Goal: Information Seeking & Learning: Find specific fact

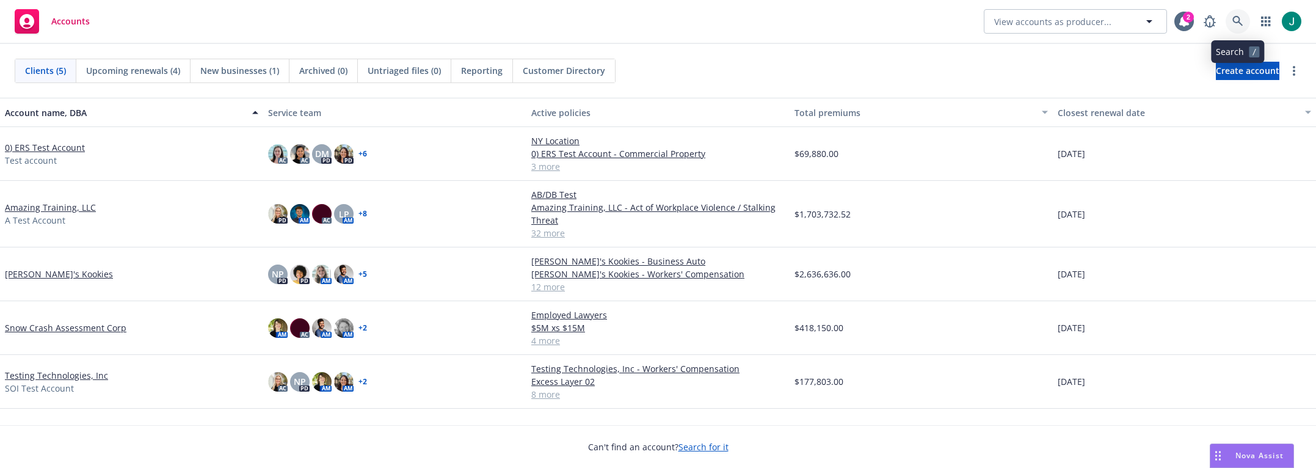
click at [1095, 21] on icon at bounding box center [1237, 21] width 11 height 11
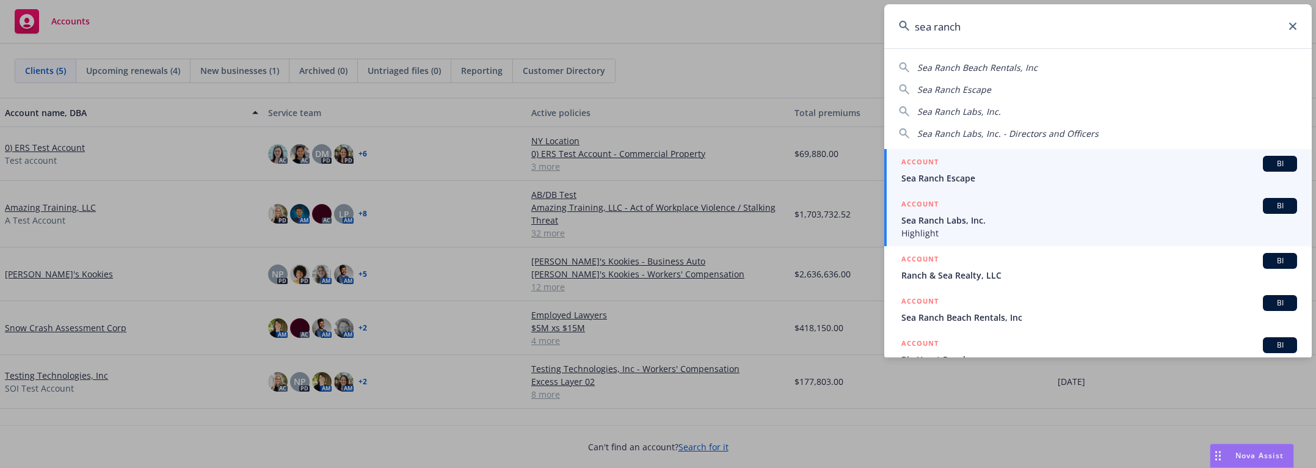
type input "sea ranch"
click at [1021, 224] on span "Sea Ranch Labs, Inc." at bounding box center [1099, 220] width 396 height 13
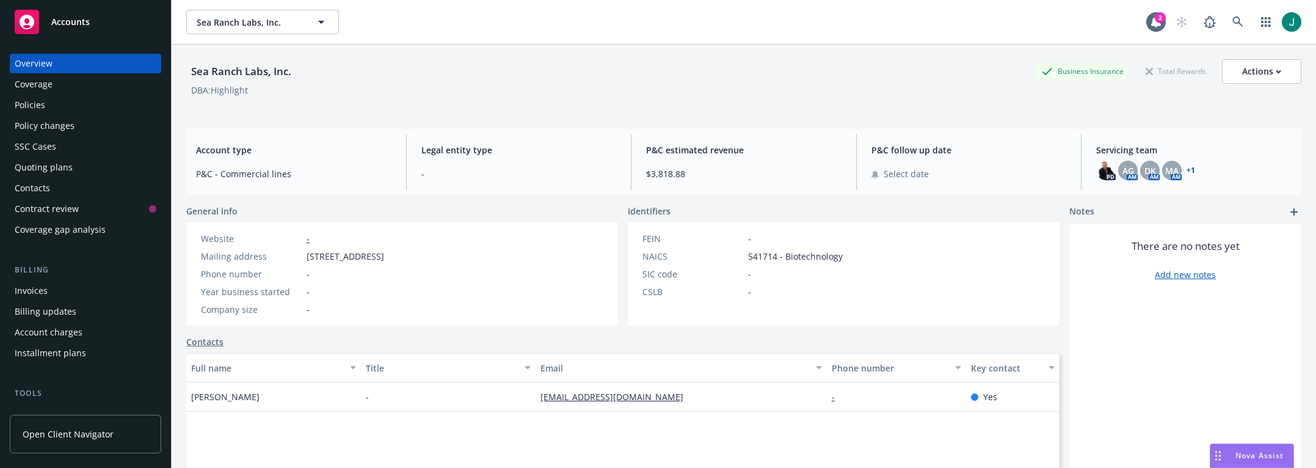
click at [37, 103] on div "Policies" at bounding box center [30, 105] width 31 height 20
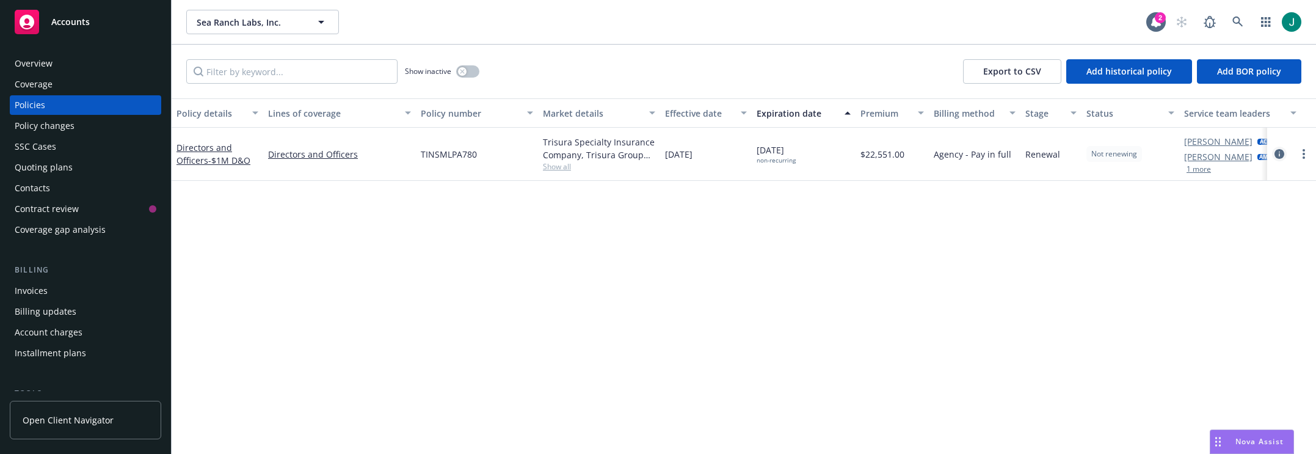
click at [1095, 155] on icon "circleInformation" at bounding box center [1279, 154] width 10 height 10
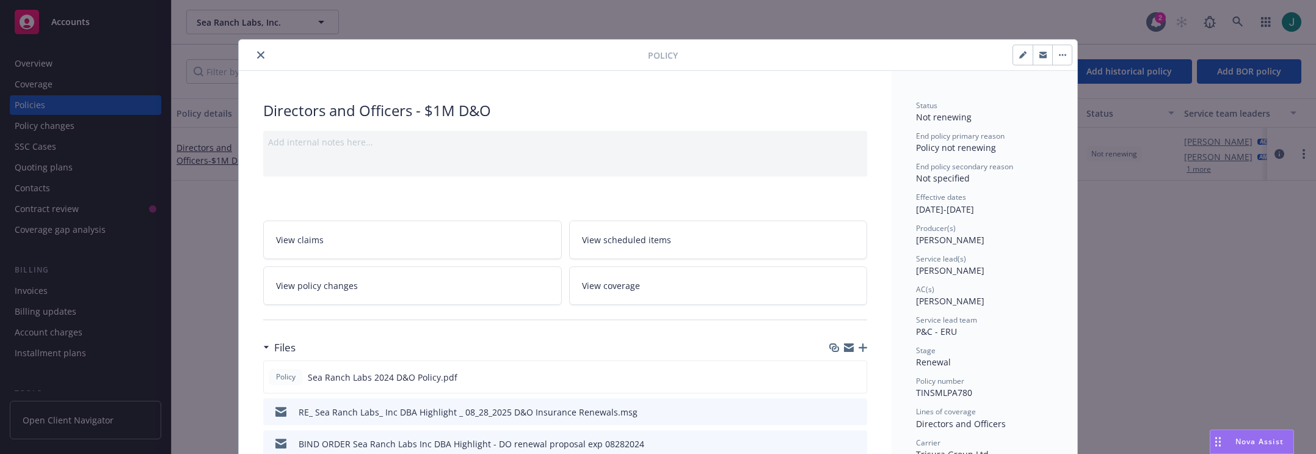
click at [257, 56] on icon "close" at bounding box center [260, 54] width 7 height 7
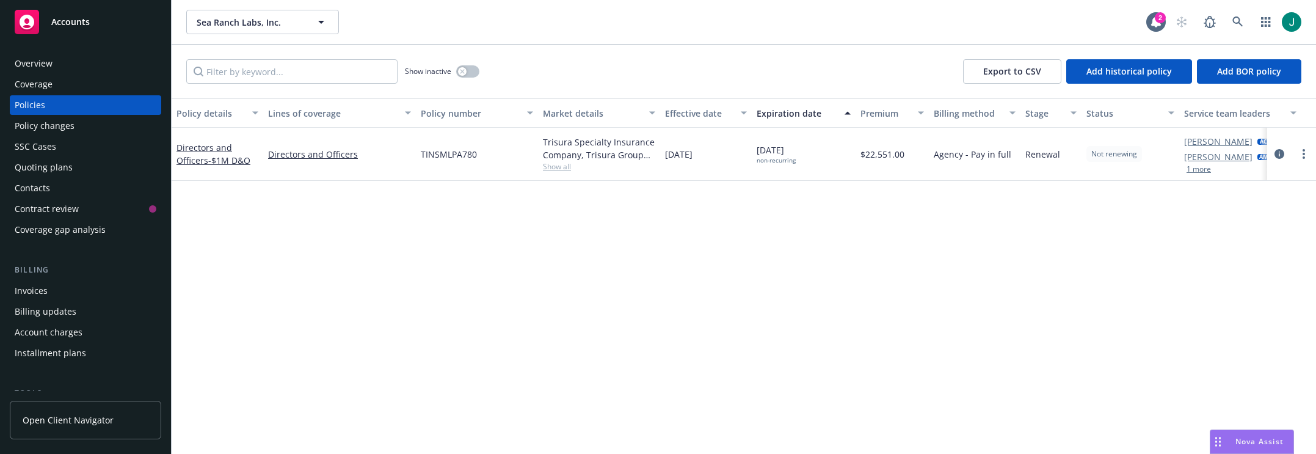
click at [564, 166] on span "Show all" at bounding box center [599, 166] width 112 height 10
click at [745, 273] on div "Policy details Lines of coverage Policy number Market details Effective date Ex…" at bounding box center [744, 282] width 1144 height 369
click at [461, 239] on div "Policy details Lines of coverage Policy number Market details Effective date Ex…" at bounding box center [744, 282] width 1144 height 369
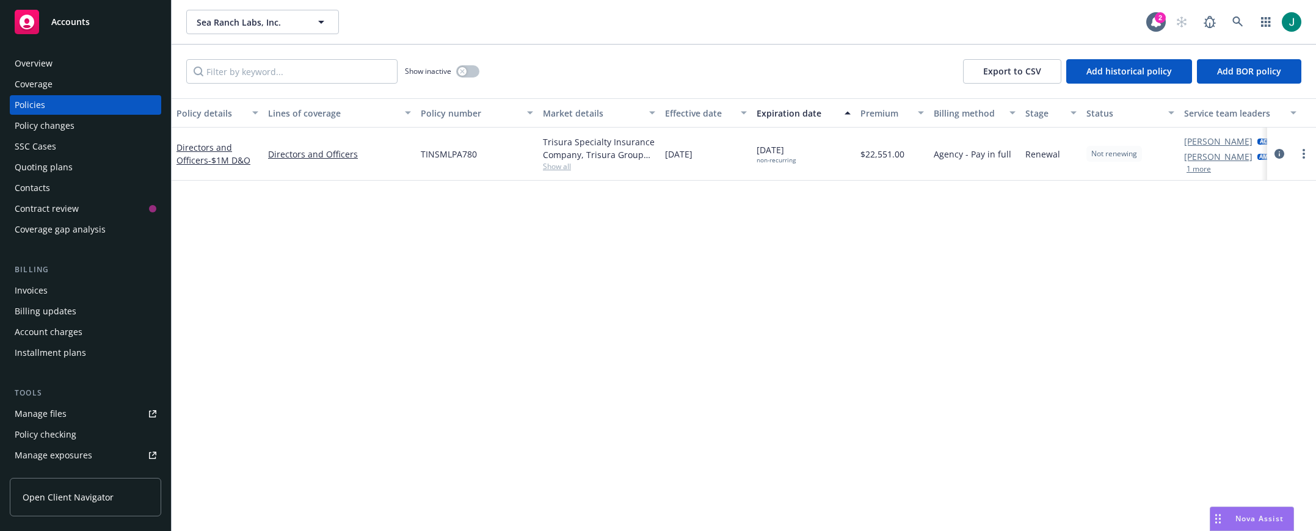
click at [568, 467] on div "Policy details Lines of coverage Policy number Market details Effective date Ex…" at bounding box center [744, 314] width 1144 height 433
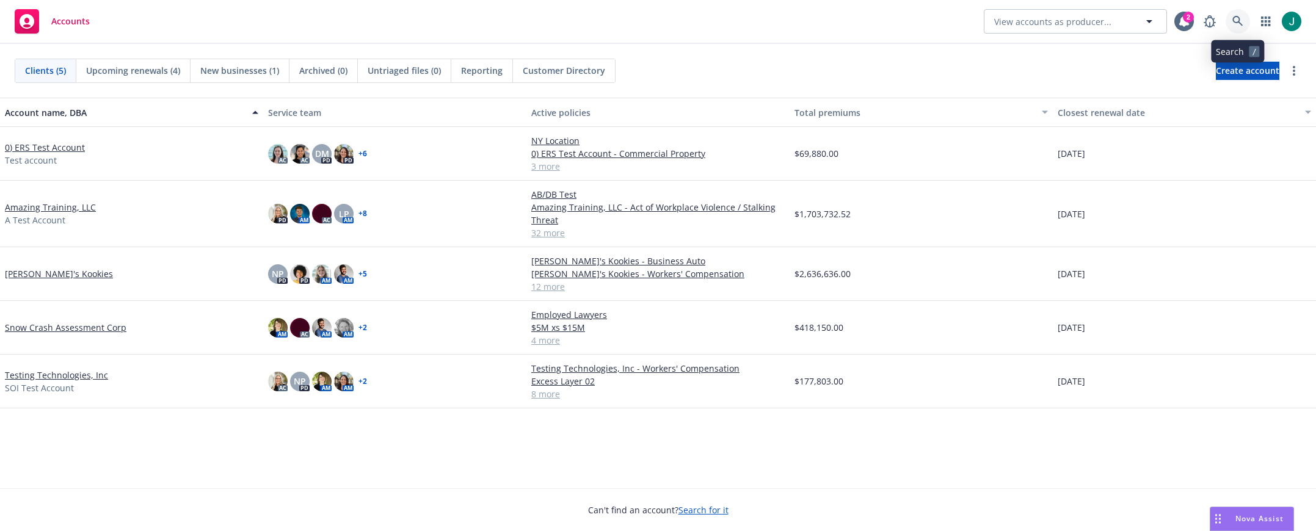
click at [1236, 23] on icon at bounding box center [1237, 21] width 10 height 10
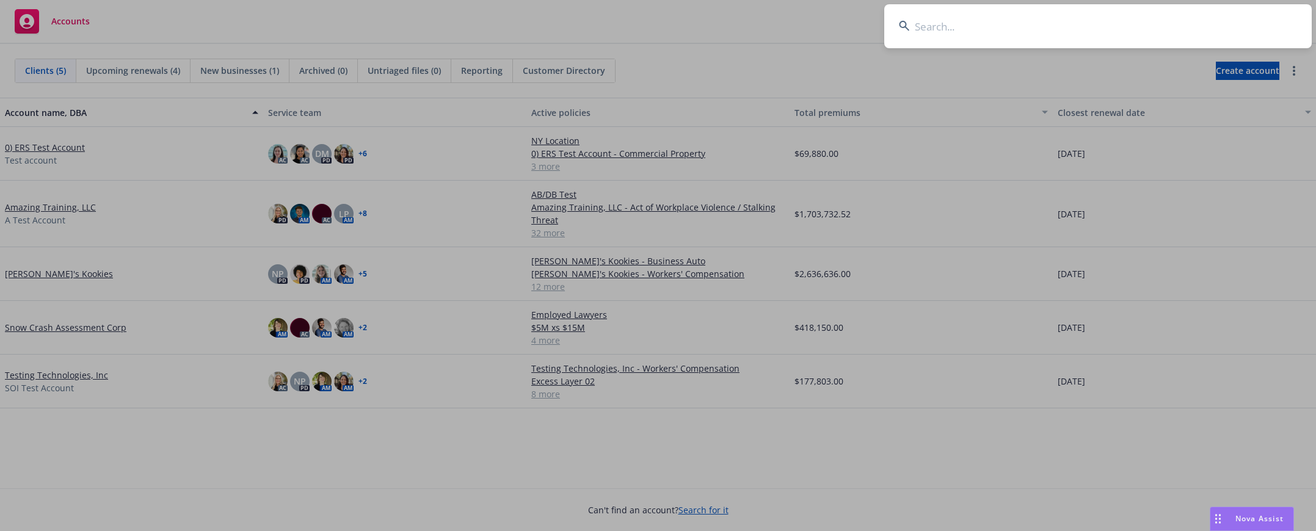
type input "C"
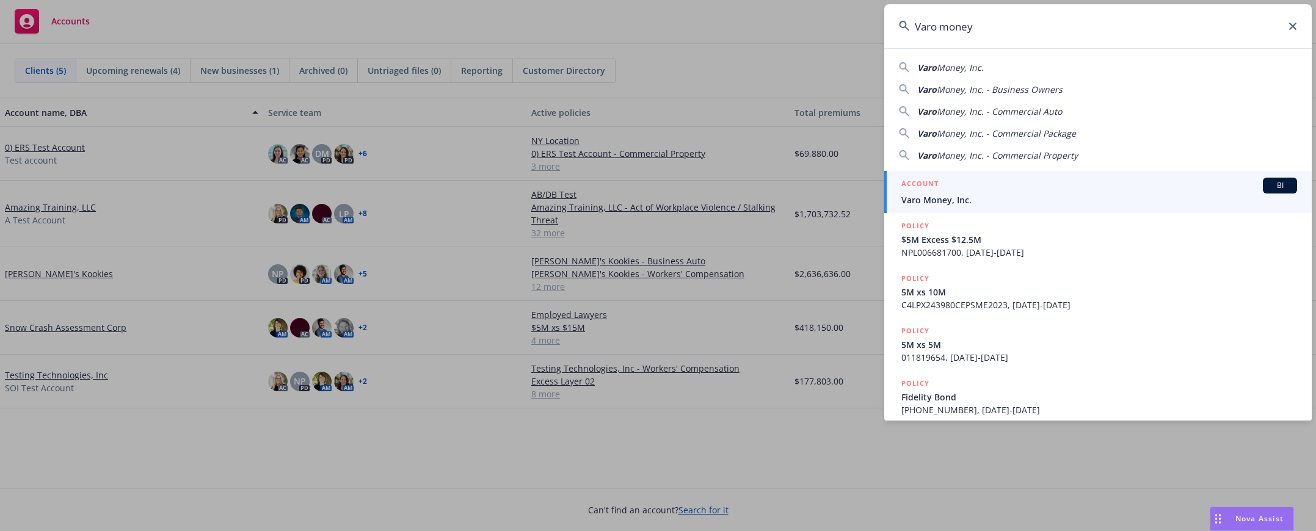
type input "Varo money"
click at [945, 200] on span "Varo Money, Inc." at bounding box center [1099, 200] width 396 height 13
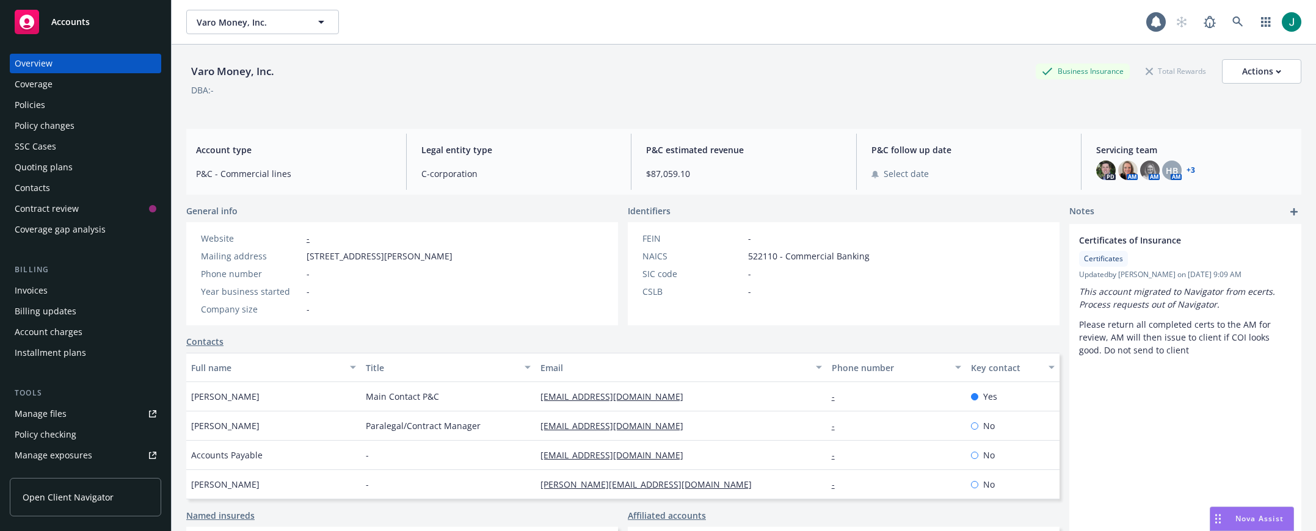
click at [49, 101] on div "Policies" at bounding box center [86, 105] width 142 height 20
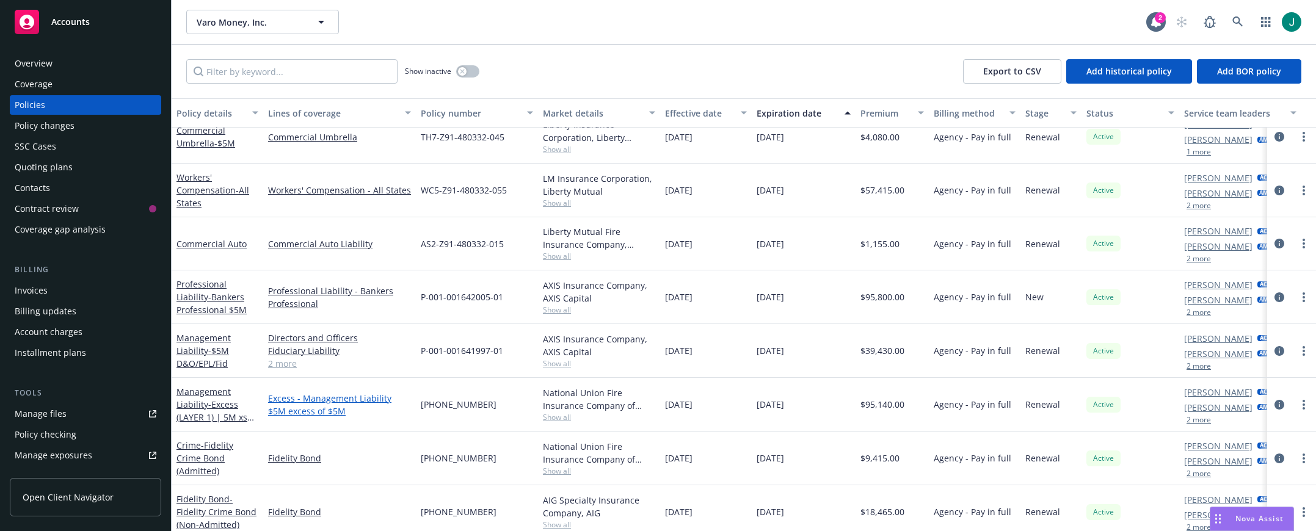
scroll to position [366, 0]
click at [278, 359] on link "2 more" at bounding box center [339, 360] width 143 height 13
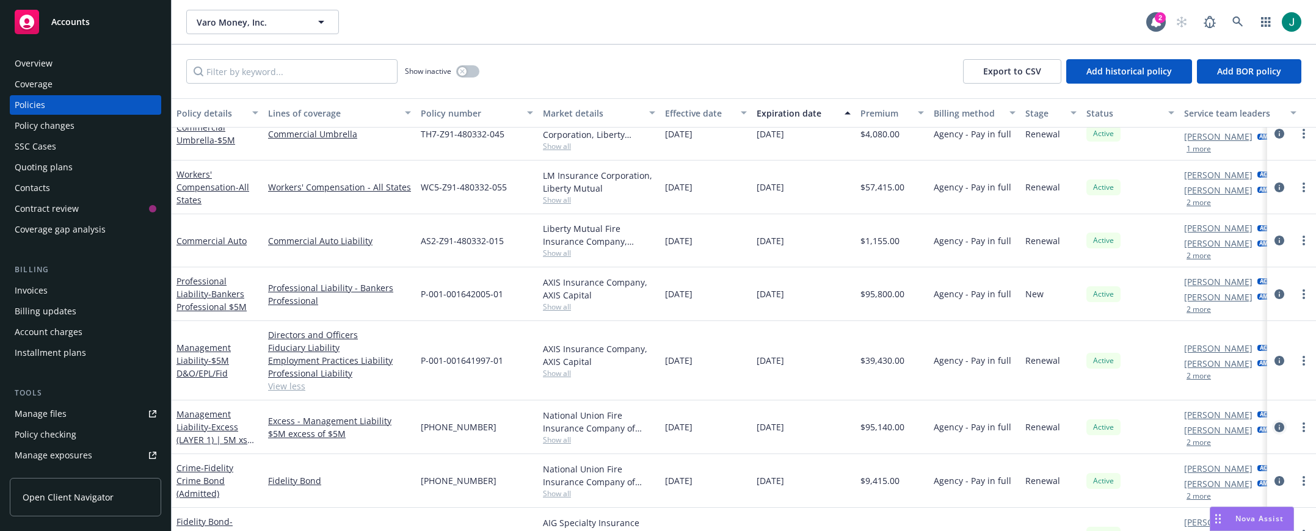
click at [1274, 426] on icon "circleInformation" at bounding box center [1279, 428] width 10 height 10
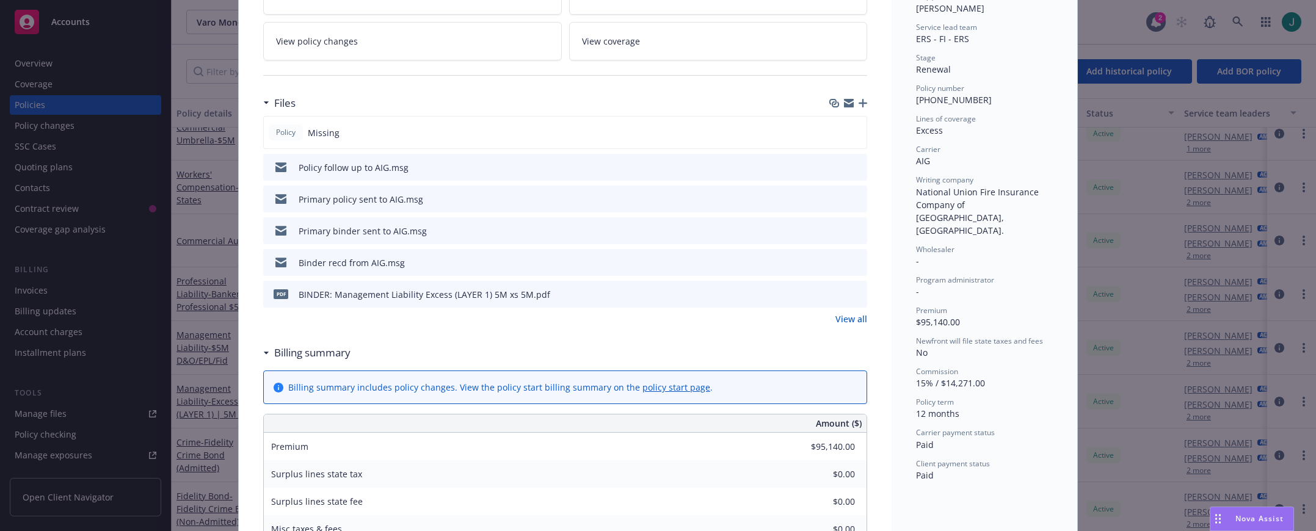
scroll to position [305, 0]
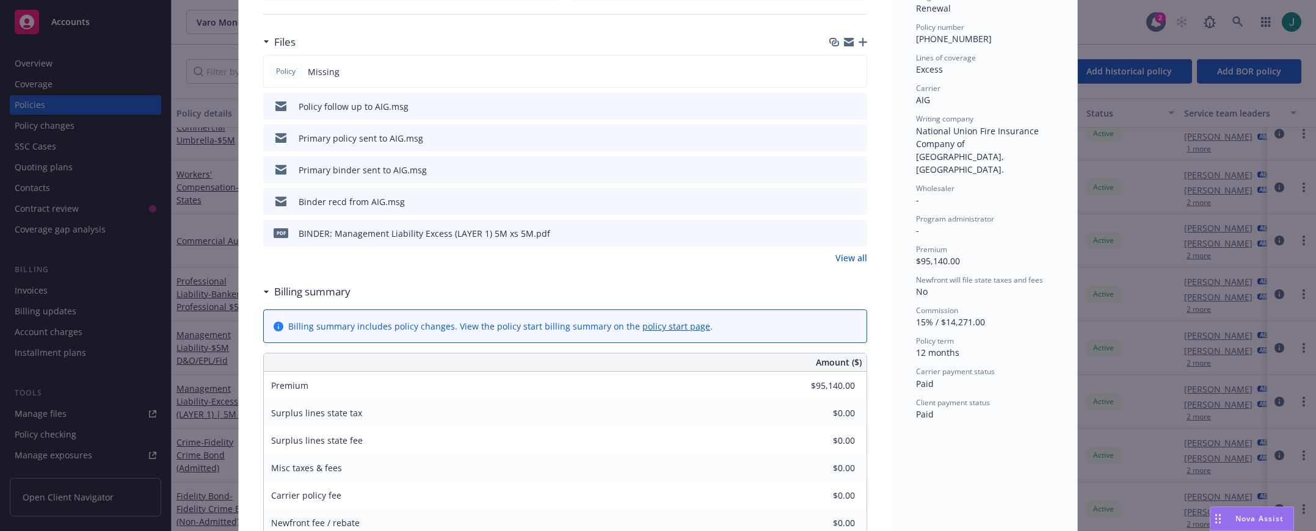
click at [851, 235] on icon "preview file" at bounding box center [855, 232] width 11 height 9
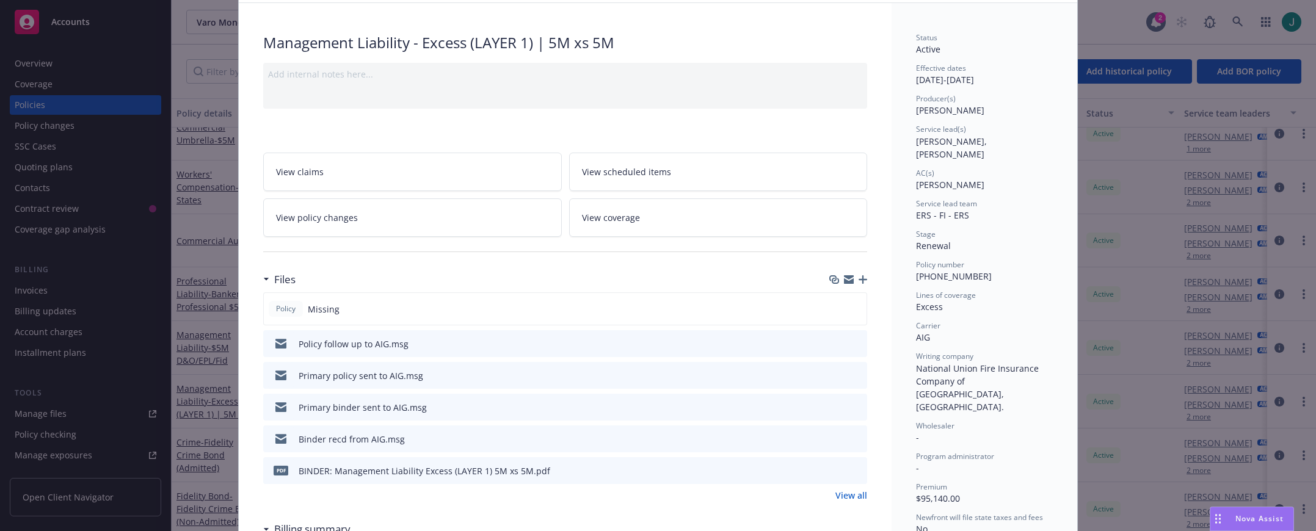
scroll to position [0, 0]
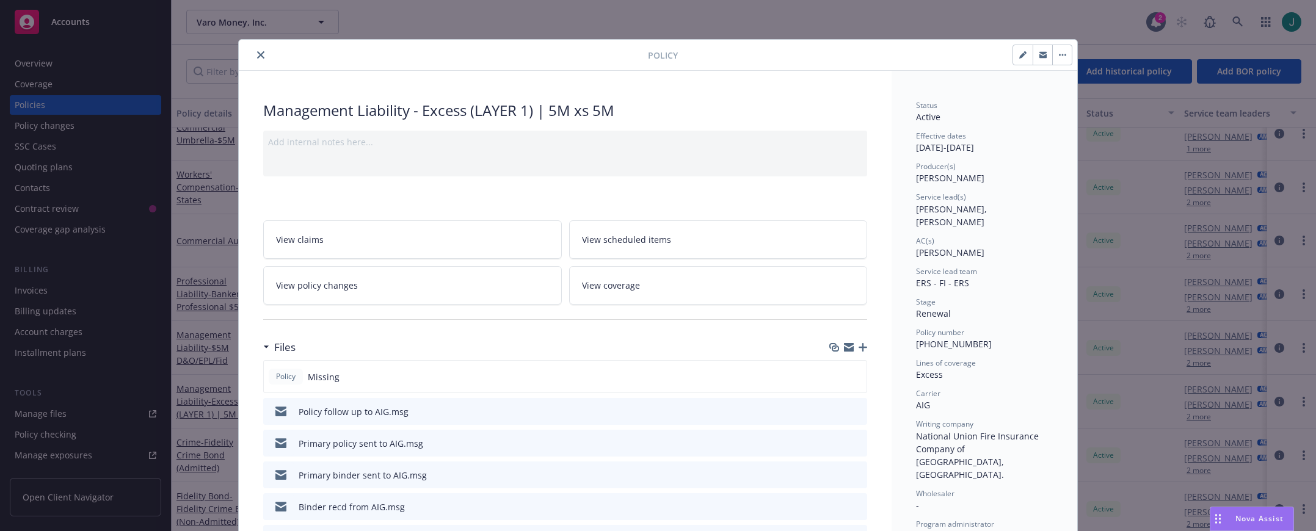
click at [258, 55] on icon "close" at bounding box center [260, 54] width 7 height 7
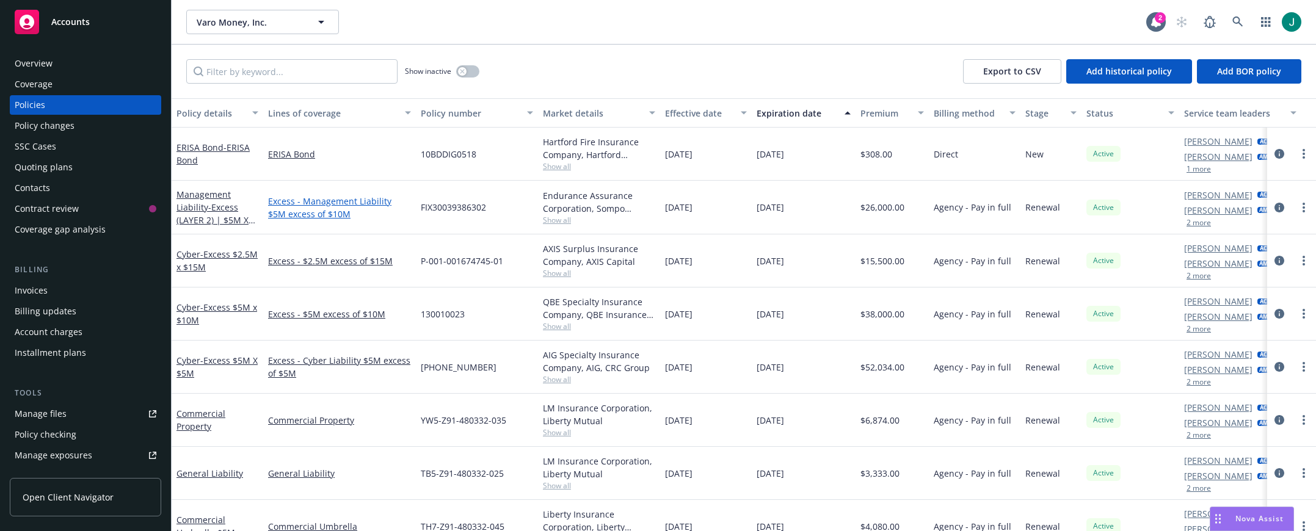
click at [359, 203] on link "Excess - Management Liability $5M excess of $10M" at bounding box center [339, 208] width 143 height 26
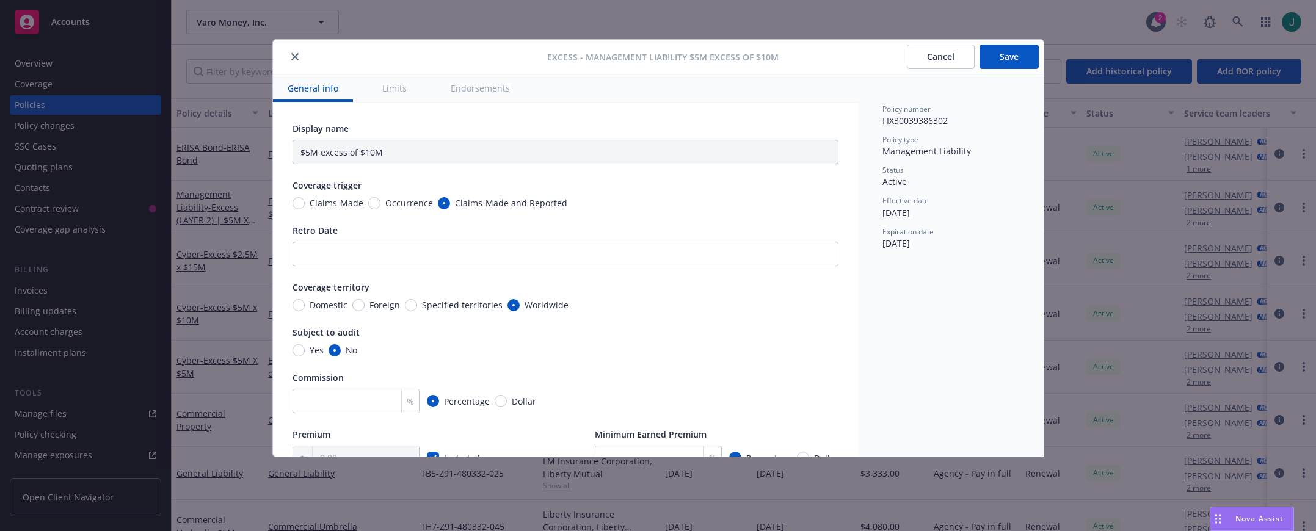
type input "Management Liability $5M excess of $10M"
click at [294, 55] on icon "close" at bounding box center [294, 56] width 7 height 7
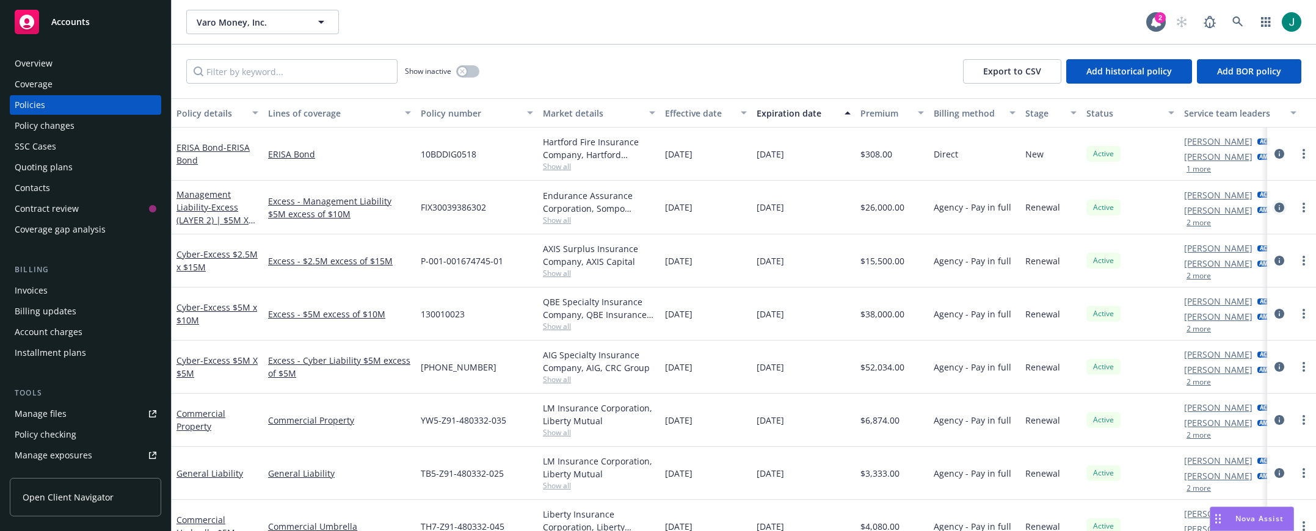
click at [1274, 207] on icon "circleInformation" at bounding box center [1279, 208] width 10 height 10
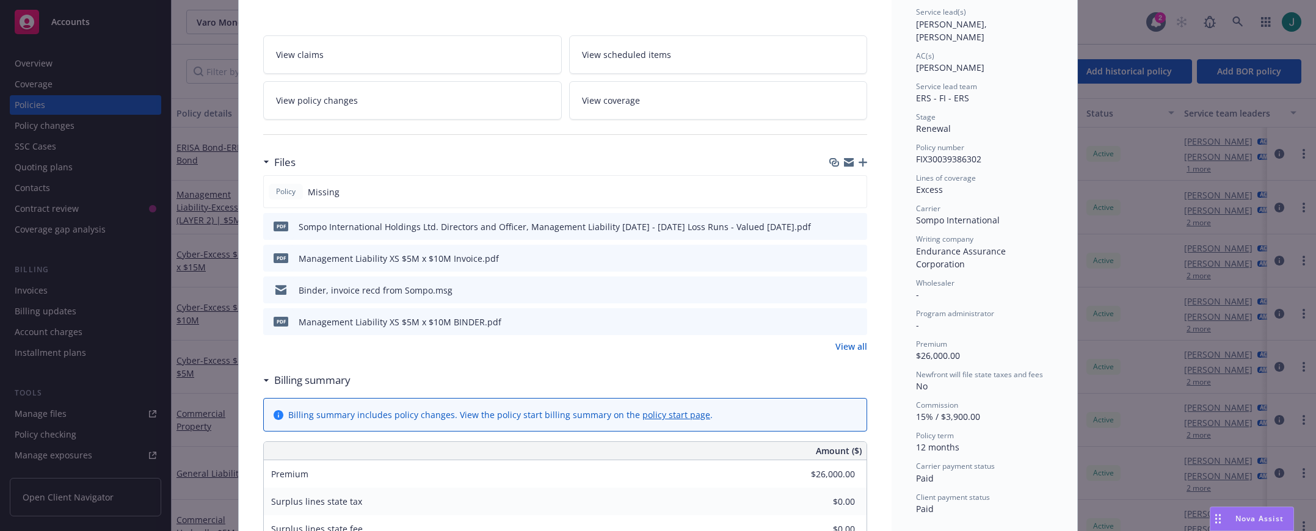
scroll to position [244, 0]
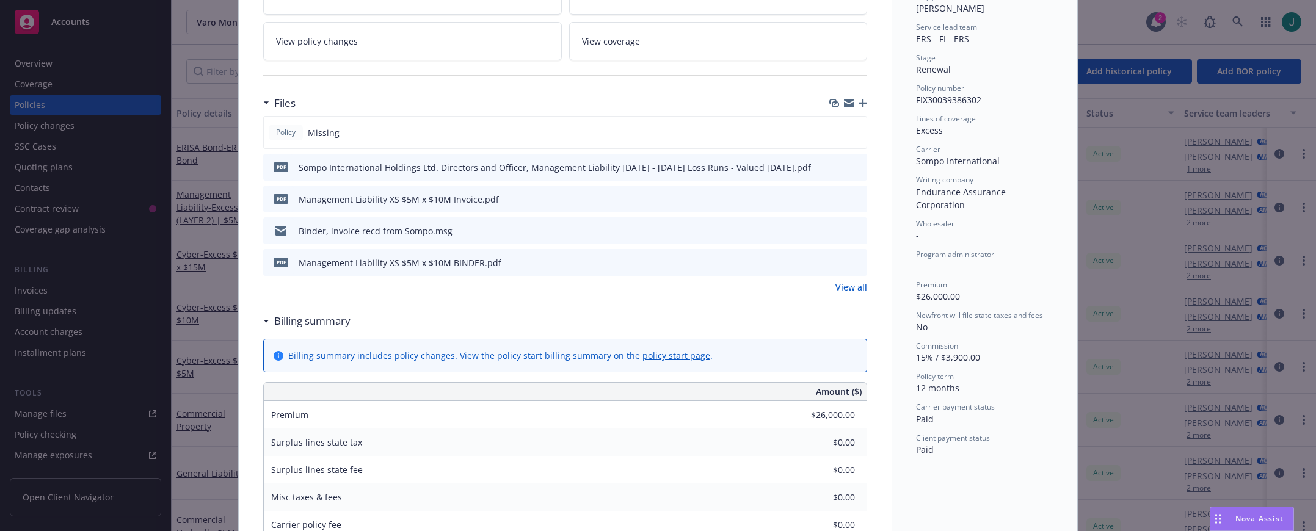
click at [850, 262] on icon "preview file" at bounding box center [855, 262] width 11 height 9
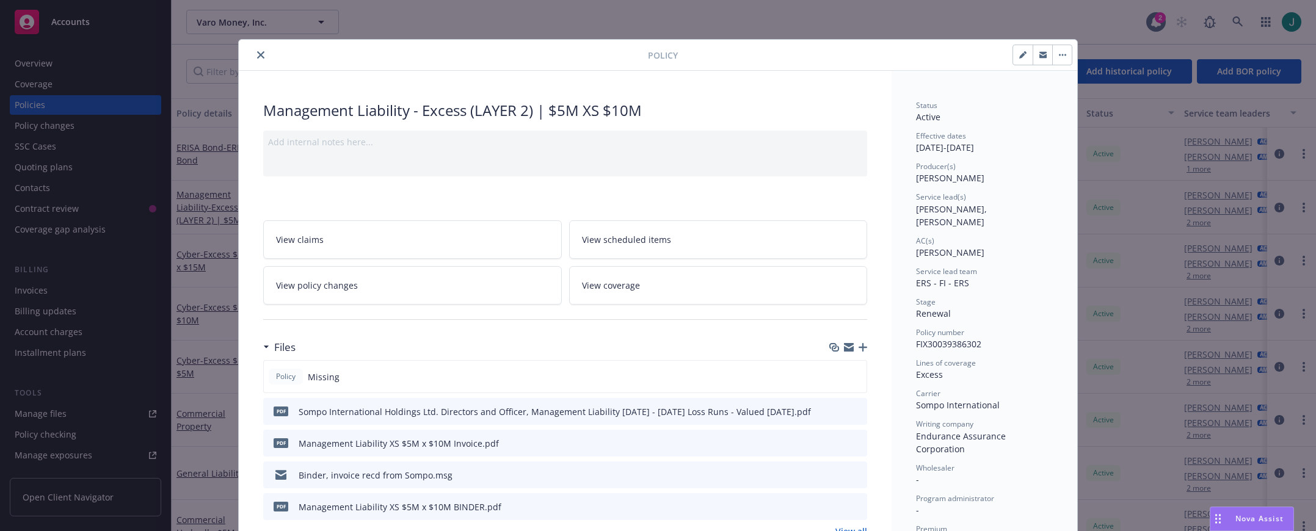
click at [257, 53] on icon "close" at bounding box center [260, 54] width 7 height 7
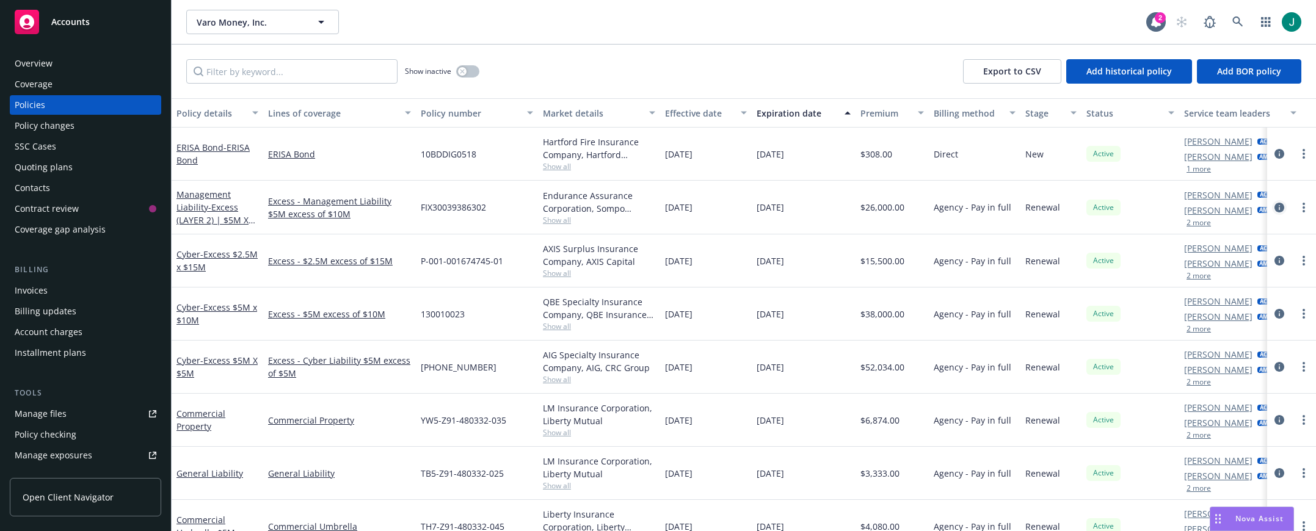
click at [1274, 204] on icon "circleInformation" at bounding box center [1279, 208] width 10 height 10
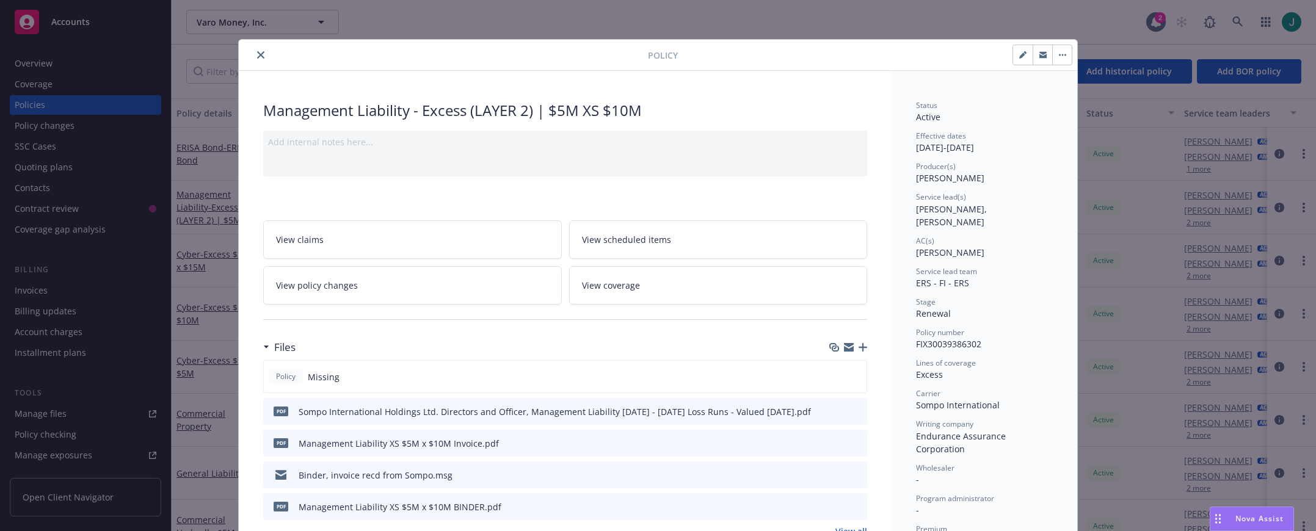
scroll to position [37, 0]
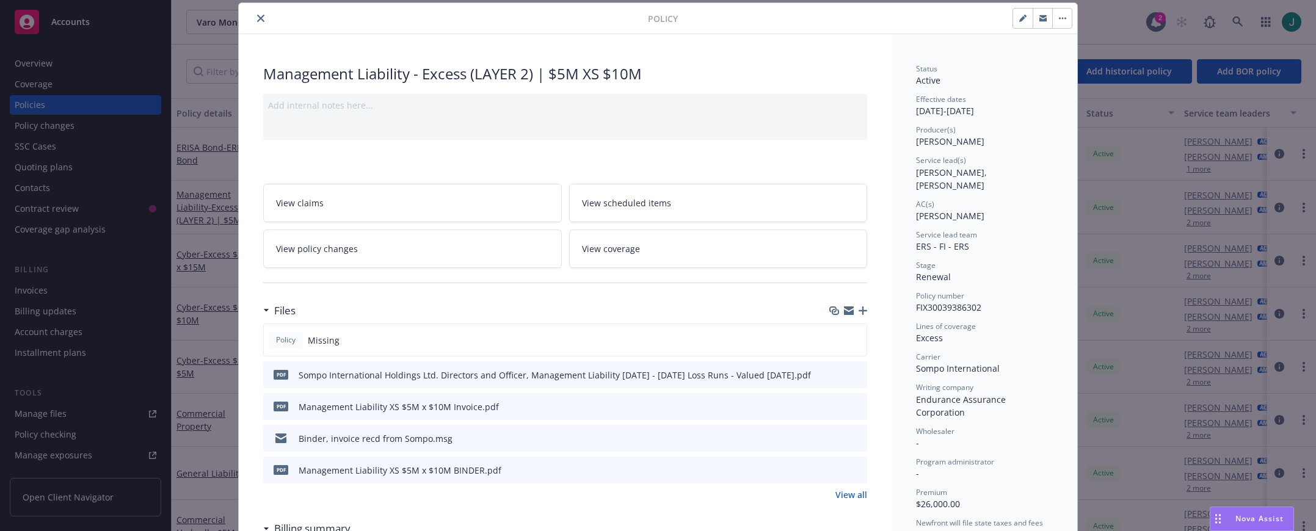
click at [850, 470] on icon "preview file" at bounding box center [855, 469] width 11 height 9
click at [257, 17] on icon "close" at bounding box center [260, 18] width 7 height 7
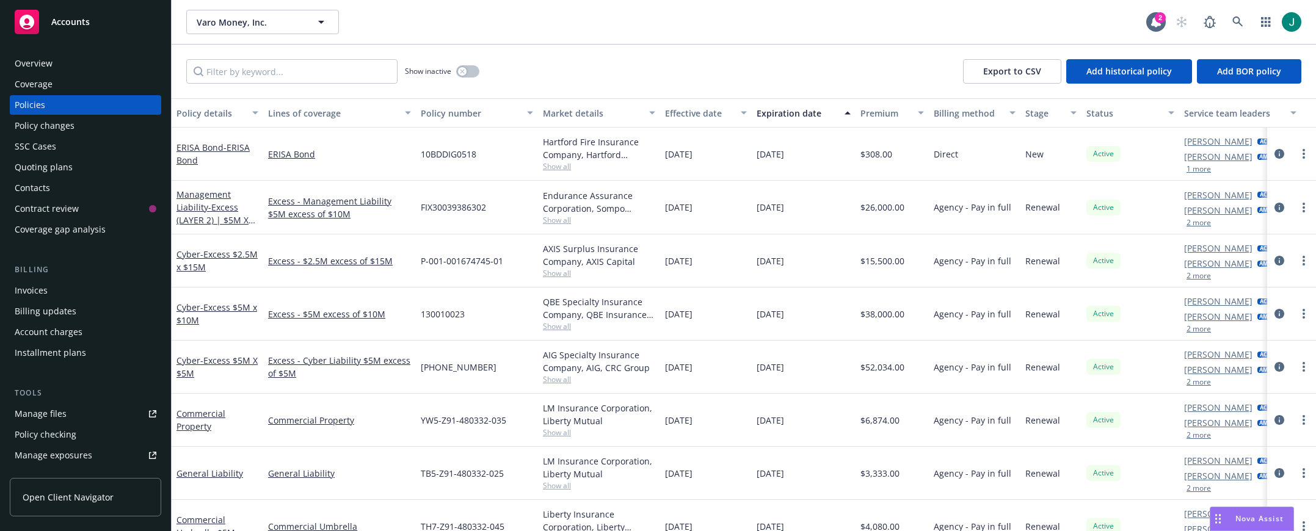
click at [73, 416] on link "Manage files" at bounding box center [85, 414] width 151 height 20
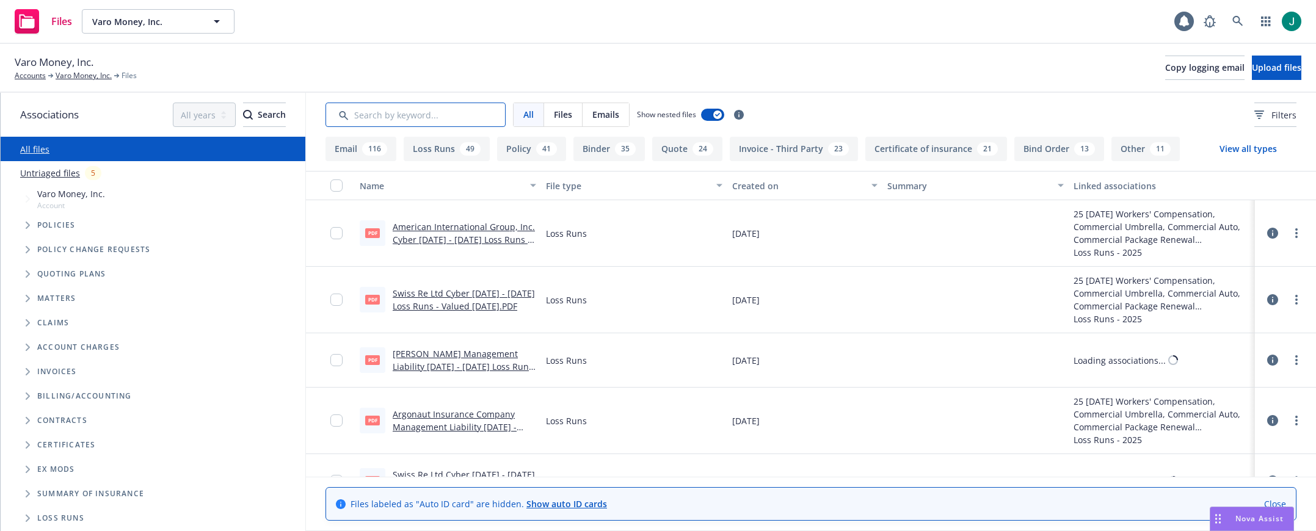
click at [355, 115] on input "Search by keyword..." at bounding box center [415, 115] width 180 height 24
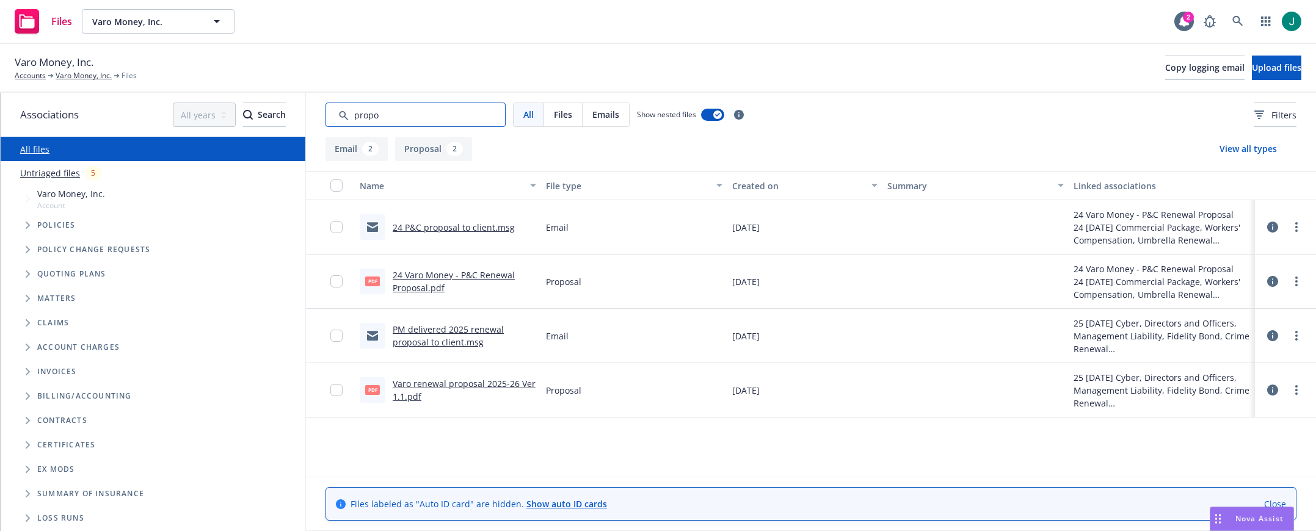
type input "propo"
click at [454, 273] on link "24 Varo Money - P&C Renewal Proposal.pdf" at bounding box center [454, 281] width 122 height 24
click at [472, 385] on link "Varo renewal proposal 2025-26 Ver 1.1.pdf" at bounding box center [464, 390] width 143 height 24
click at [1235, 18] on icon at bounding box center [1237, 21] width 11 height 11
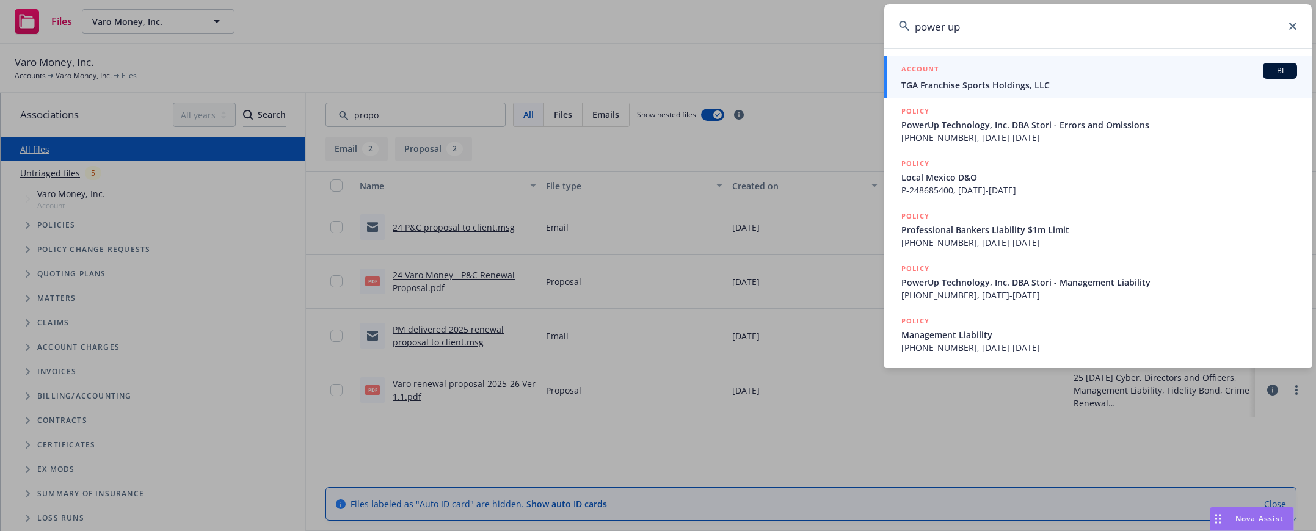
drag, startPoint x: 962, startPoint y: 27, endPoint x: 945, endPoint y: 28, distance: 17.1
click at [945, 28] on input "power up" at bounding box center [1097, 26] width 427 height 44
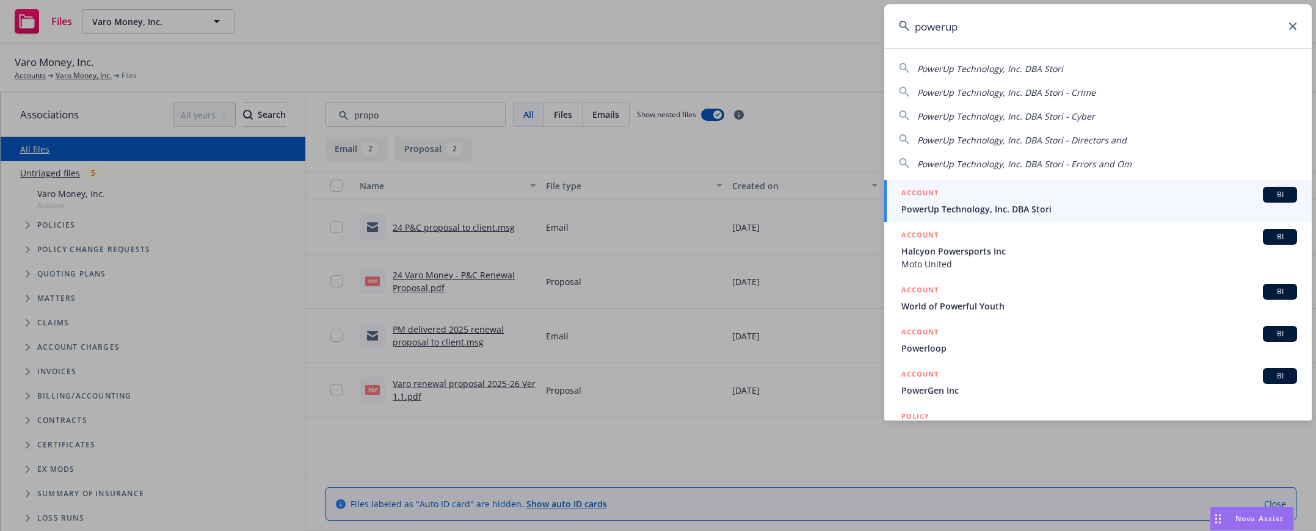
click at [954, 68] on span "PowerUp Technology, Inc. DBA Stori" at bounding box center [990, 69] width 146 height 12
type input "PowerUp Technology, Inc. DBA Stori"
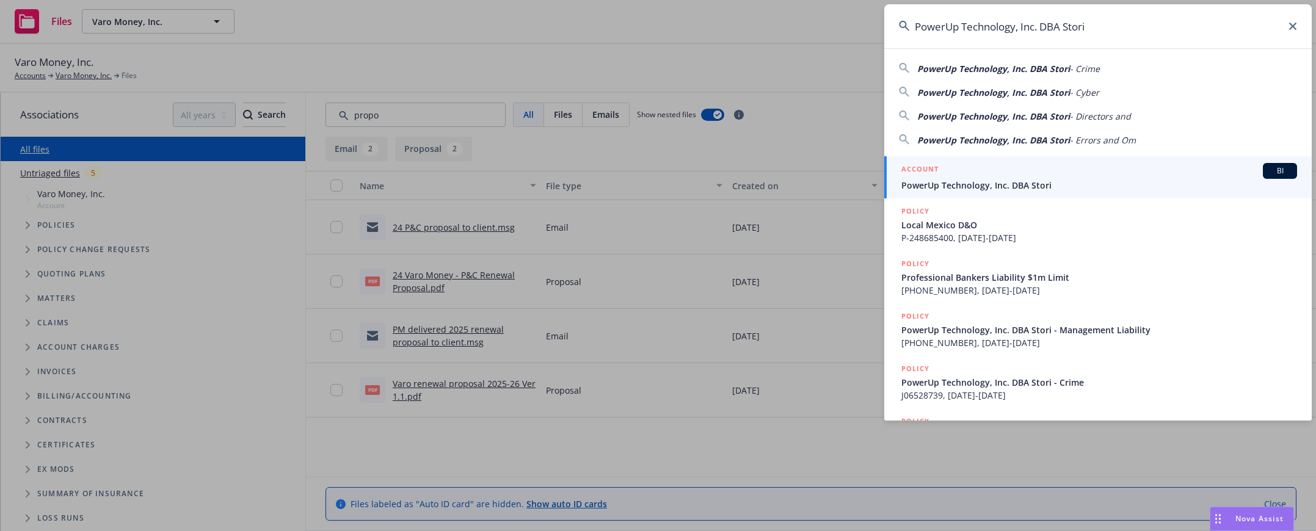
scroll to position [48, 0]
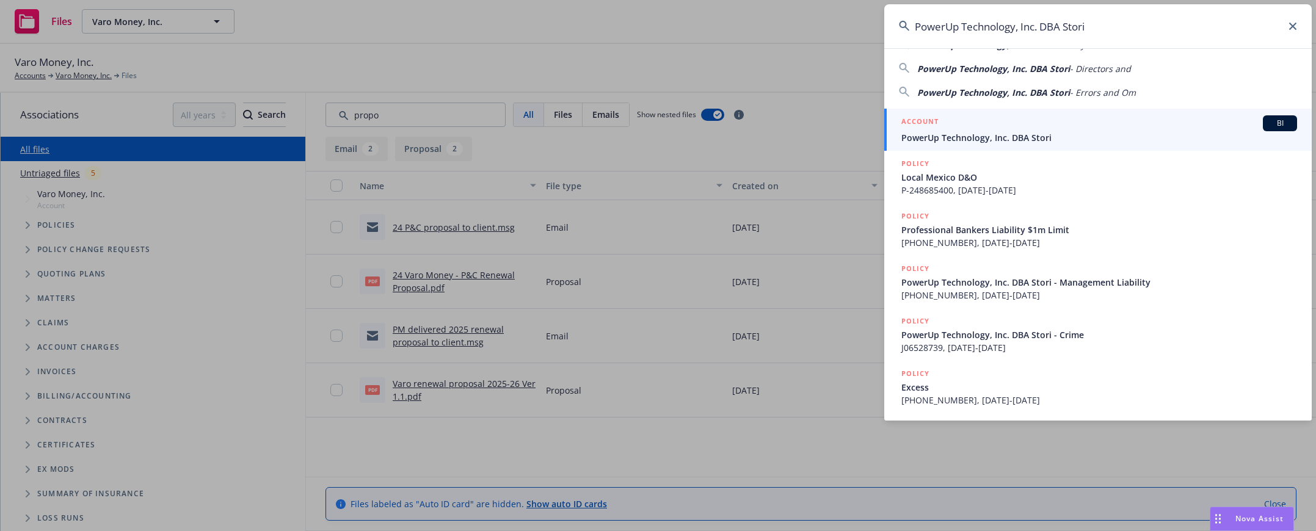
click at [1017, 134] on span "PowerUp Technology, Inc. DBA Stori" at bounding box center [1099, 137] width 396 height 13
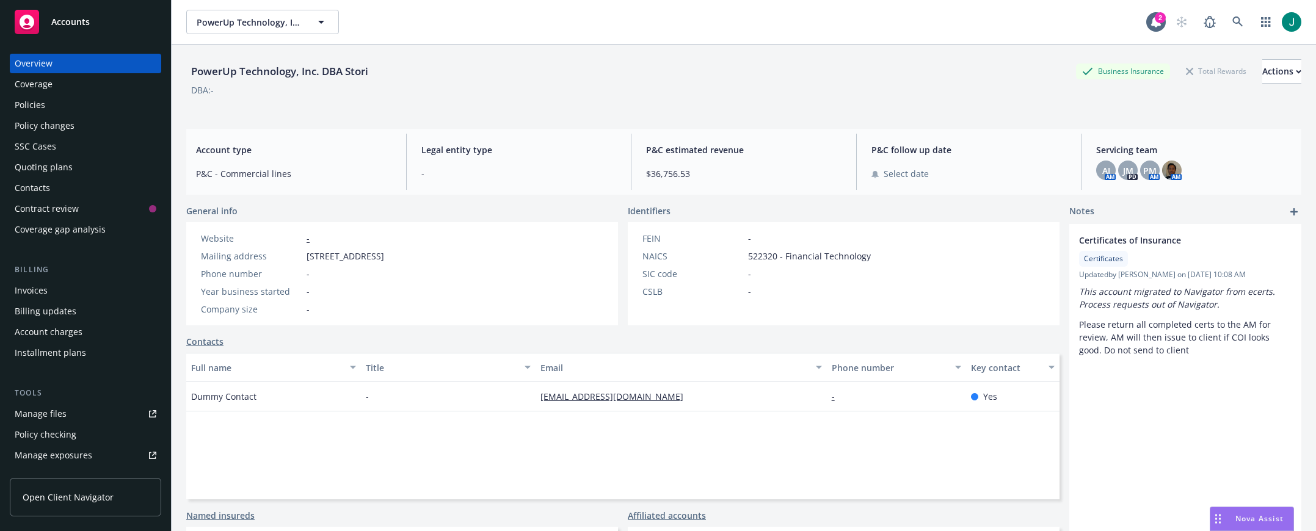
click at [37, 103] on div "Policies" at bounding box center [30, 105] width 31 height 20
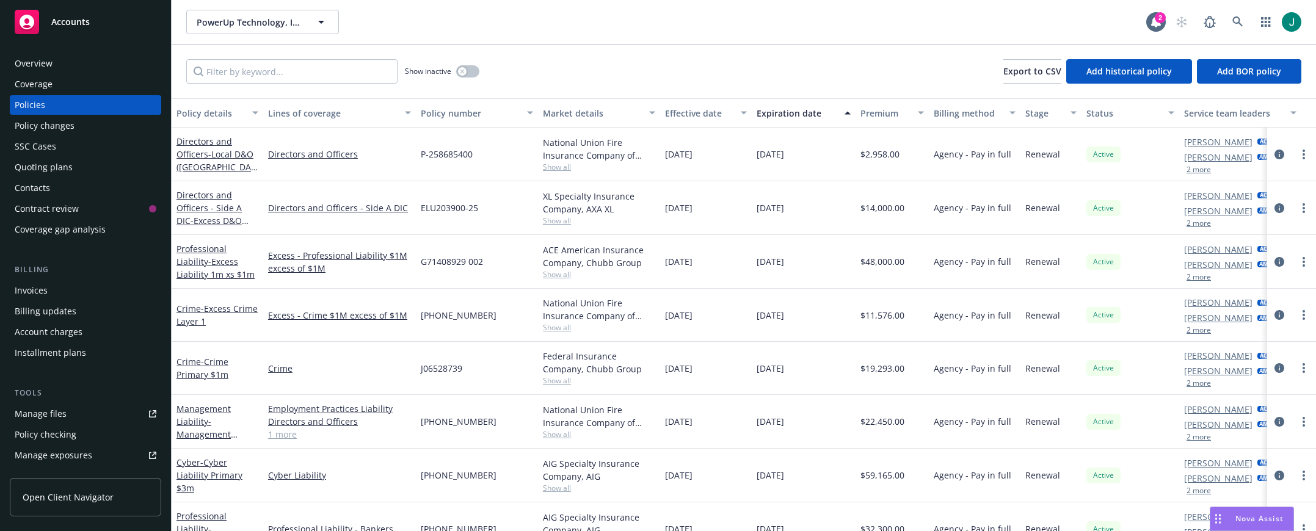
click at [285, 438] on link "1 more" at bounding box center [339, 434] width 143 height 13
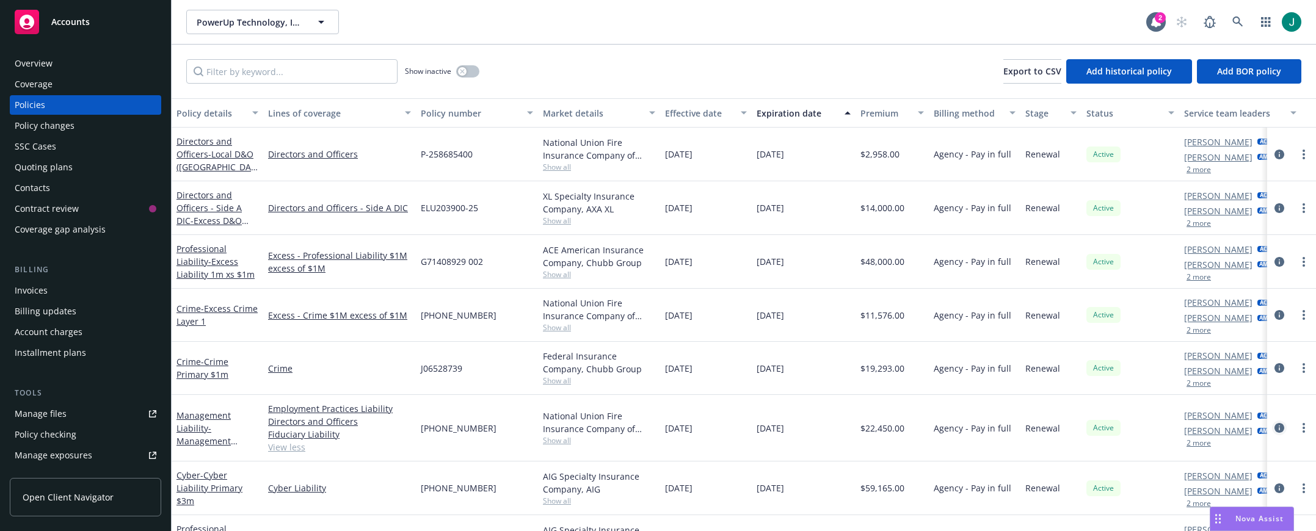
click at [1274, 428] on icon "circleInformation" at bounding box center [1279, 428] width 10 height 10
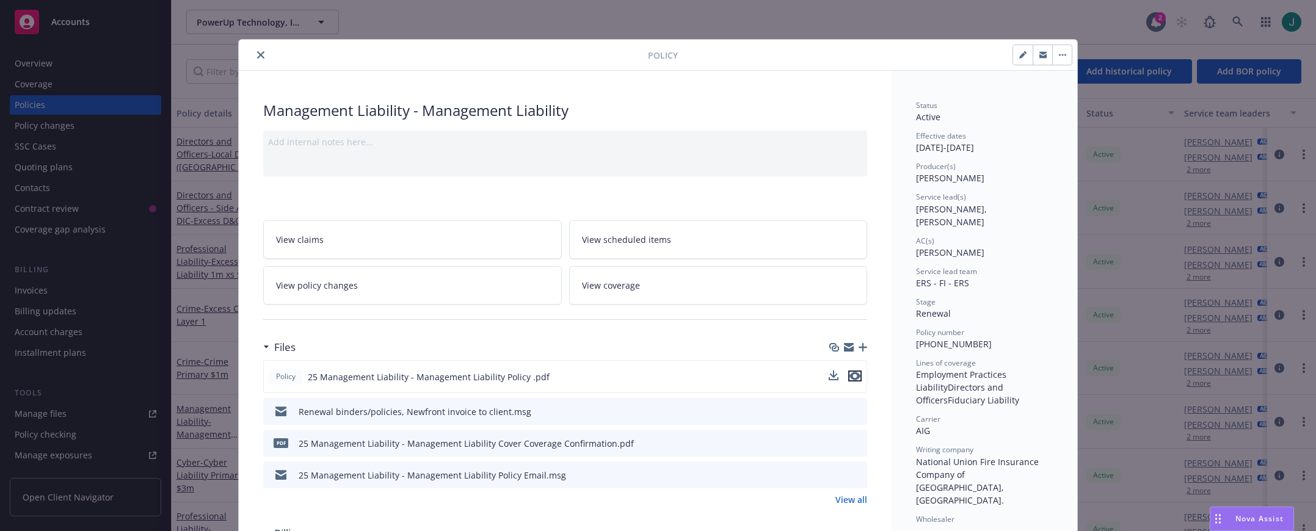
click at [851, 376] on icon "preview file" at bounding box center [854, 376] width 11 height 9
click at [257, 53] on icon "close" at bounding box center [260, 54] width 7 height 7
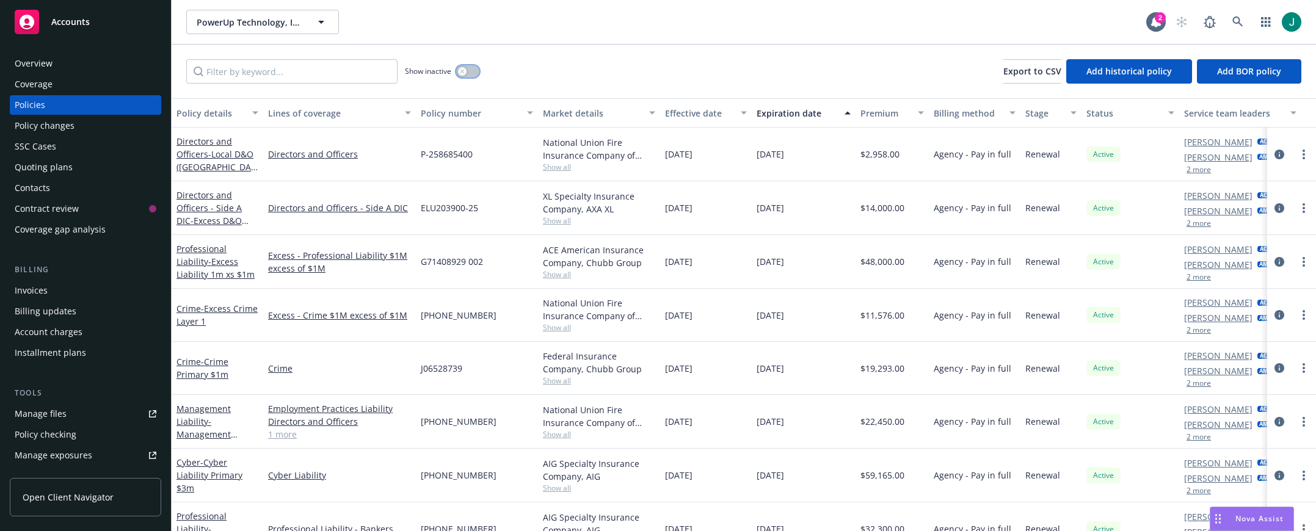
click at [462, 74] on div "button" at bounding box center [462, 71] width 9 height 9
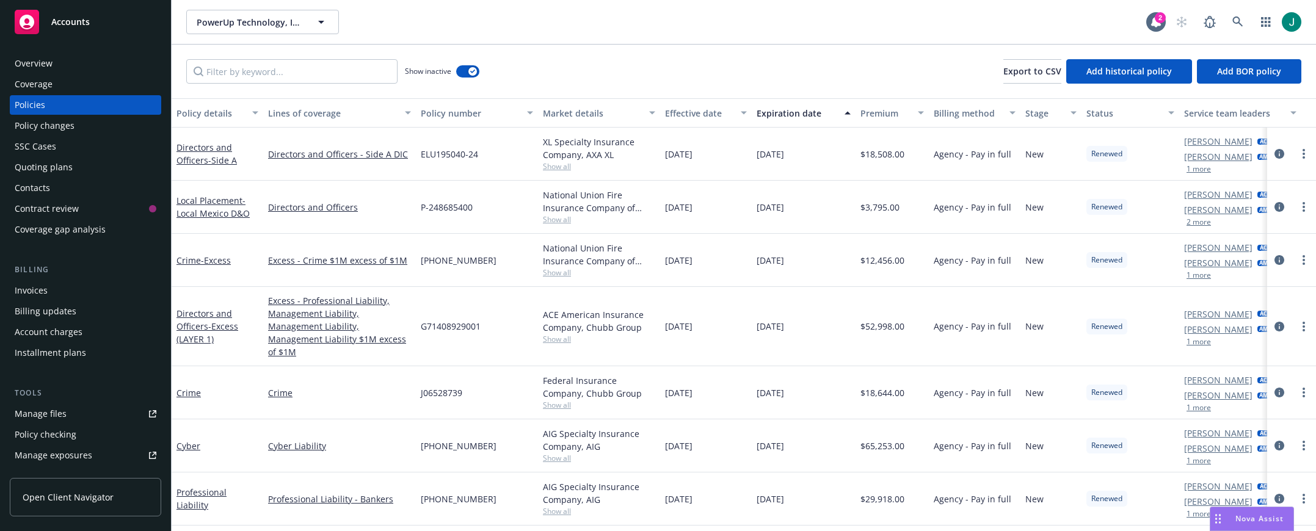
click at [888, 111] on div "Premium" at bounding box center [885, 113] width 50 height 13
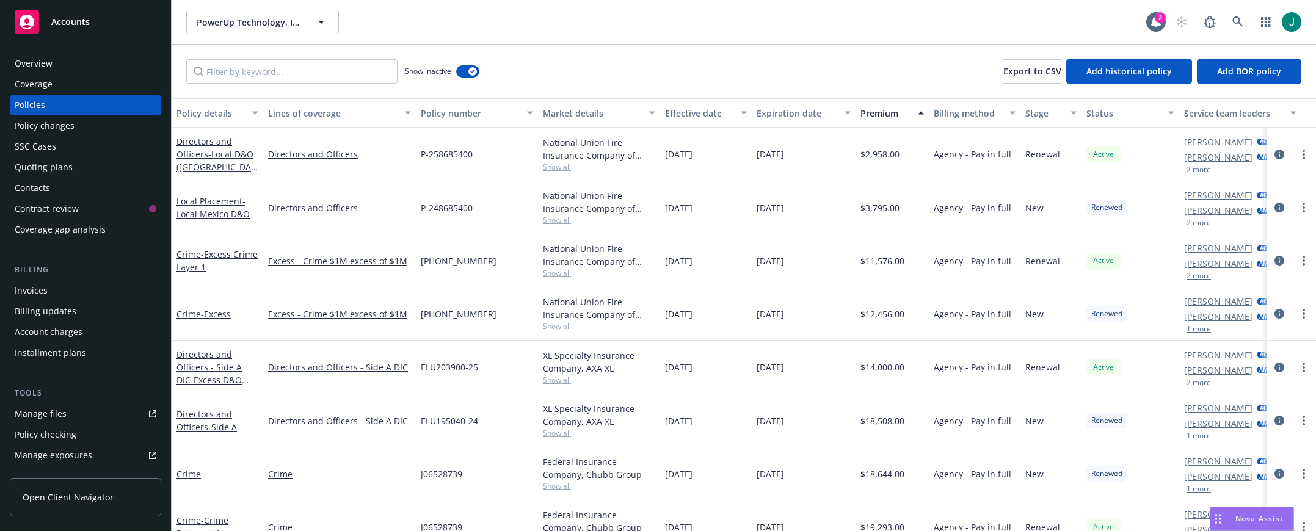
click at [888, 111] on div "Premium" at bounding box center [885, 113] width 50 height 13
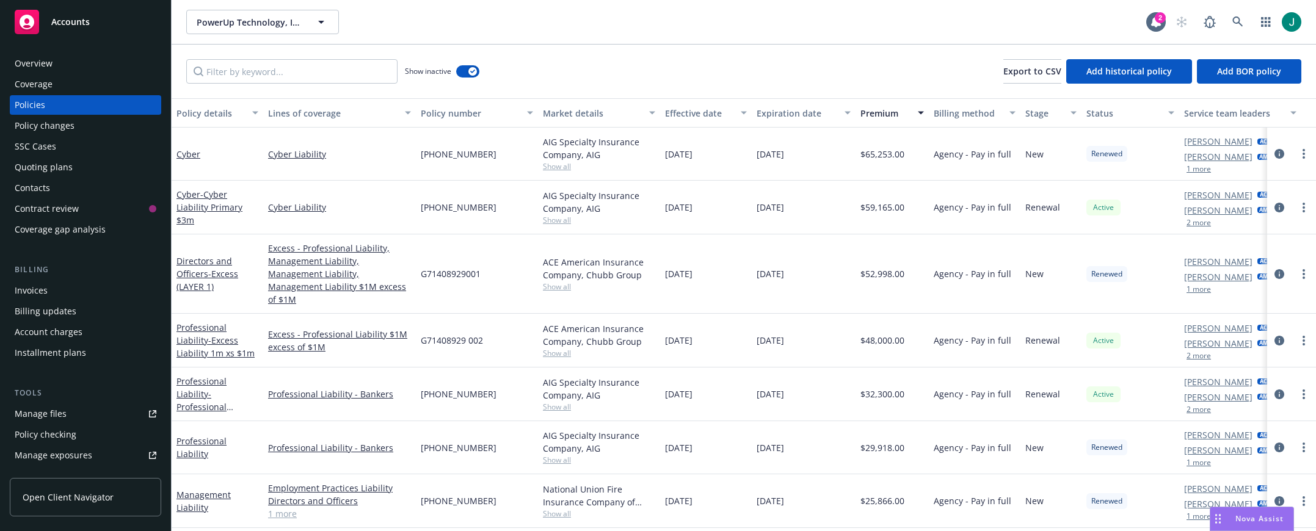
click at [888, 111] on div "Premium" at bounding box center [885, 113] width 50 height 13
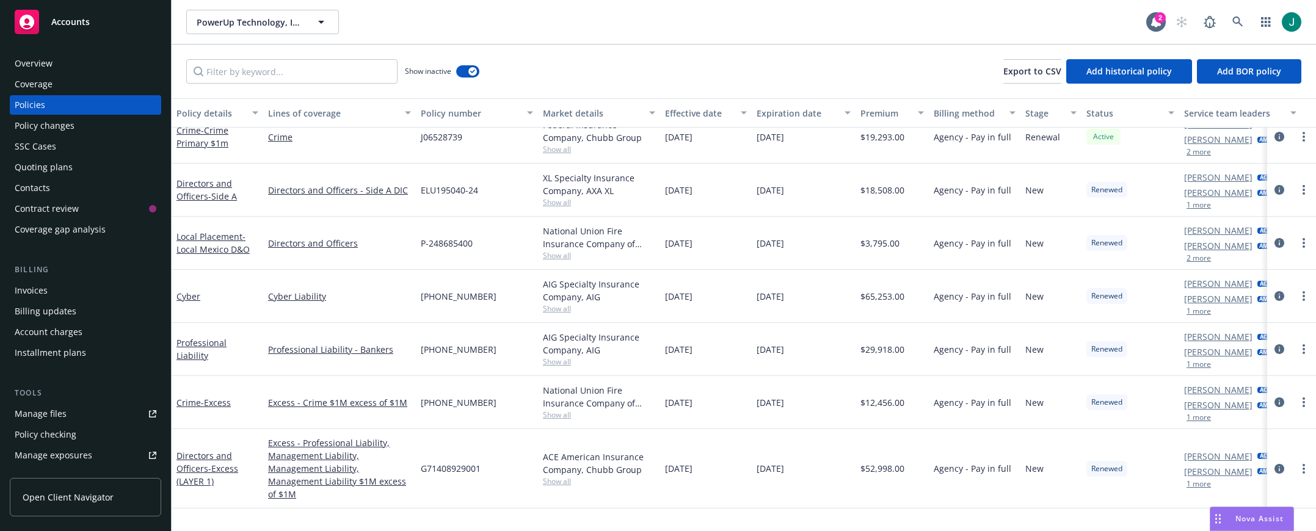
scroll to position [69, 0]
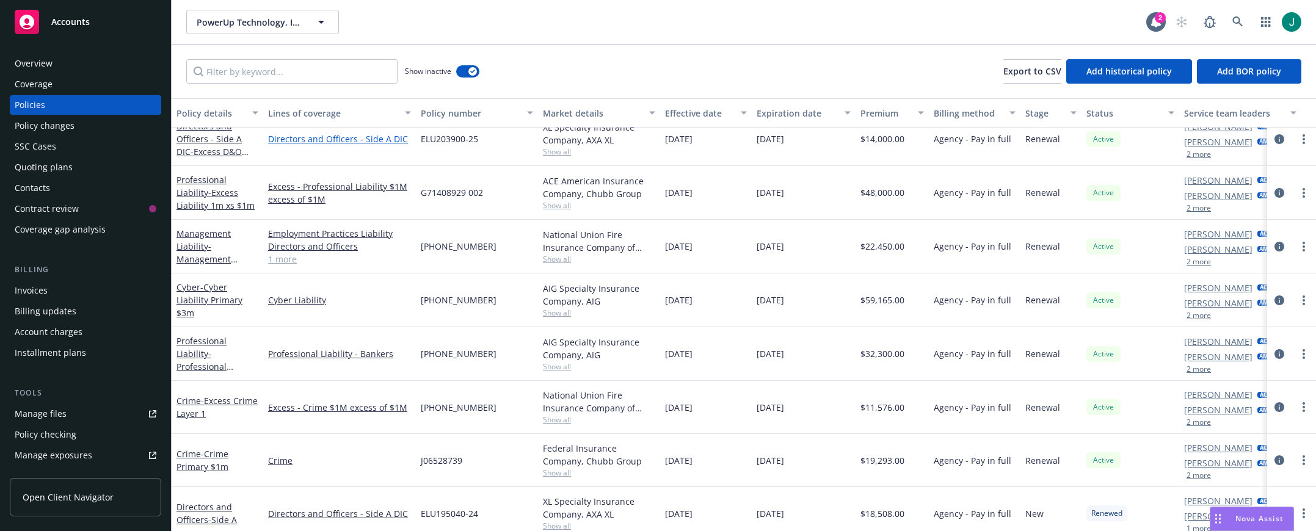
click at [341, 139] on link "Directors and Officers - Side A DIC" at bounding box center [339, 139] width 143 height 13
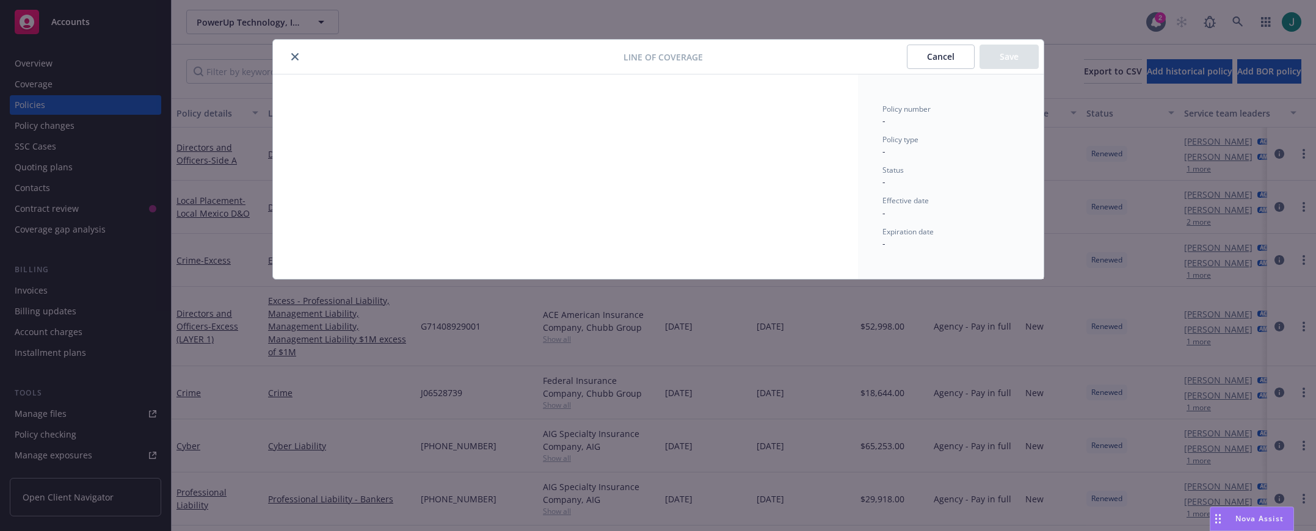
click at [296, 54] on icon "close" at bounding box center [294, 56] width 7 height 7
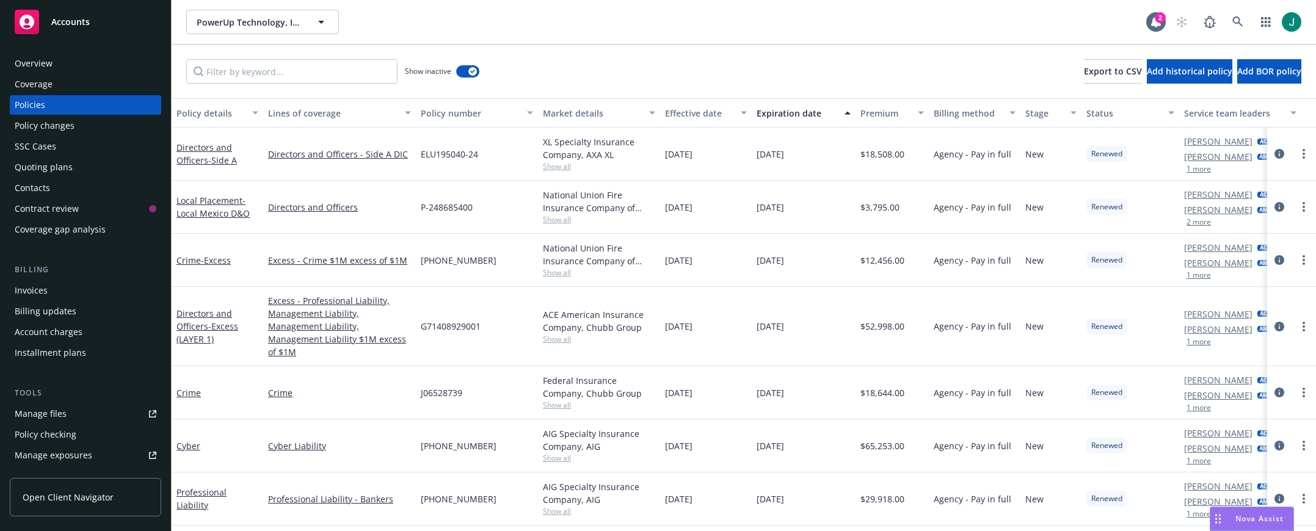
click at [691, 70] on div "Show inactive Export to CSV Add historical policy Add BOR policy" at bounding box center [744, 72] width 1144 height 54
click at [240, 214] on span "- Local Mexico D&O" at bounding box center [212, 207] width 73 height 24
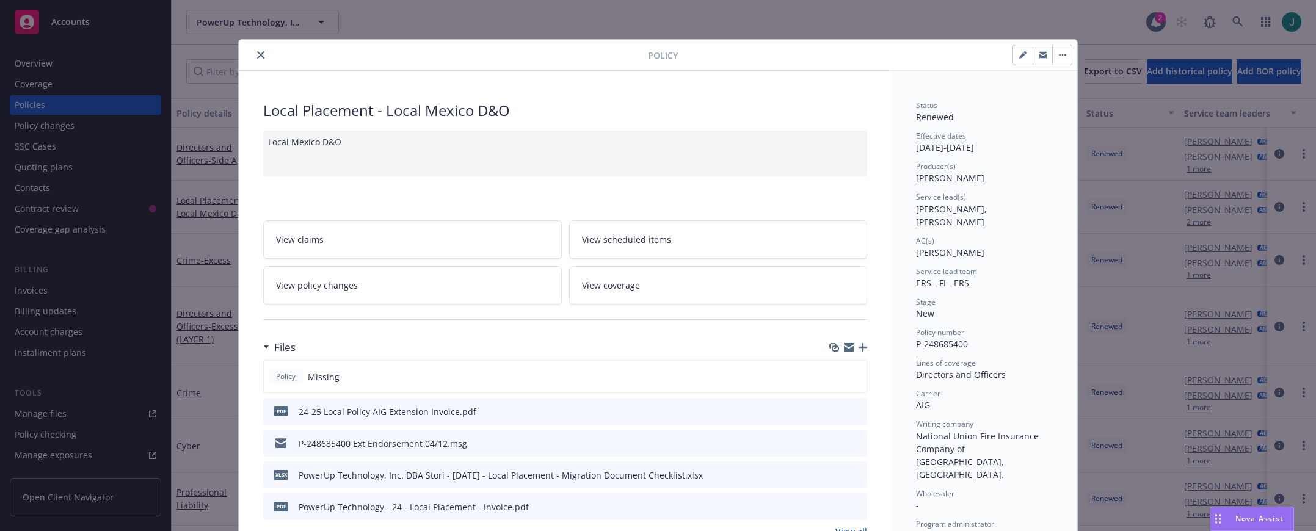
click at [257, 55] on icon "close" at bounding box center [260, 54] width 7 height 7
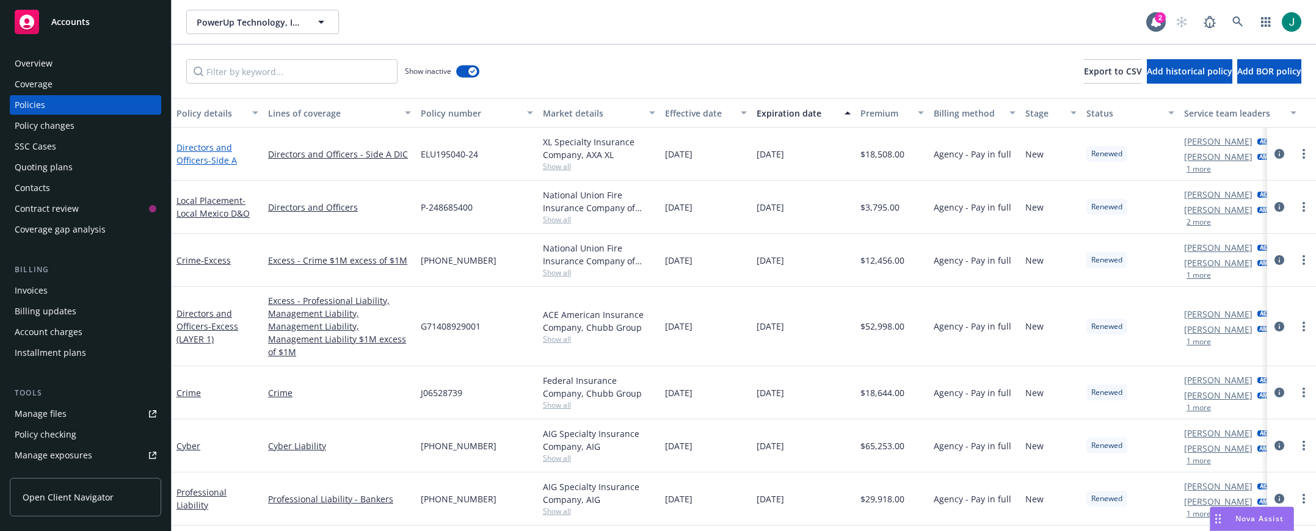
click at [204, 161] on link "Directors and Officers - Side A" at bounding box center [206, 154] width 60 height 24
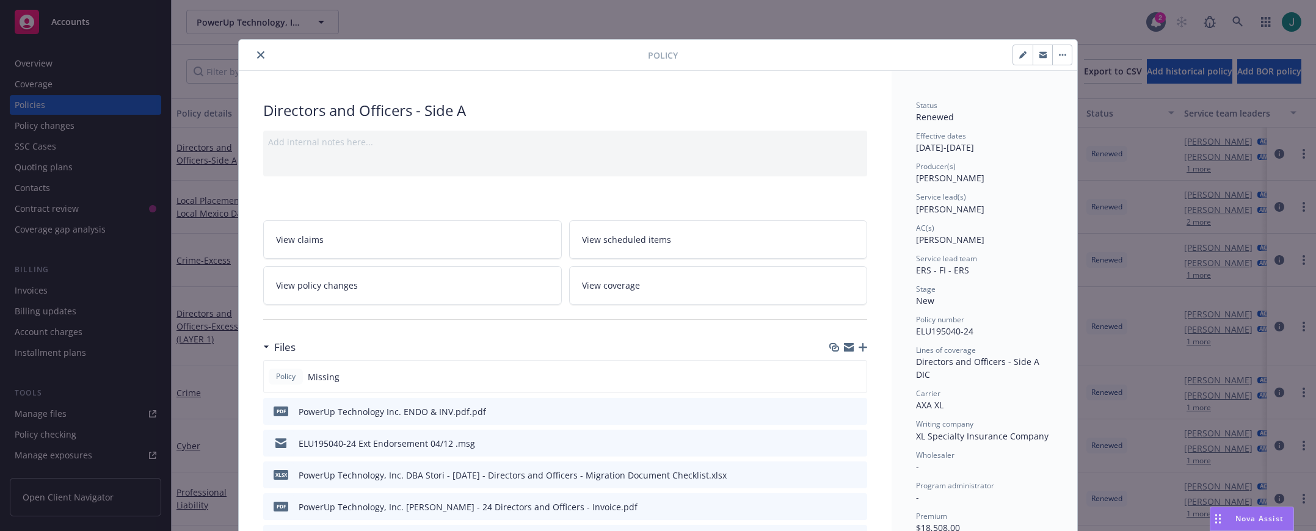
click at [257, 52] on icon "close" at bounding box center [260, 54] width 7 height 7
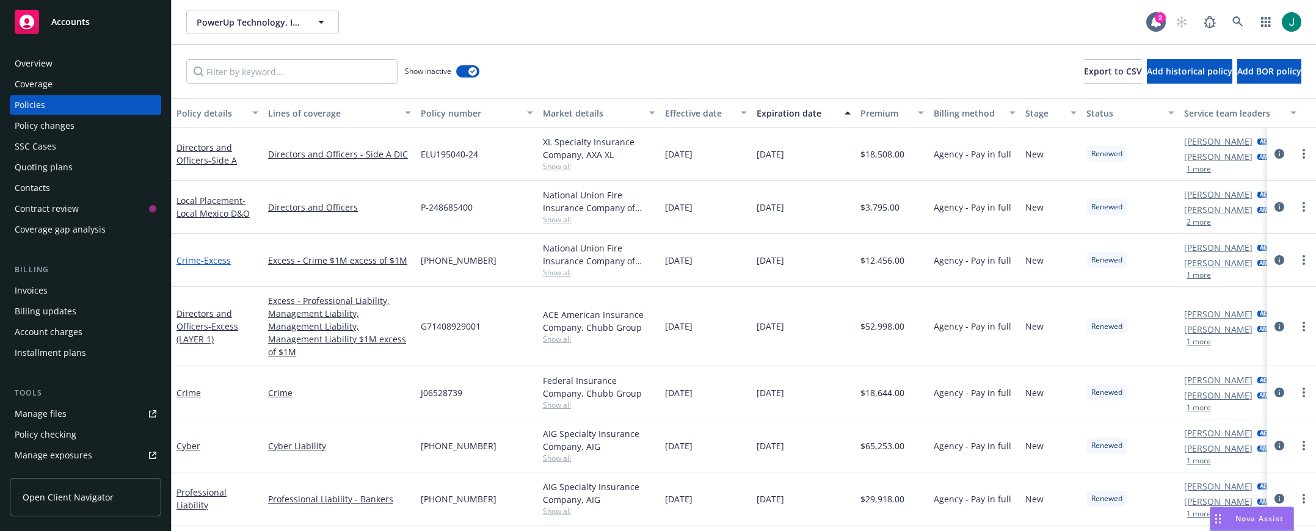
click at [198, 261] on link "Crime - Excess" at bounding box center [203, 261] width 54 height 12
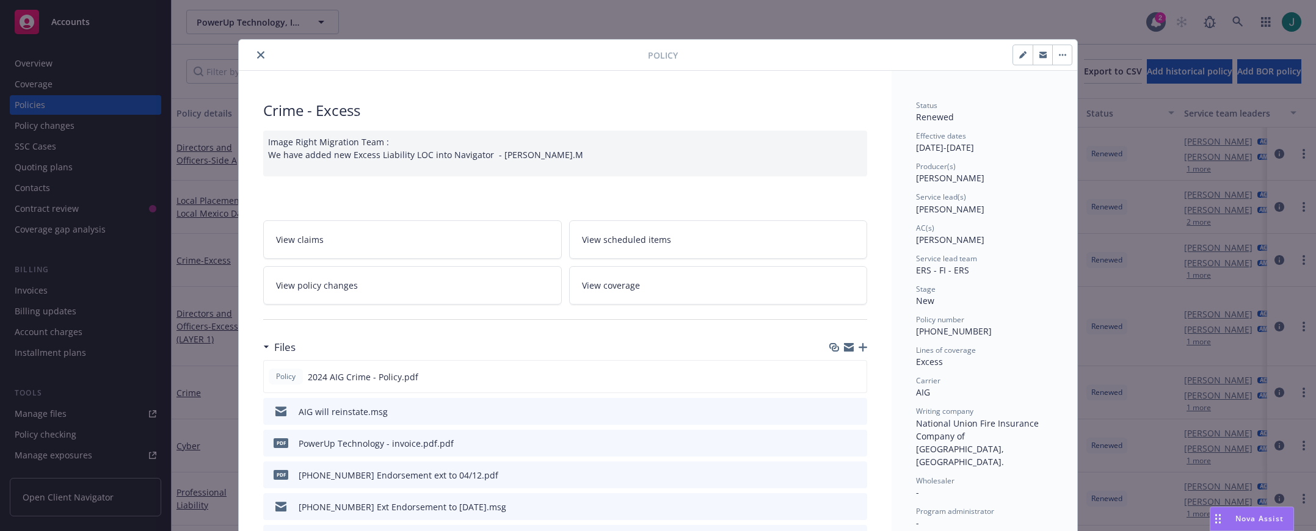
click at [257, 54] on icon "close" at bounding box center [260, 54] width 7 height 7
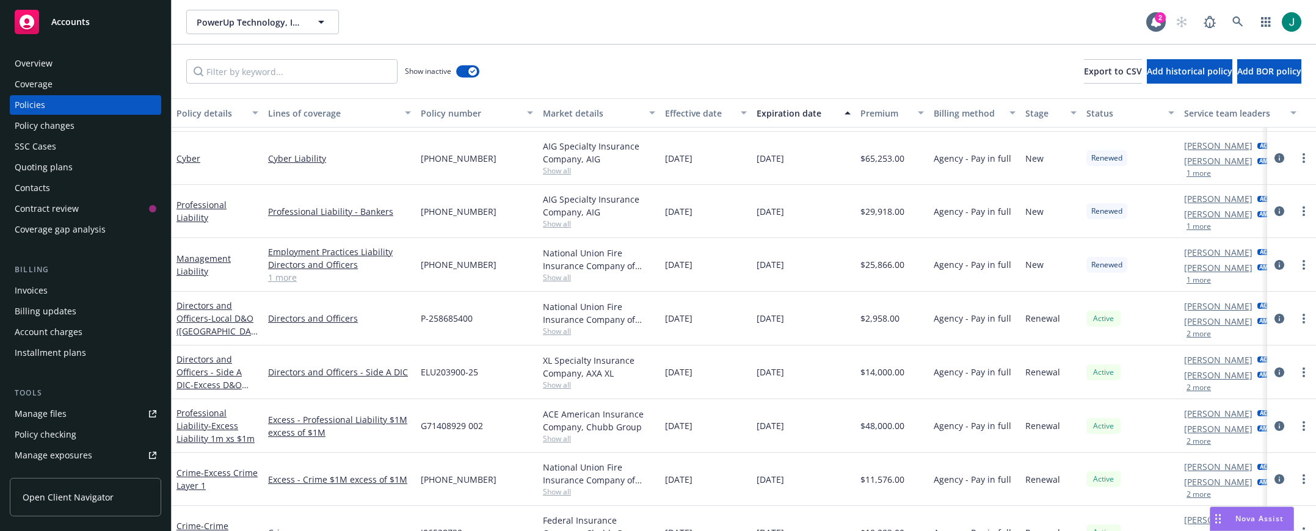
scroll to position [305, 0]
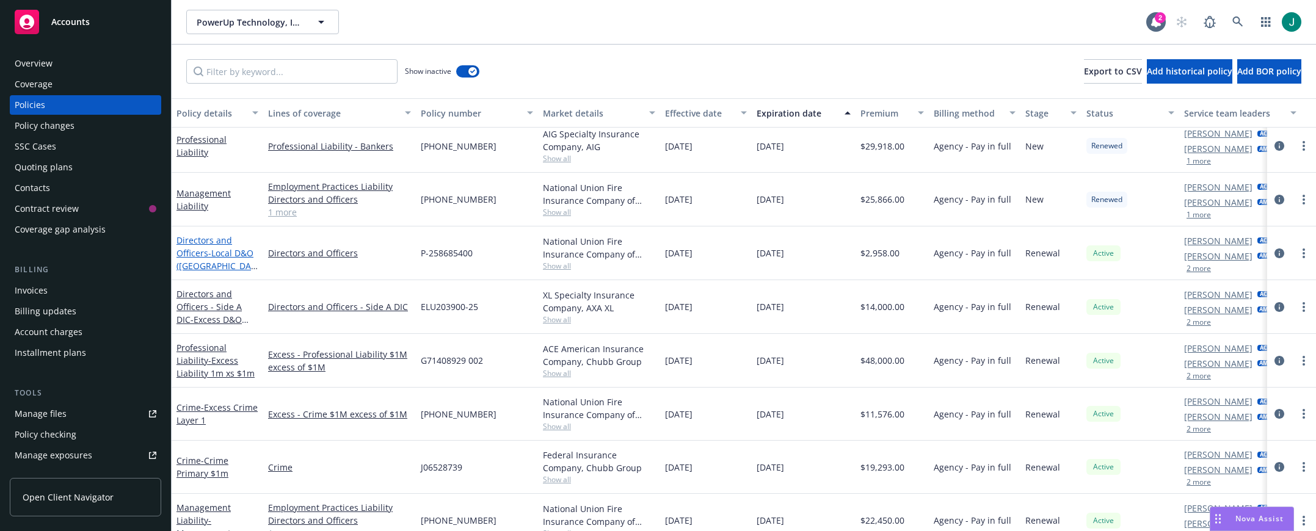
click at [222, 252] on span "- Local D&O (Mexico & Colombia)" at bounding box center [216, 278] width 81 height 63
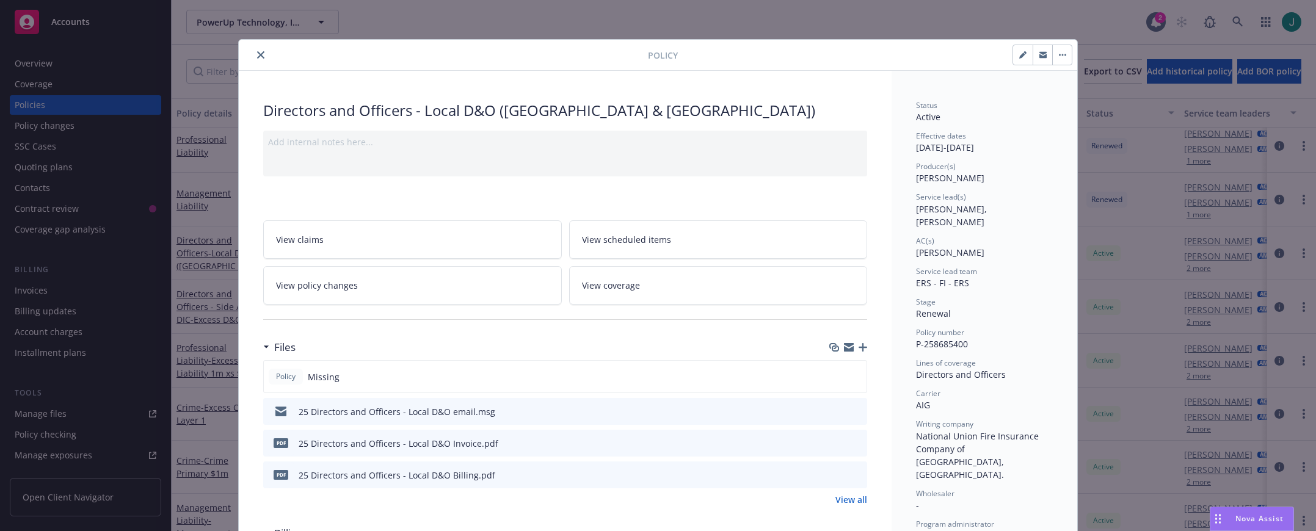
click at [258, 57] on icon "close" at bounding box center [260, 54] width 7 height 7
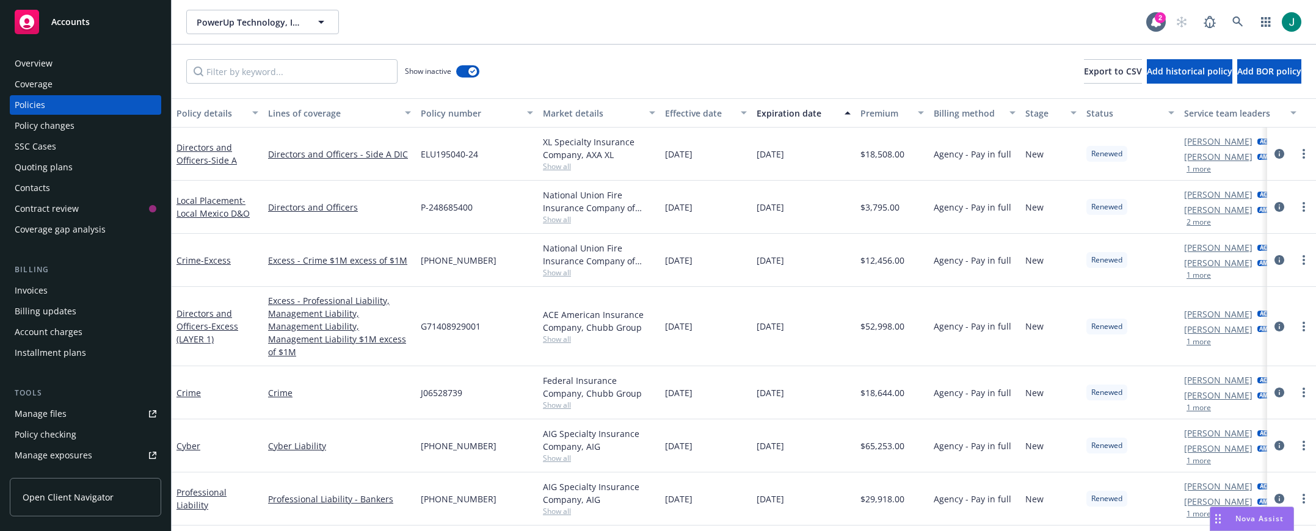
click at [42, 291] on div "Invoices" at bounding box center [31, 291] width 33 height 20
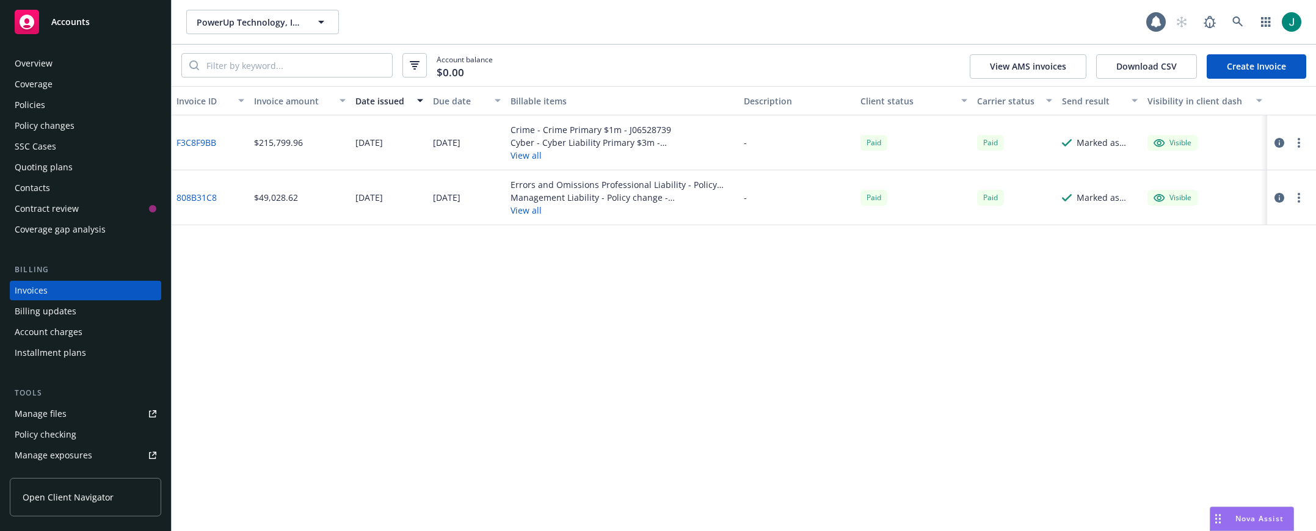
scroll to position [5, 0]
click at [194, 200] on link "808B31C8" at bounding box center [196, 197] width 40 height 13
click at [41, 97] on div "Policies" at bounding box center [30, 100] width 31 height 20
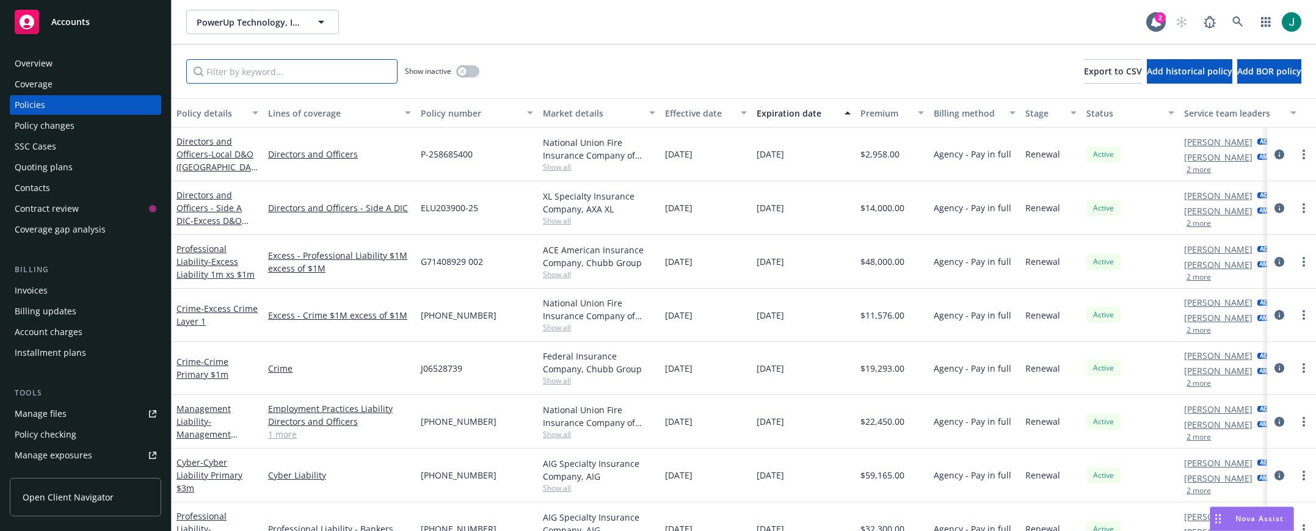
click at [283, 76] on input "Filter by keyword..." at bounding box center [291, 71] width 211 height 24
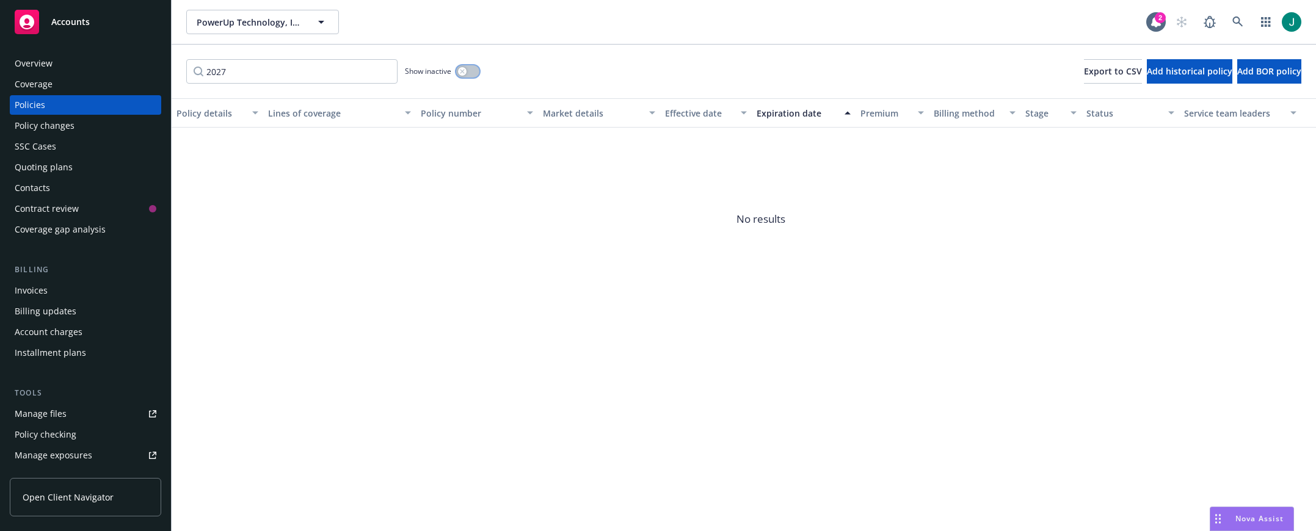
click at [465, 73] on div "button" at bounding box center [462, 71] width 9 height 9
click at [215, 70] on input "2027" at bounding box center [291, 71] width 211 height 24
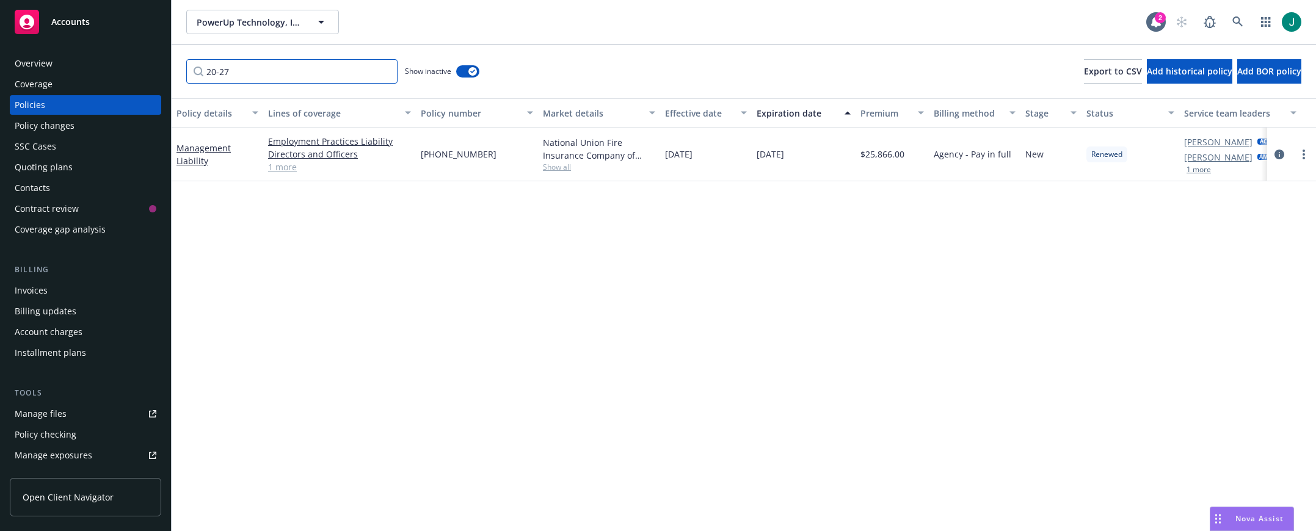
click at [231, 69] on input "20-27" at bounding box center [291, 71] width 211 height 24
click at [280, 170] on link "1 more" at bounding box center [339, 167] width 143 height 13
click at [1277, 161] on icon "circleInformation" at bounding box center [1279, 161] width 10 height 10
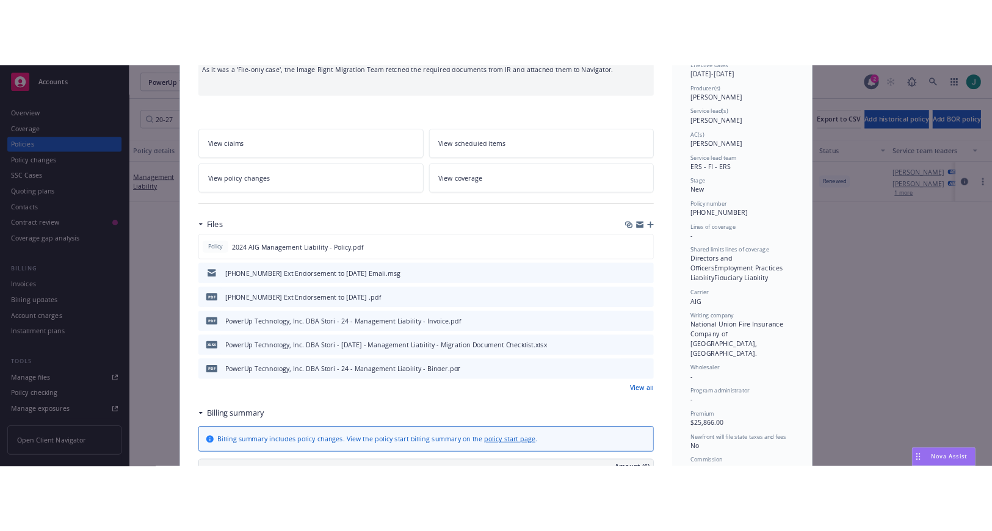
scroll to position [183, 0]
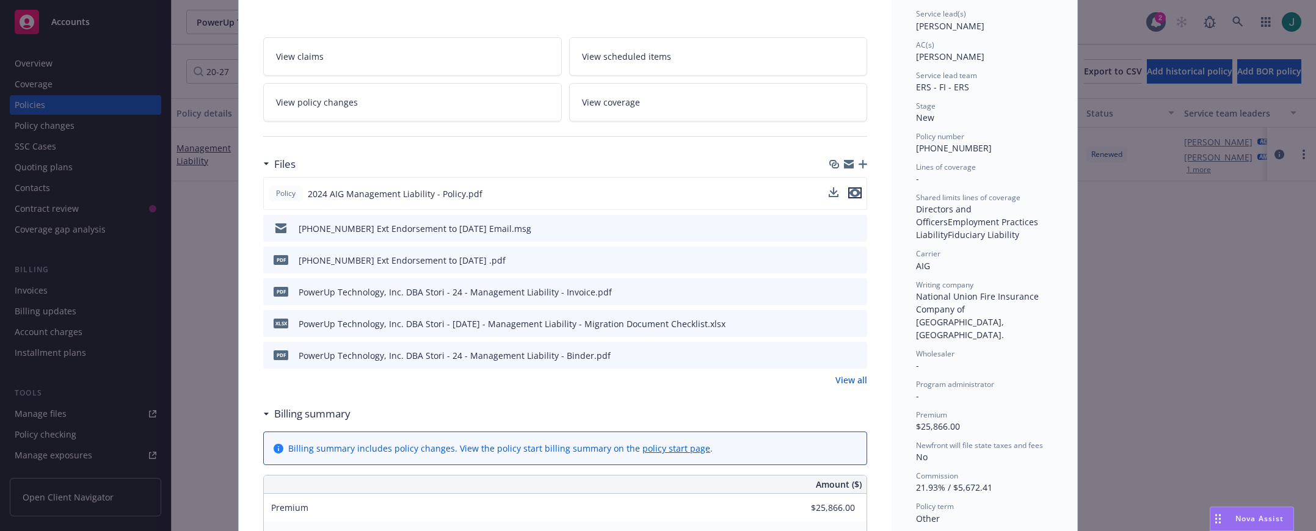
click at [851, 194] on icon "preview file" at bounding box center [854, 193] width 11 height 9
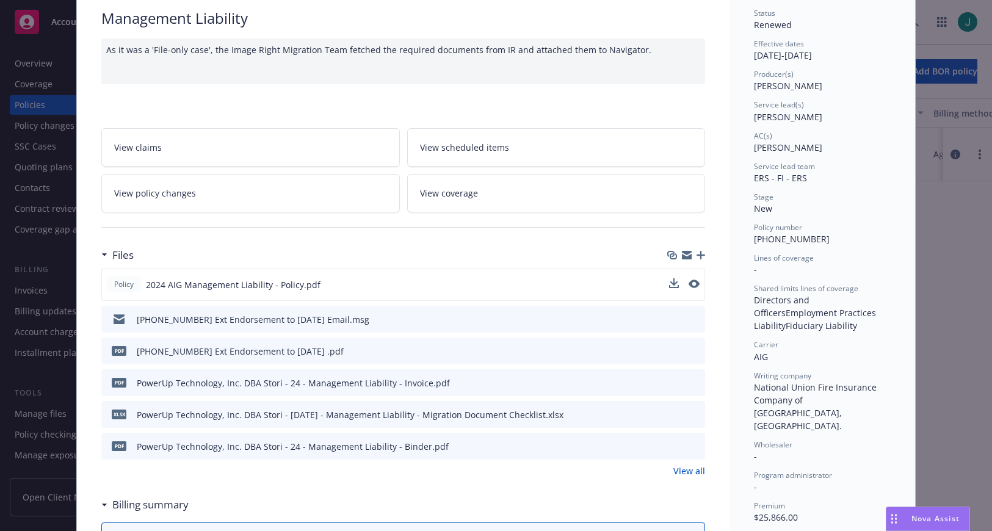
scroll to position [0, 0]
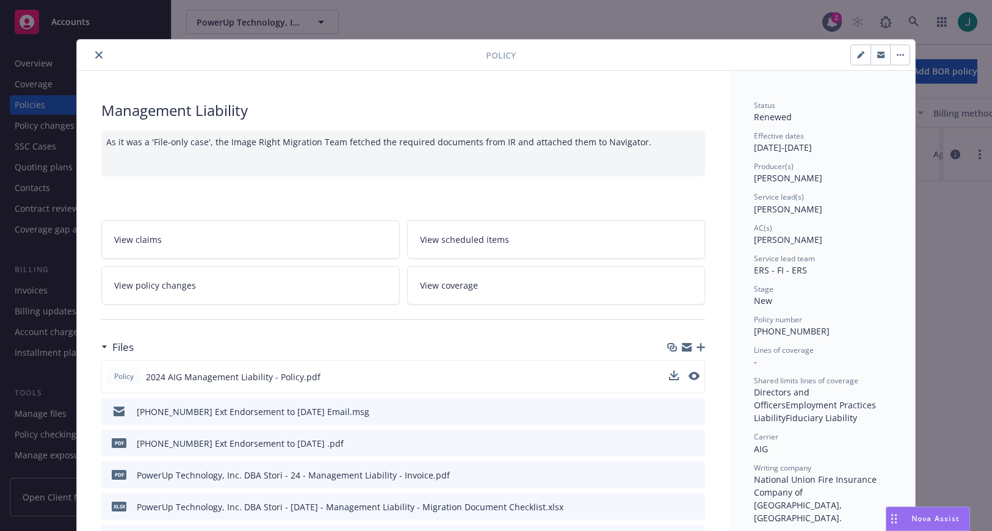
click at [96, 56] on icon "close" at bounding box center [98, 54] width 7 height 7
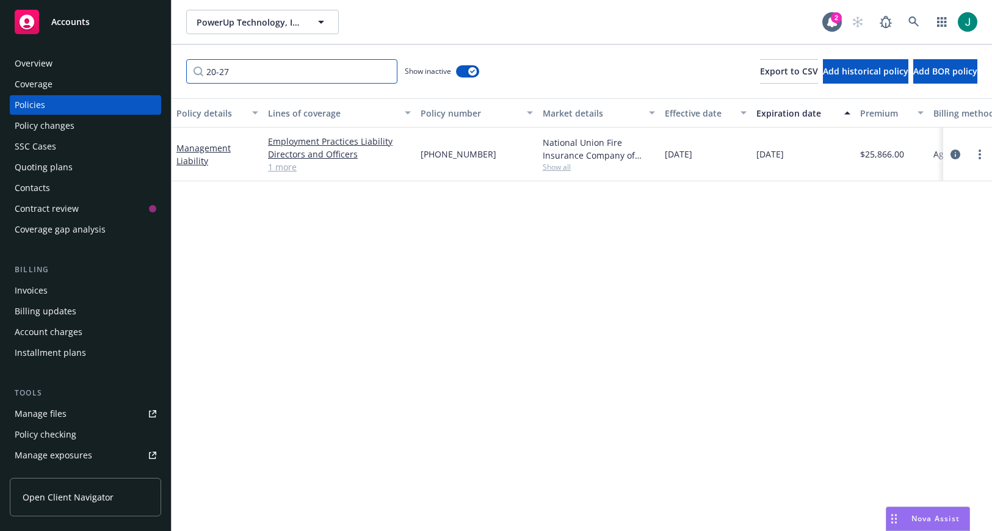
drag, startPoint x: 236, startPoint y: 71, endPoint x: 188, endPoint y: 70, distance: 47.6
click at [188, 70] on input "20-27" at bounding box center [291, 71] width 211 height 24
type input "0"
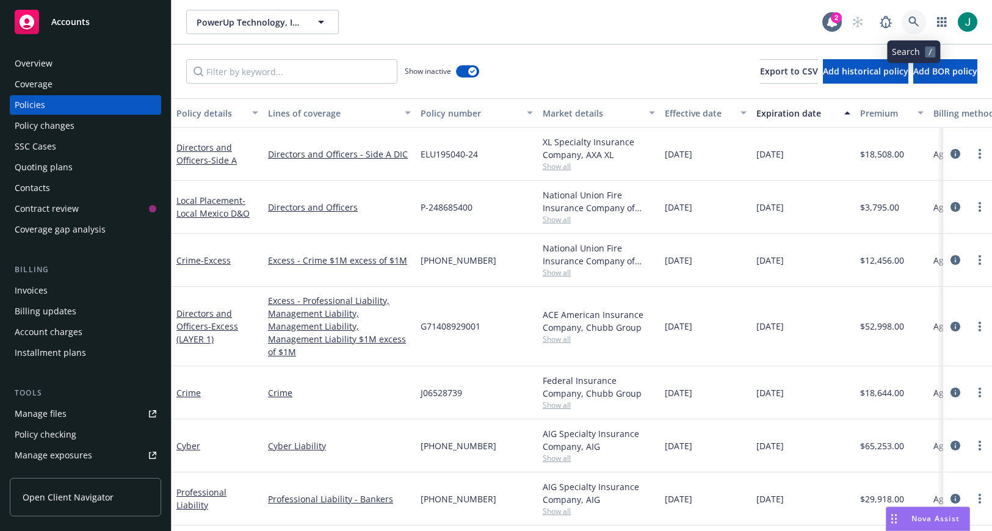
click at [910, 20] on icon at bounding box center [914, 21] width 11 height 11
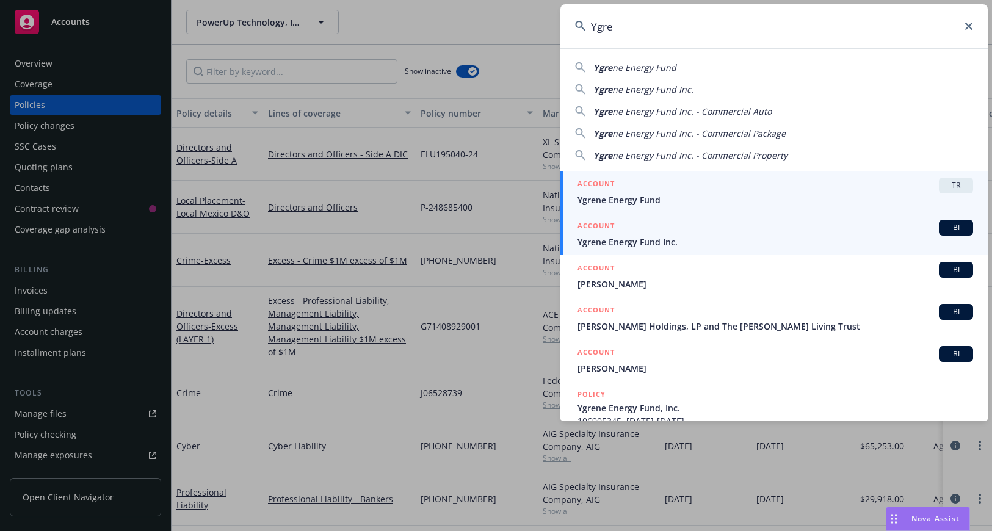
type input "Ygre"
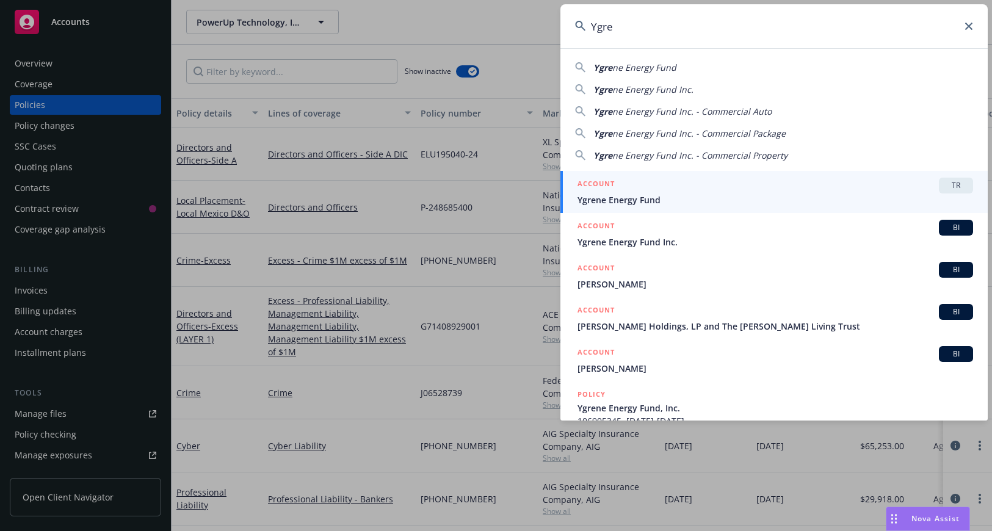
drag, startPoint x: 646, startPoint y: 243, endPoint x: 664, endPoint y: 235, distance: 20.0
click at [646, 243] on span "Ygrene Energy Fund Inc." at bounding box center [776, 242] width 396 height 13
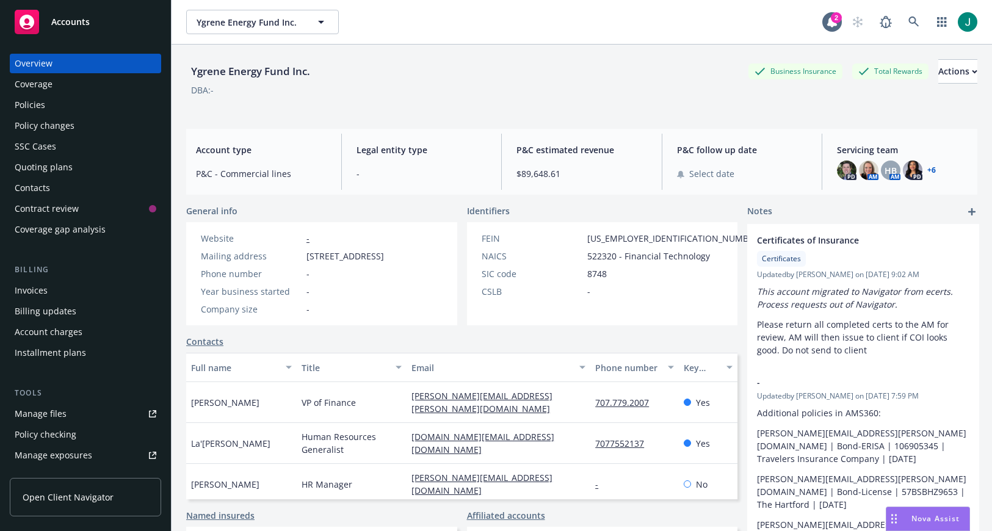
click at [31, 107] on div "Policies" at bounding box center [30, 105] width 31 height 20
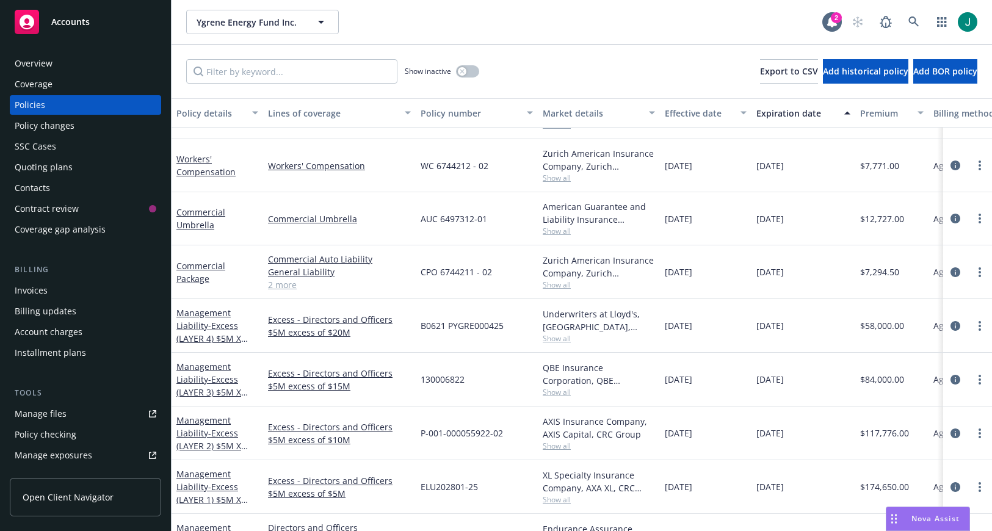
scroll to position [244, 0]
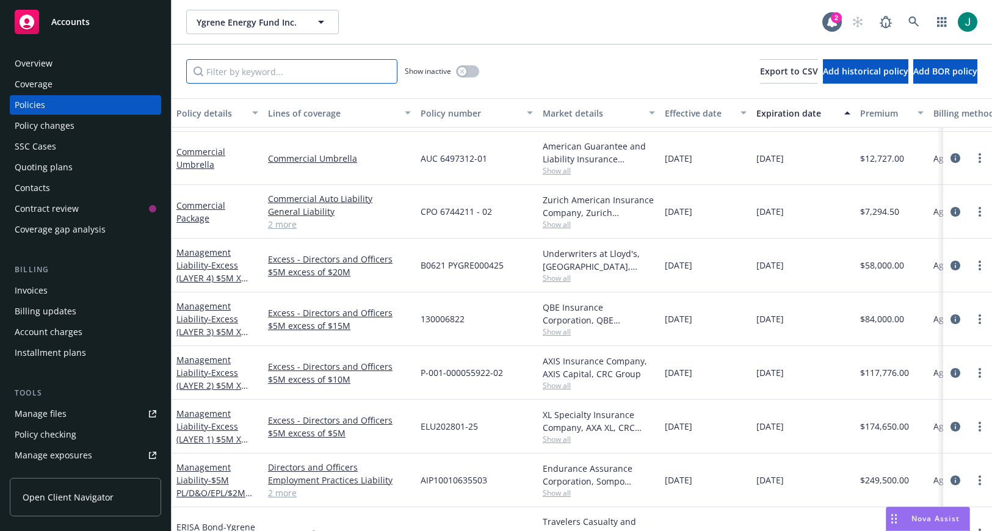
click at [255, 77] on input "Filter by keyword..." at bounding box center [291, 71] width 211 height 24
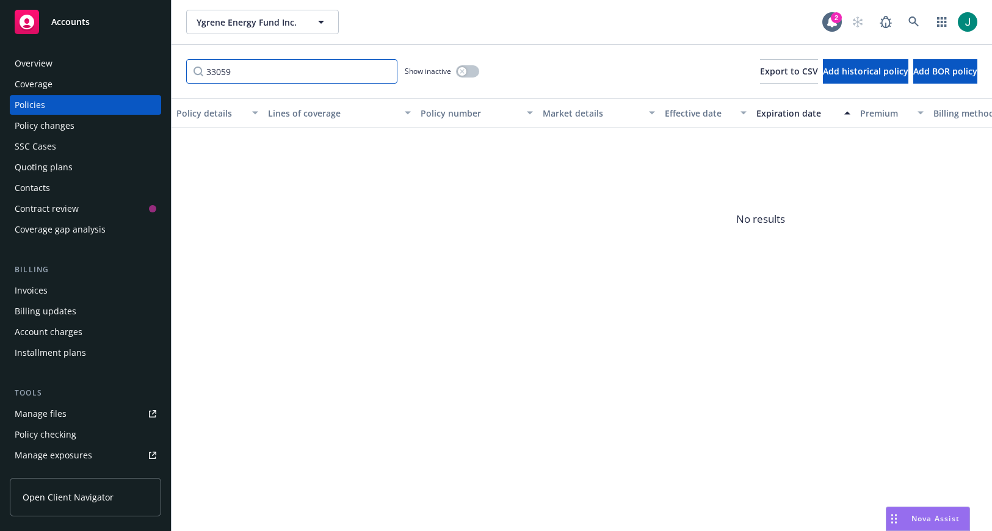
type input "33059"
click at [465, 68] on div "button" at bounding box center [462, 71] width 9 height 9
drag, startPoint x: 224, startPoint y: 71, endPoint x: 154, endPoint y: 71, distance: 70.2
click at [154, 71] on div "Accounts Overview Coverage Policies Policy changes SSC Cases Quoting plans Cont…" at bounding box center [496, 265] width 992 height 531
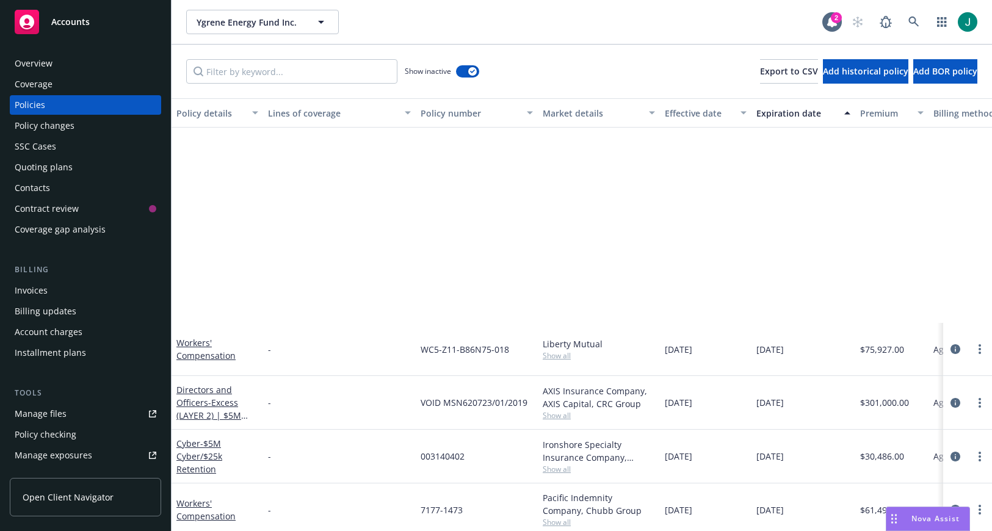
click at [705, 112] on div "Effective date" at bounding box center [699, 113] width 68 height 13
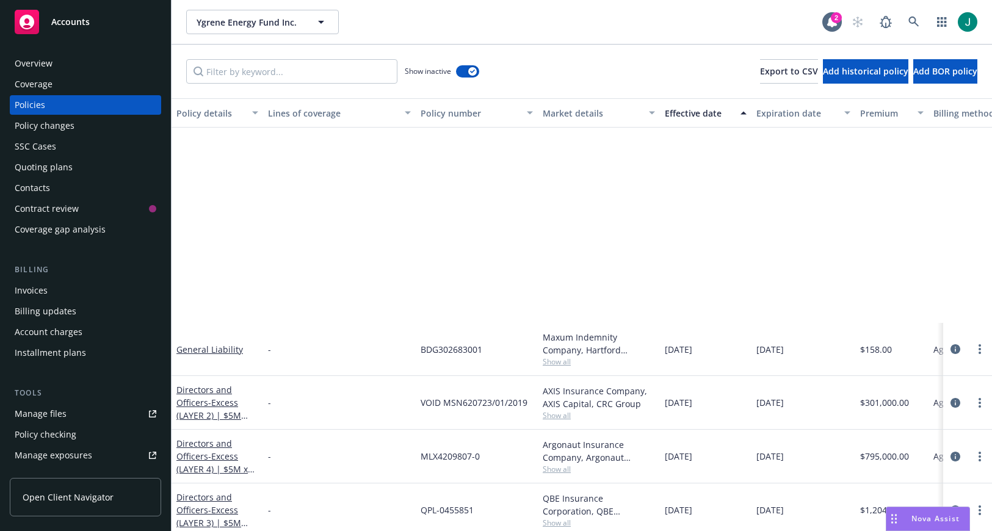
click at [689, 112] on div "Effective date" at bounding box center [699, 113] width 68 height 13
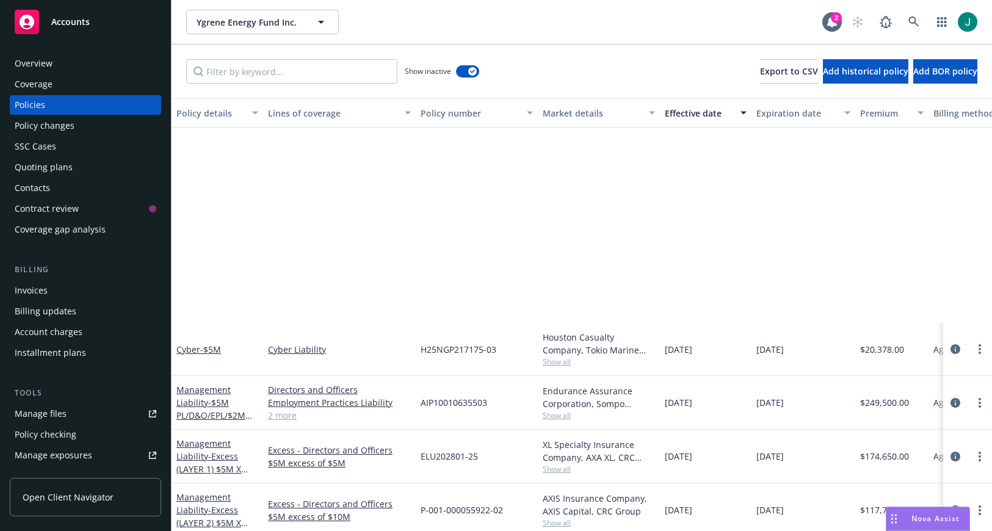
click at [39, 84] on div "Coverage" at bounding box center [34, 84] width 38 height 20
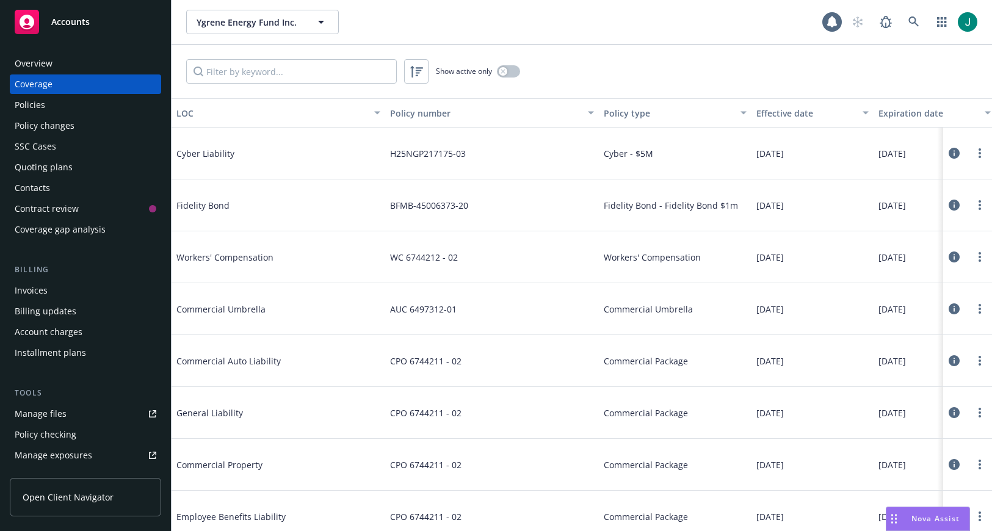
click at [29, 106] on div "Policies" at bounding box center [30, 105] width 31 height 20
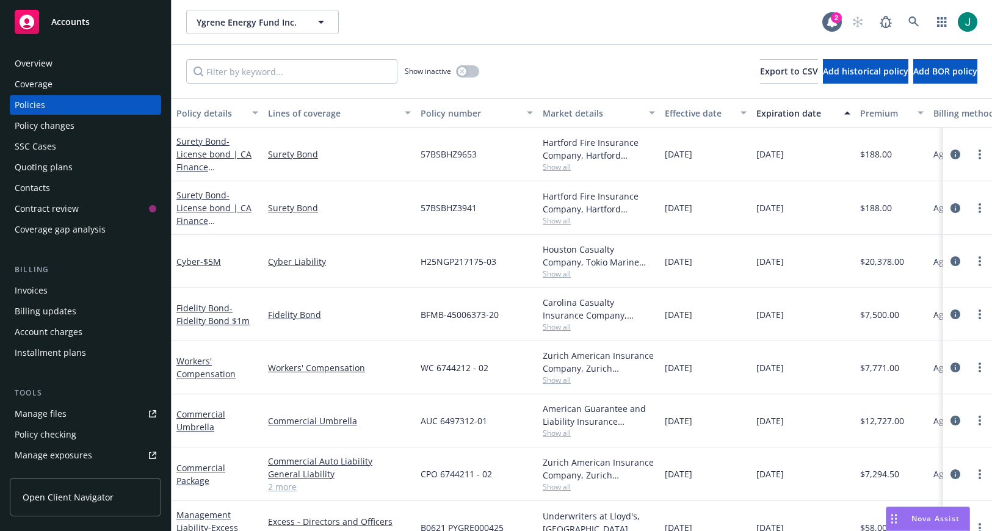
click at [698, 113] on div "Effective date" at bounding box center [699, 113] width 68 height 13
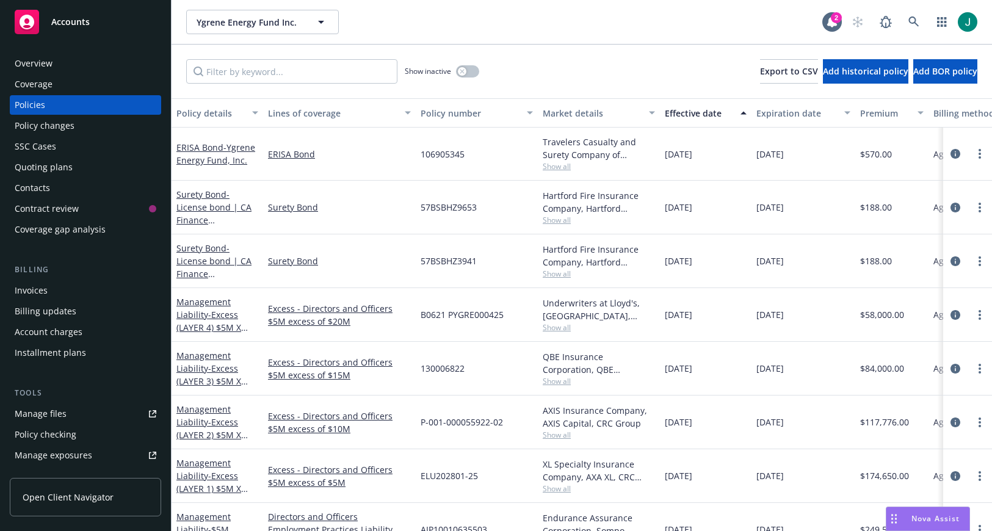
click at [780, 111] on div "Expiration date" at bounding box center [797, 113] width 81 height 13
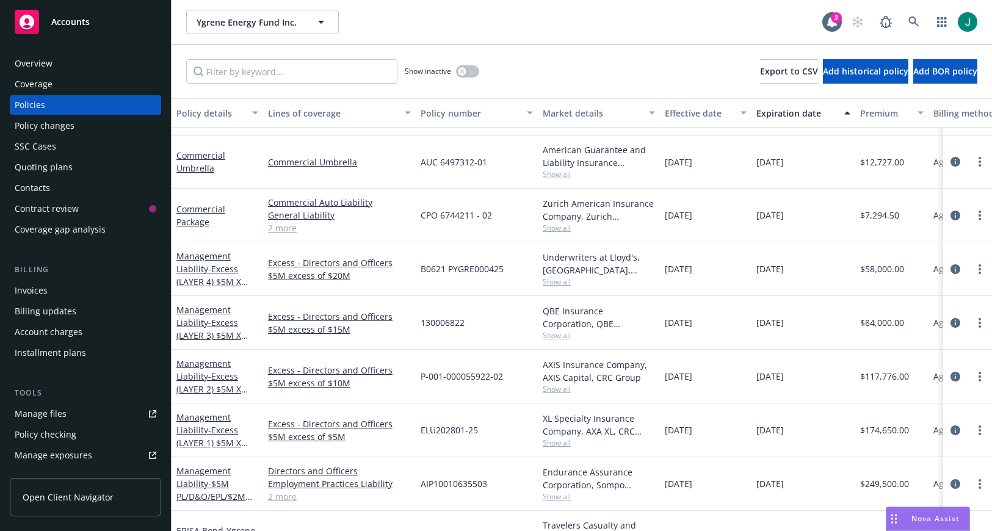
scroll to position [283, 0]
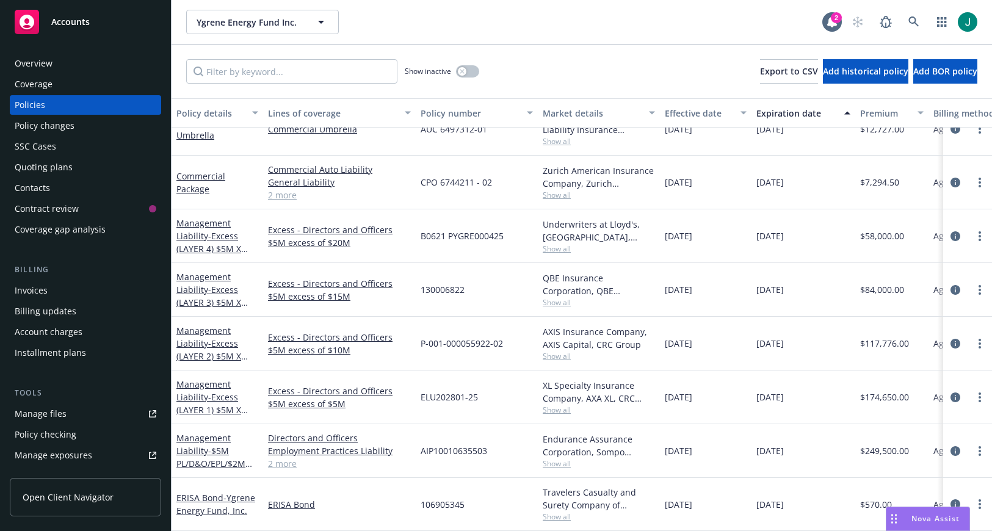
click at [0, 368] on html "Accounts Overview Coverage Policies Policy changes SSC Cases Quoting plans Cont…" at bounding box center [496, 265] width 992 height 531
click at [833, 449] on div "03/27/2026" at bounding box center [804, 451] width 104 height 54
click at [46, 292] on div "Invoices" at bounding box center [31, 291] width 33 height 20
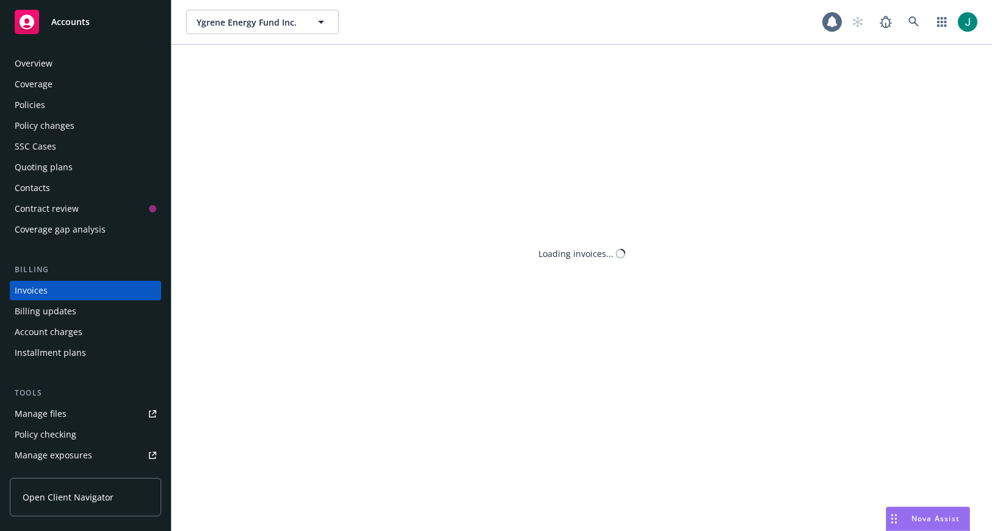
scroll to position [5, 0]
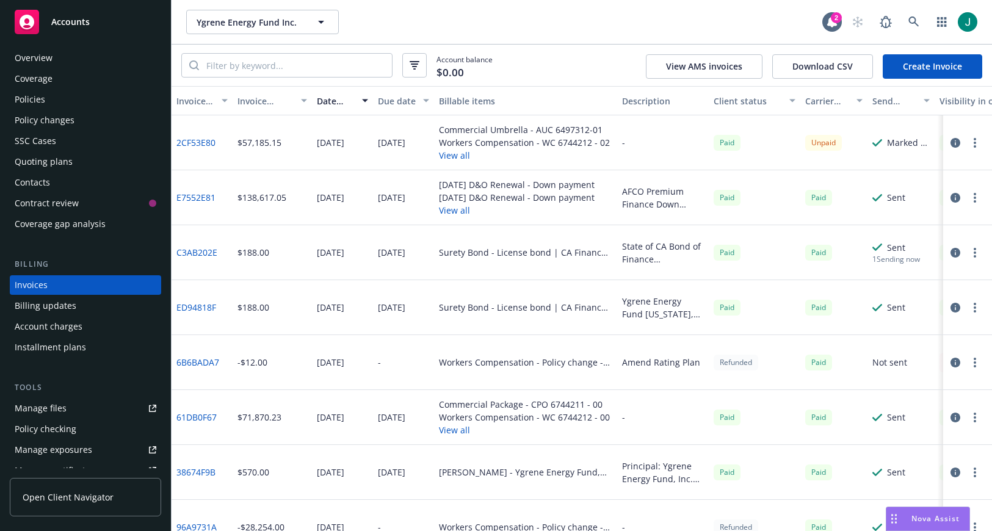
click at [194, 199] on link "E7552E81" at bounding box center [195, 197] width 39 height 13
click at [44, 97] on div "Policies" at bounding box center [30, 100] width 31 height 20
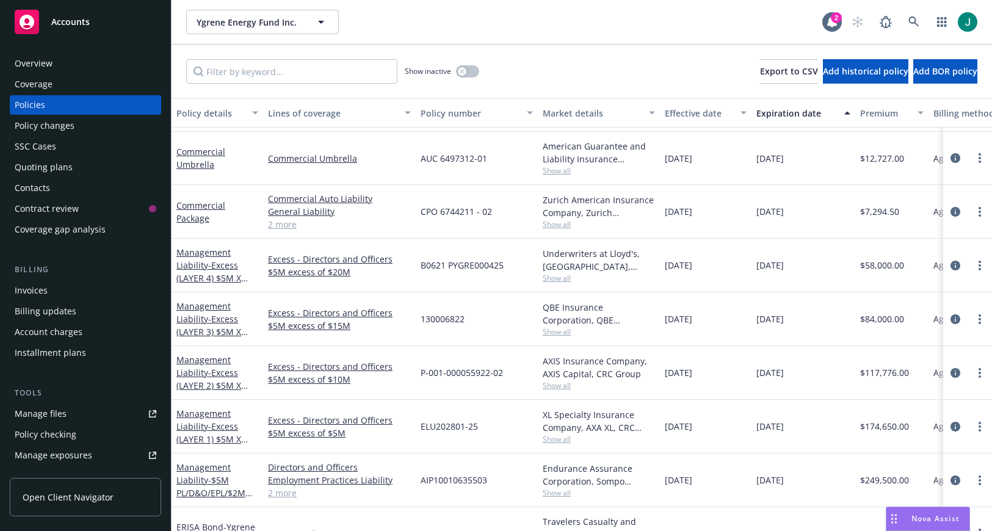
scroll to position [283, 0]
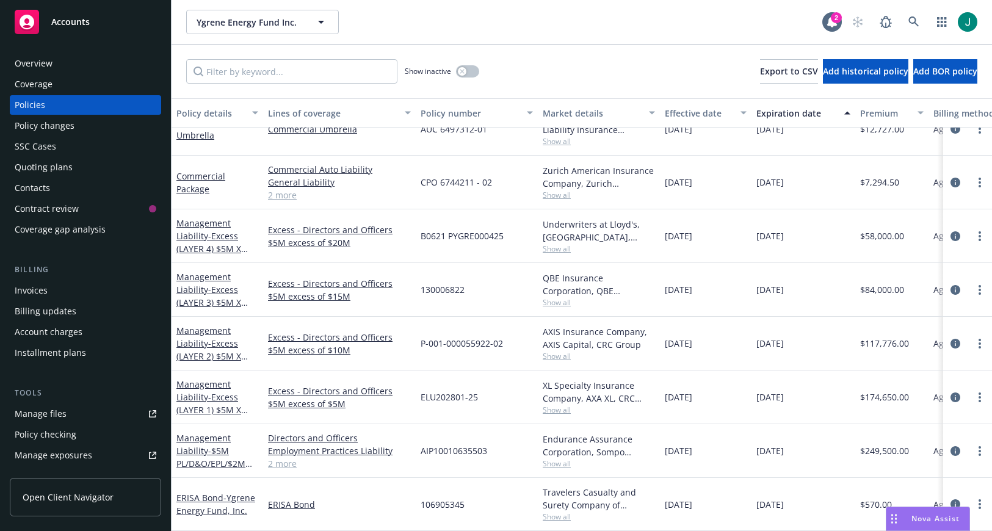
click at [493, 38] on div "Ygrene Energy Fund Inc. Ygrene Energy Fund Inc. 2" at bounding box center [582, 22] width 821 height 44
click at [951, 231] on icon "circleInformation" at bounding box center [956, 236] width 10 height 10
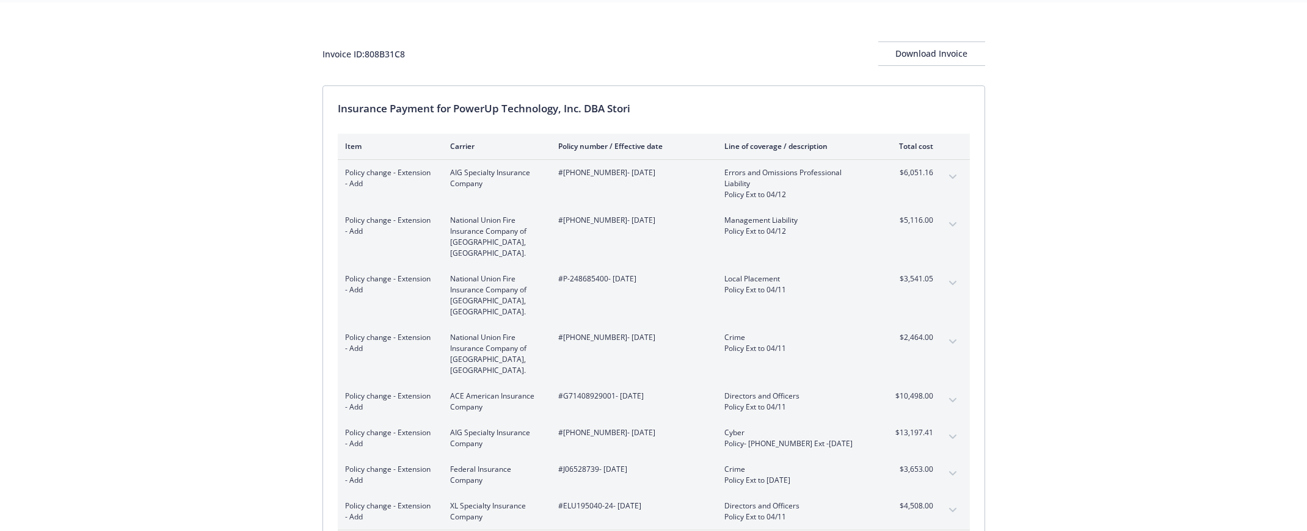
scroll to position [61, 0]
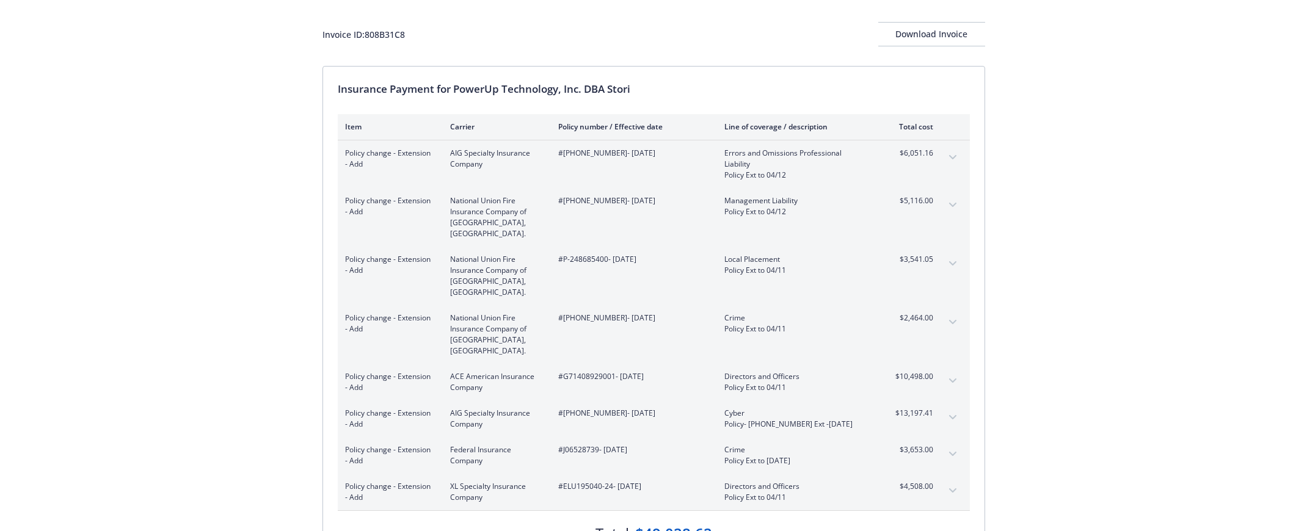
click at [695, 50] on div "Invoice ID: 808B31C8 Download Invoice" at bounding box center [653, 24] width 663 height 83
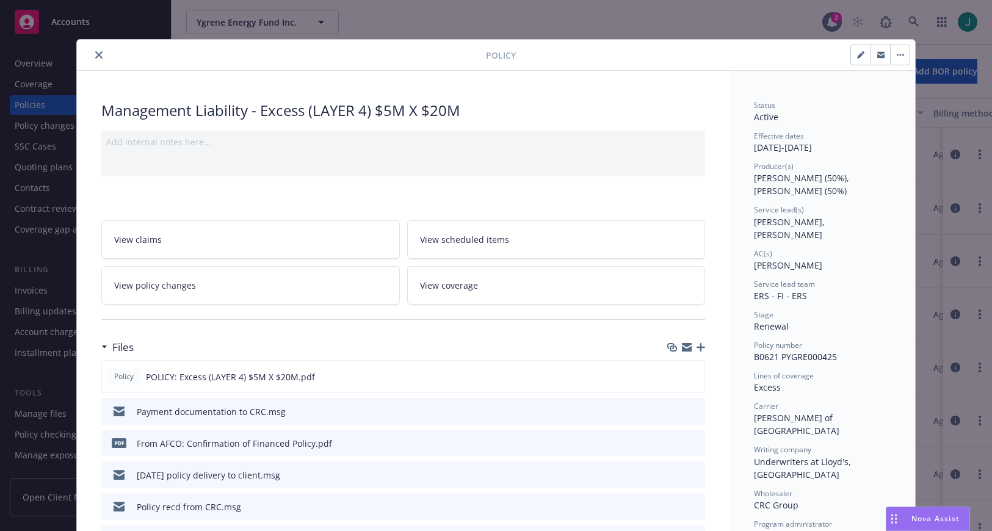
click at [766, 351] on span "B0621 PYGRE000425" at bounding box center [795, 357] width 83 height 12
drag, startPoint x: 817, startPoint y: 344, endPoint x: 744, endPoint y: 344, distance: 73.3
copy span "B0621 PYGRE000425"
click at [658, 57] on div at bounding box center [713, 55] width 394 height 21
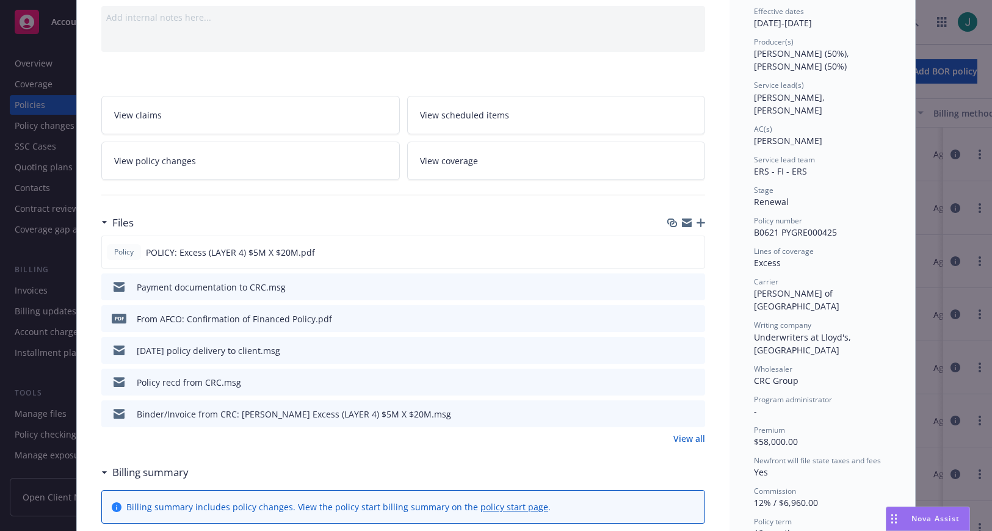
scroll to position [183, 0]
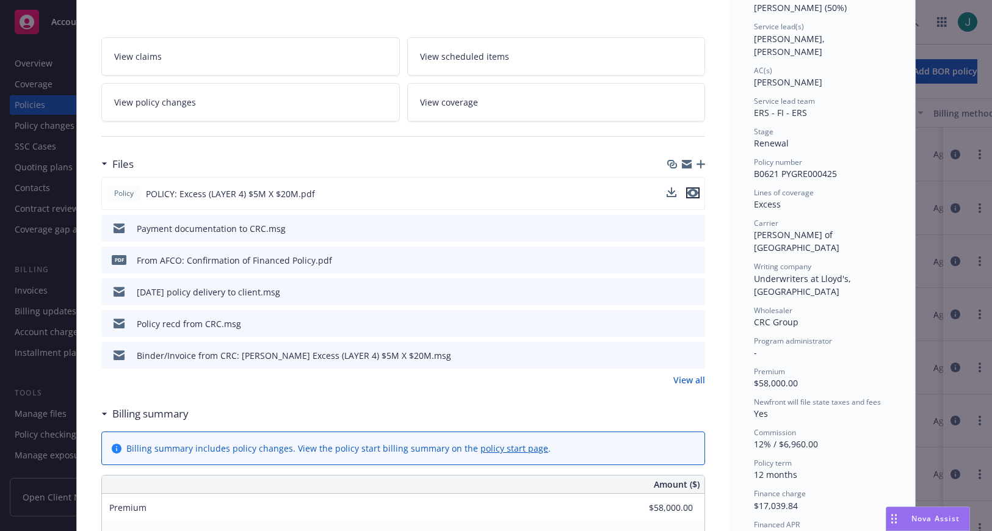
click at [688, 192] on icon "preview file" at bounding box center [693, 193] width 11 height 9
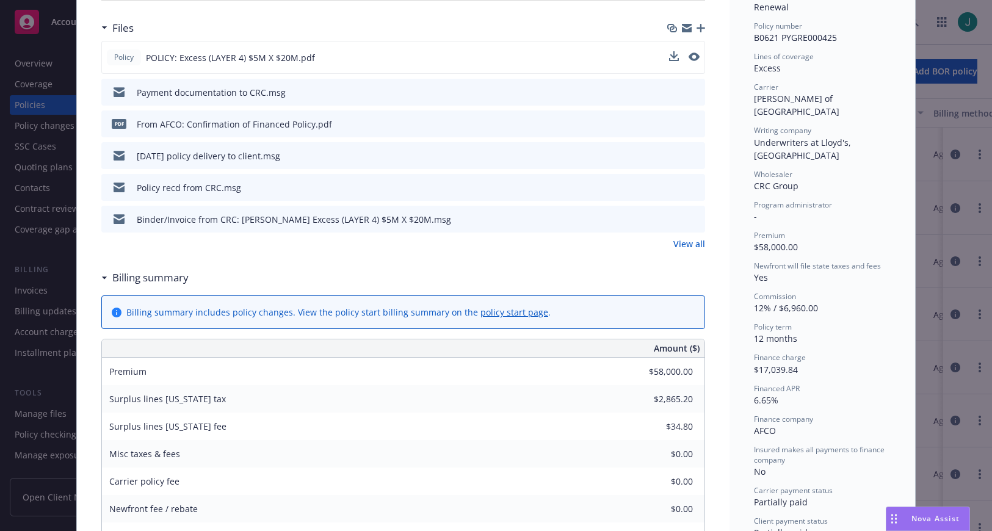
scroll to position [305, 0]
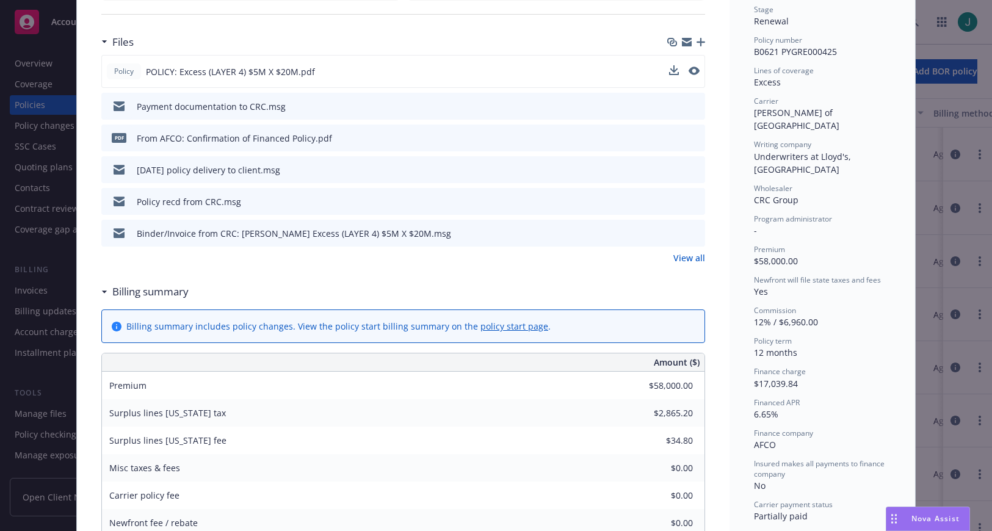
click at [432, 31] on div "Files" at bounding box center [403, 42] width 604 height 26
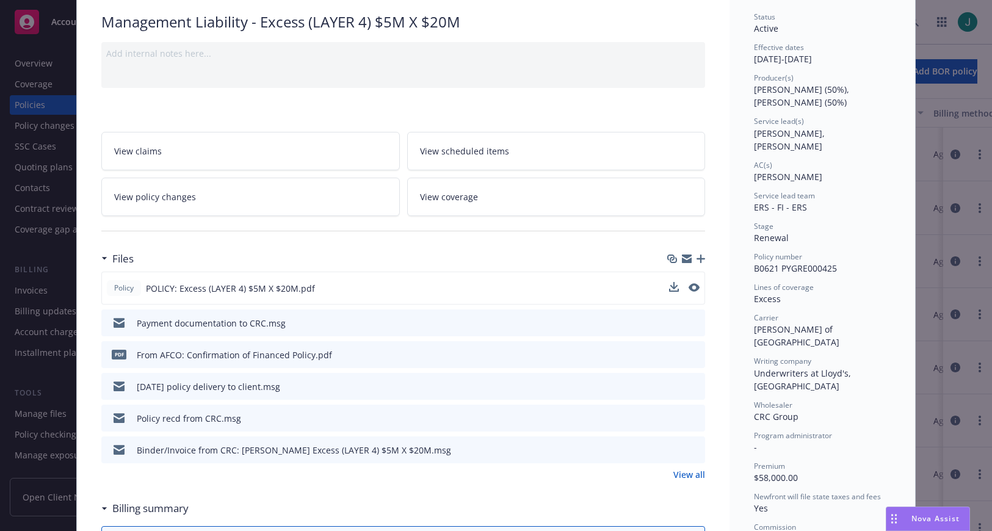
scroll to position [0, 0]
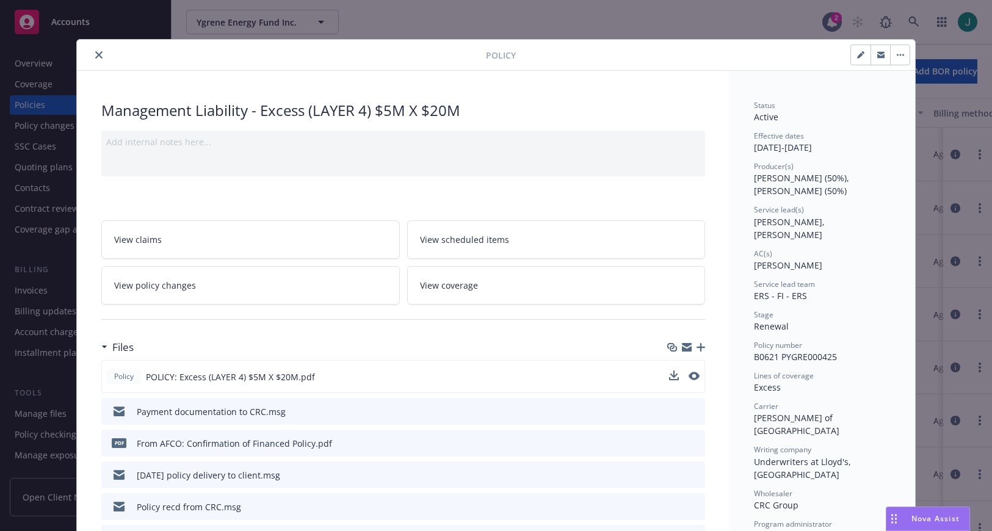
click at [843, 312] on div "Stage Renewal" at bounding box center [822, 321] width 137 height 23
drag, startPoint x: 626, startPoint y: 67, endPoint x: 615, endPoint y: 59, distance: 13.7
click at [626, 66] on div "Policy" at bounding box center [496, 55] width 838 height 31
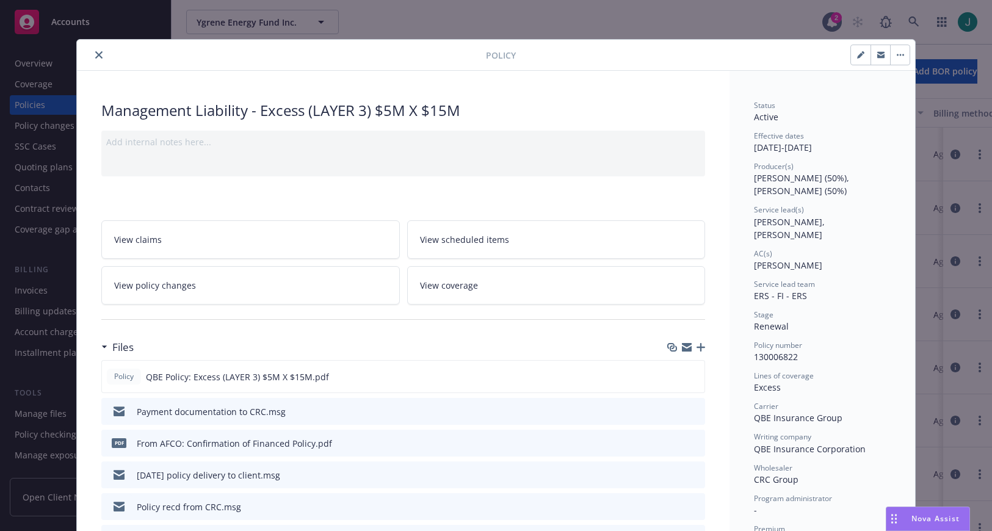
click at [790, 351] on span "130006822" at bounding box center [776, 357] width 44 height 12
drag, startPoint x: 795, startPoint y: 343, endPoint x: 737, endPoint y: 347, distance: 58.2
copy span "130006822"
click at [818, 340] on div "Policy number" at bounding box center [822, 345] width 137 height 10
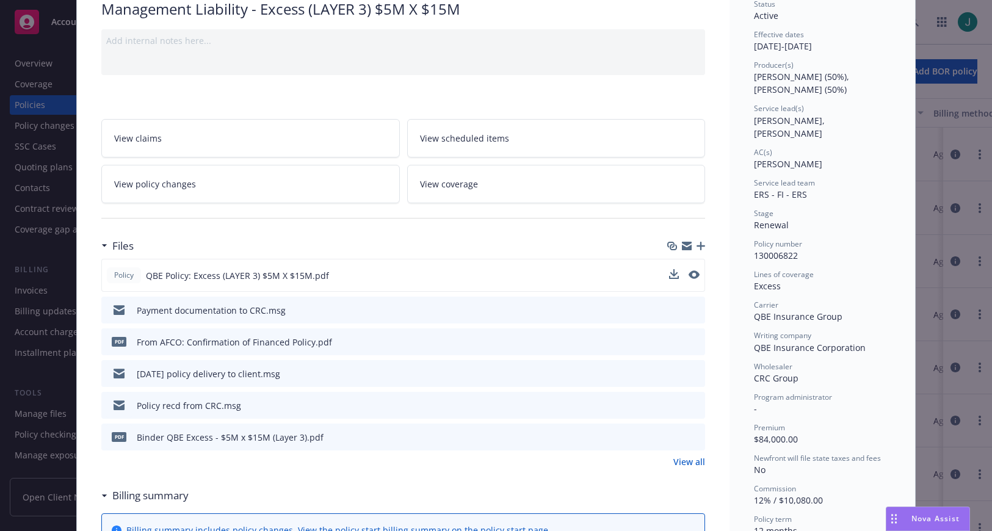
scroll to position [122, 0]
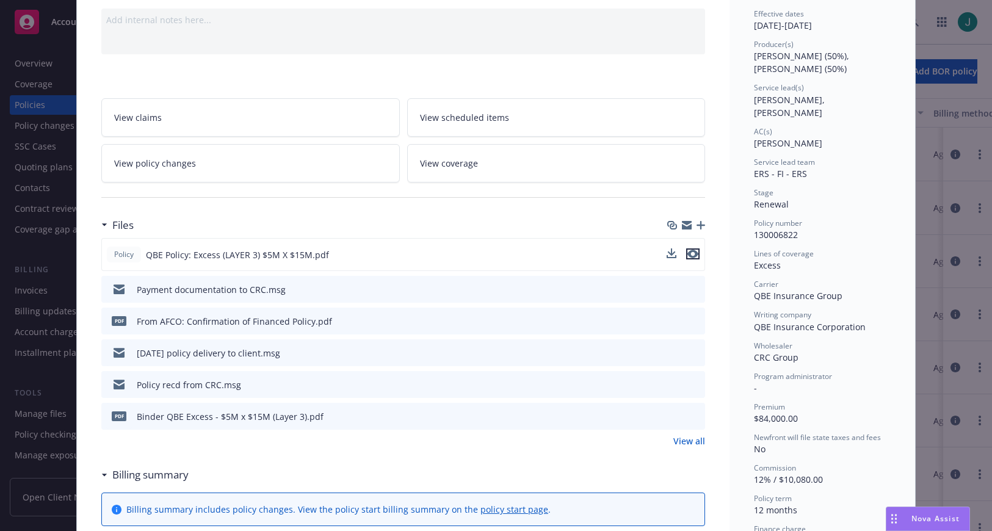
click at [688, 251] on icon "preview file" at bounding box center [693, 254] width 11 height 9
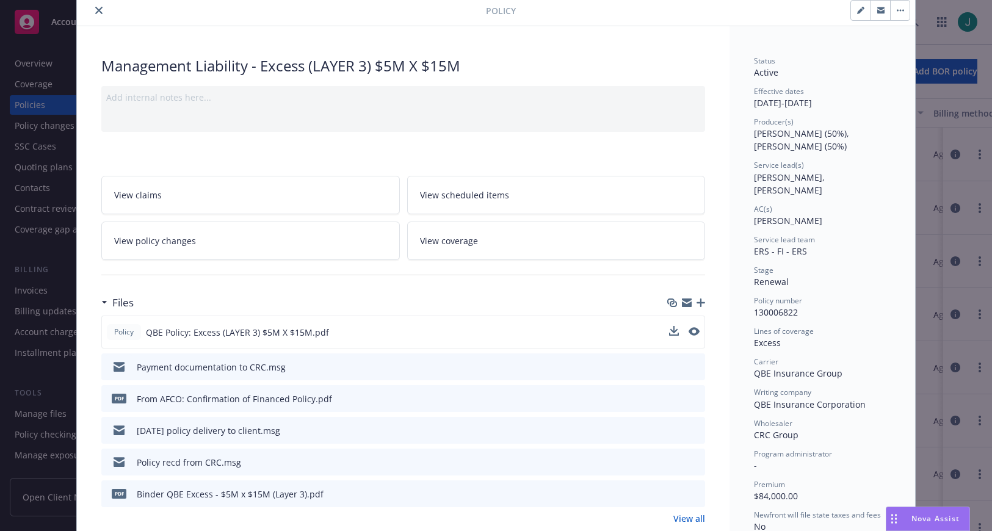
scroll to position [0, 0]
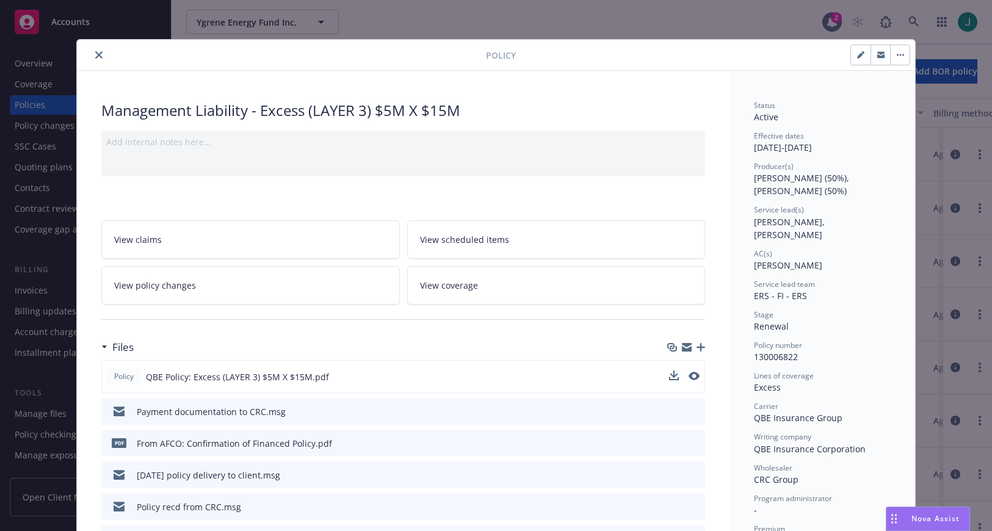
click at [95, 57] on icon "close" at bounding box center [98, 54] width 7 height 7
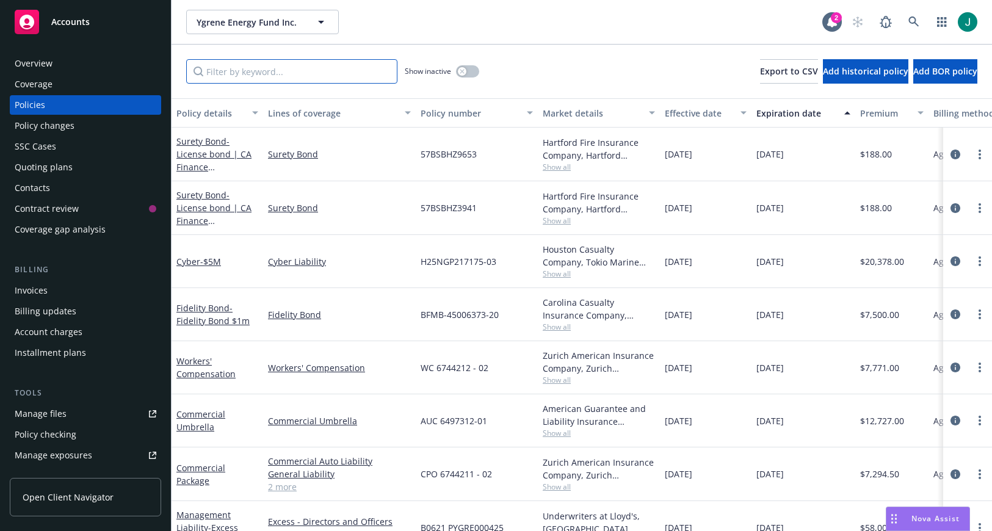
click at [223, 71] on input "Filter by keyword..." at bounding box center [291, 71] width 211 height 24
type input "0425"
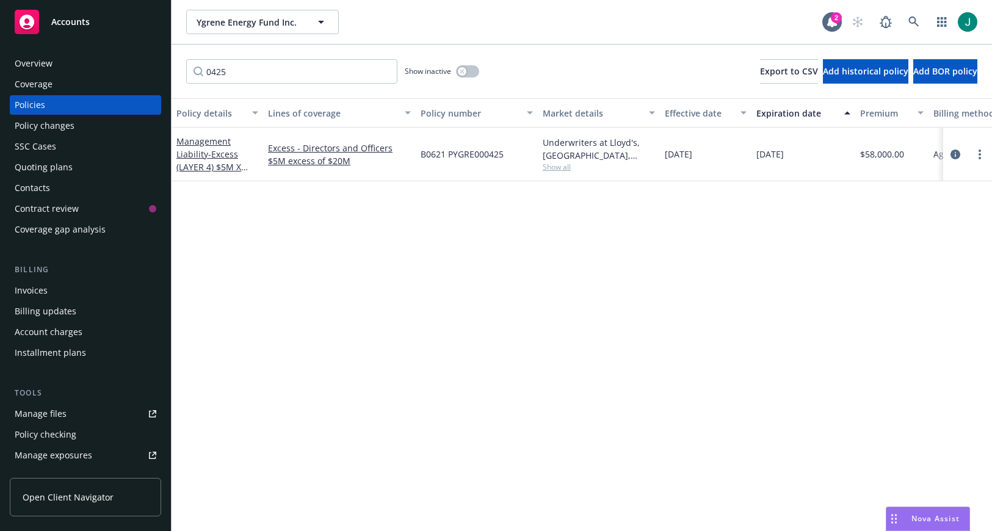
click at [562, 42] on div "Ygrene Energy Fund Inc. Ygrene Energy Fund Inc. 2" at bounding box center [582, 22] width 821 height 44
click at [209, 155] on span "- Excess (LAYER 4) $5M X $20M" at bounding box center [211, 166] width 71 height 37
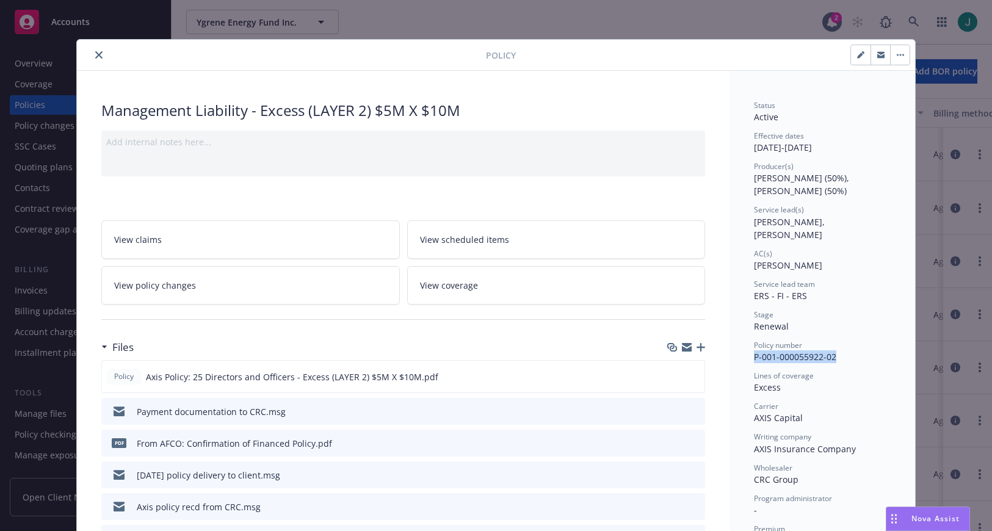
drag, startPoint x: 831, startPoint y: 343, endPoint x: 747, endPoint y: 343, distance: 84.3
copy span "P-001-000055922-02"
click at [636, 119] on div "Management Liability - Excess (LAYER 2) $5M X $10M" at bounding box center [403, 110] width 604 height 21
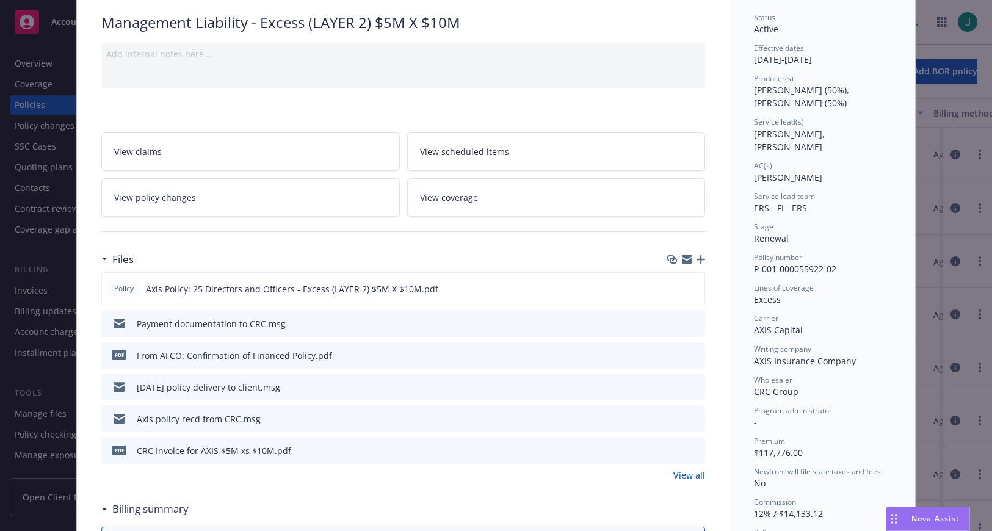
scroll to position [183, 0]
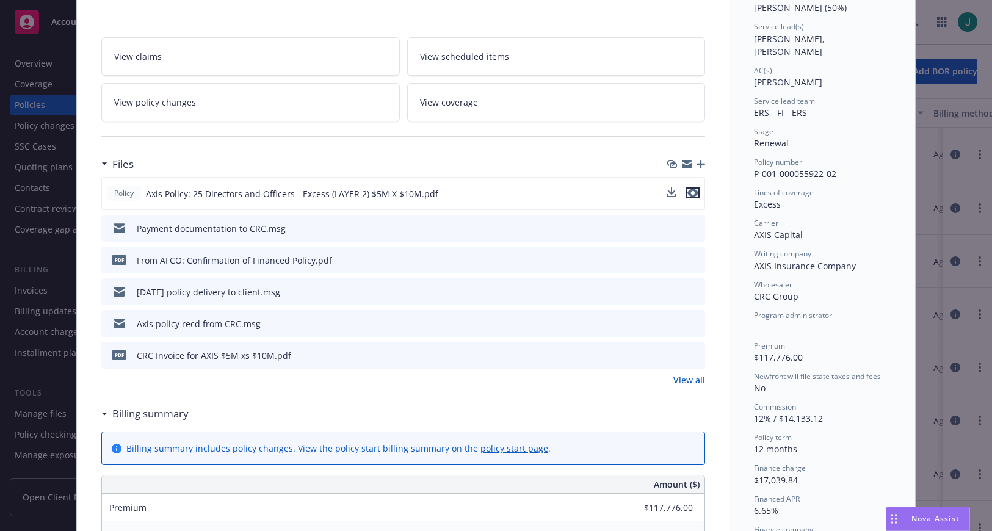
click at [692, 192] on icon "preview file" at bounding box center [693, 193] width 11 height 9
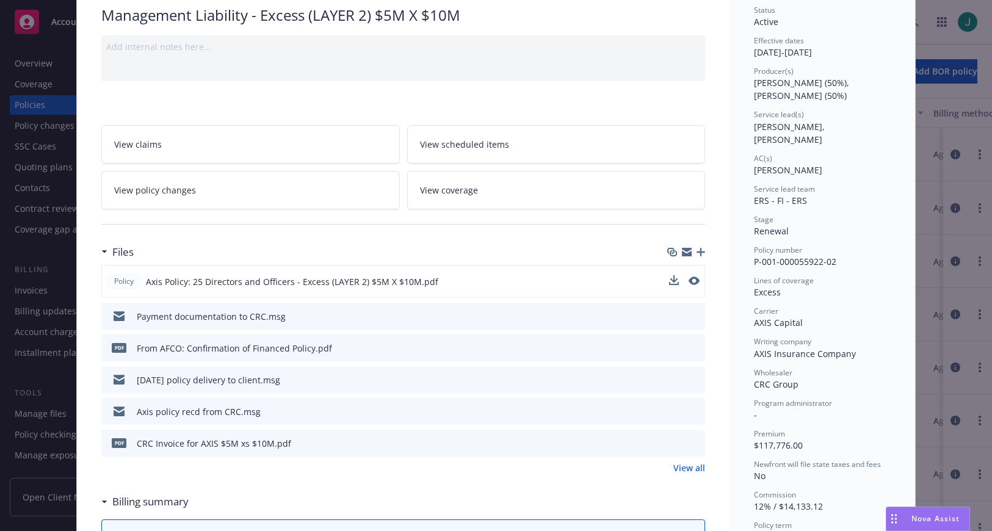
scroll to position [0, 0]
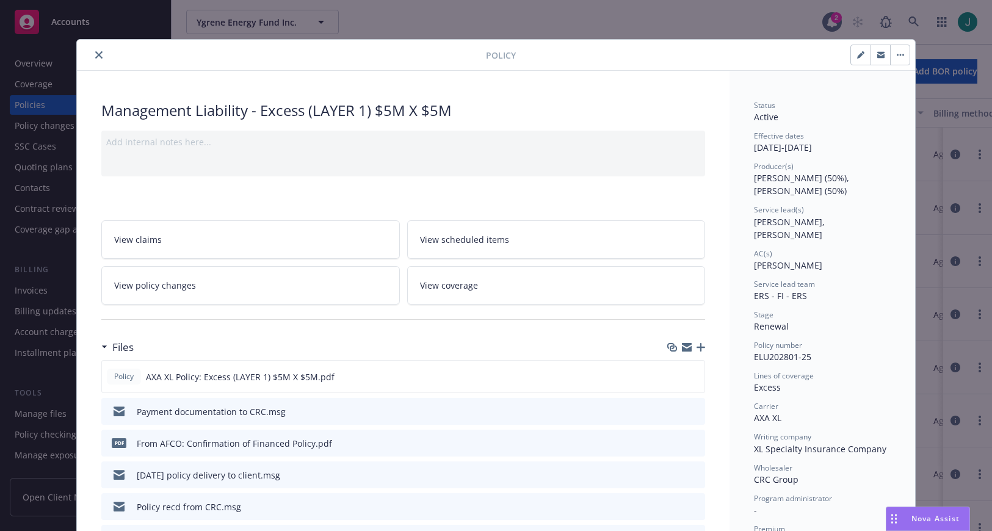
click at [814, 346] on div "Policy number ELU202801-25" at bounding box center [822, 351] width 137 height 23
drag, startPoint x: 790, startPoint y: 344, endPoint x: 740, endPoint y: 346, distance: 50.1
copy span "ELU202801-25"
click at [656, 109] on div "Management Liability - Excess (LAYER 1) $5M X $5M" at bounding box center [403, 110] width 604 height 21
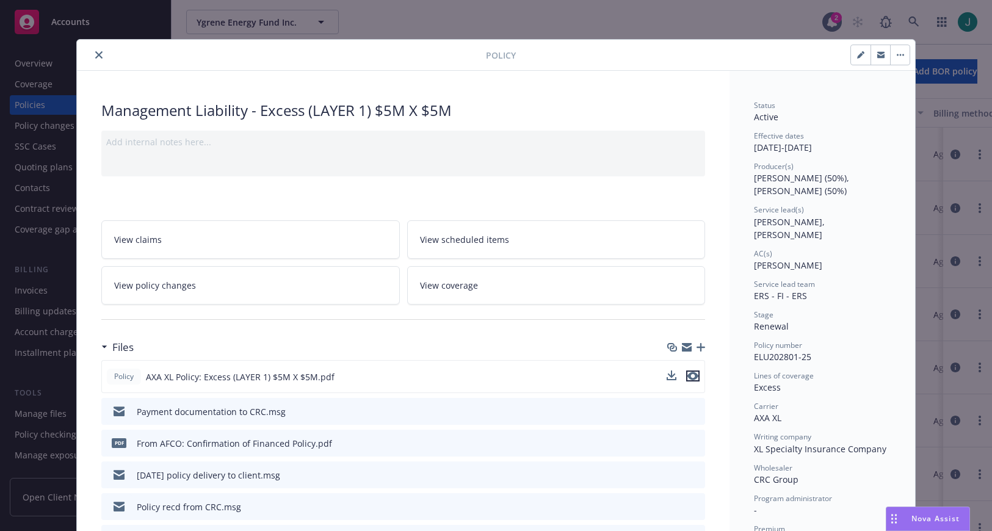
click at [688, 375] on icon "preview file" at bounding box center [693, 376] width 11 height 9
click at [95, 56] on icon "close" at bounding box center [98, 54] width 7 height 7
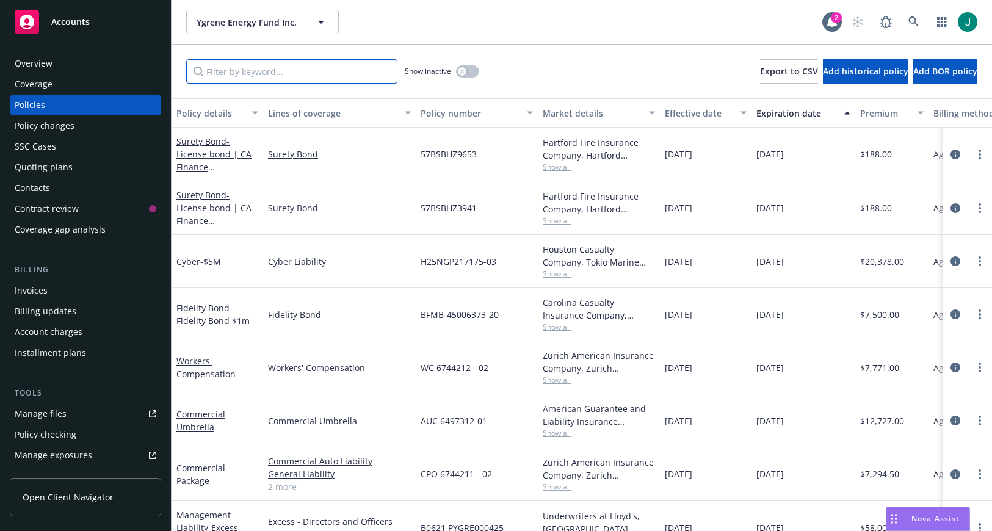
click at [218, 70] on input "Filter by keyword..." at bounding box center [291, 71] width 211 height 24
paste input "10635503"
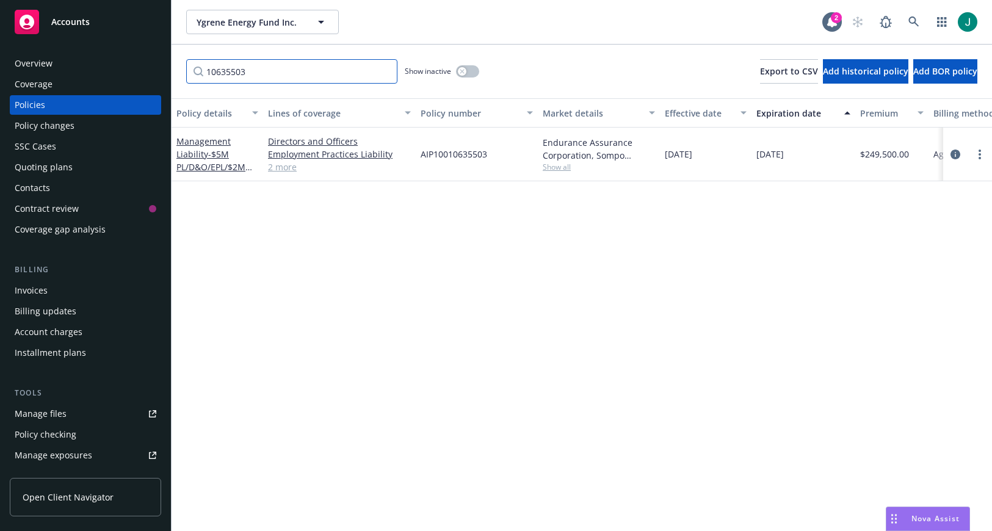
type input "10635503"
click at [277, 165] on link "2 more" at bounding box center [339, 167] width 143 height 13
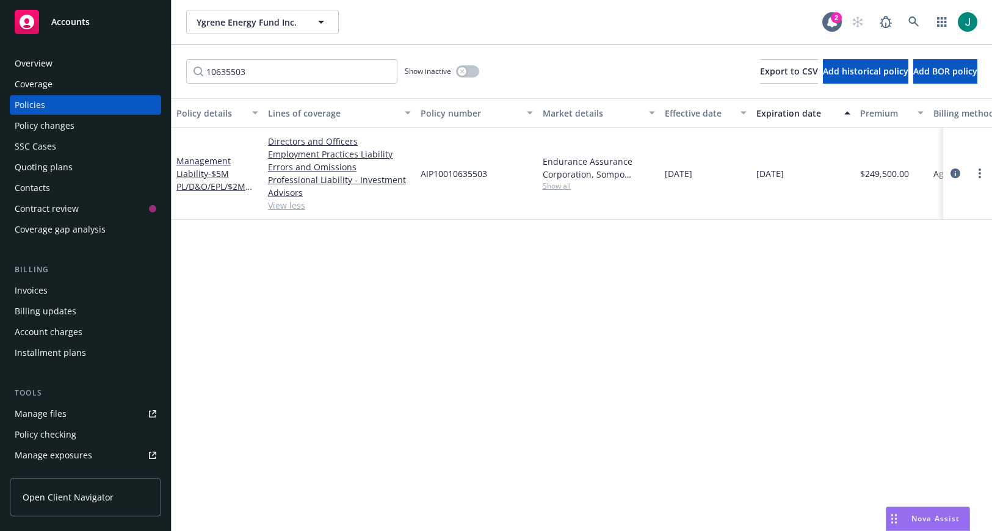
click at [597, 271] on div "Policy details Lines of coverage Policy number Market details Effective date Ex…" at bounding box center [582, 314] width 821 height 433
click at [952, 173] on icon "circleInformation" at bounding box center [956, 174] width 10 height 10
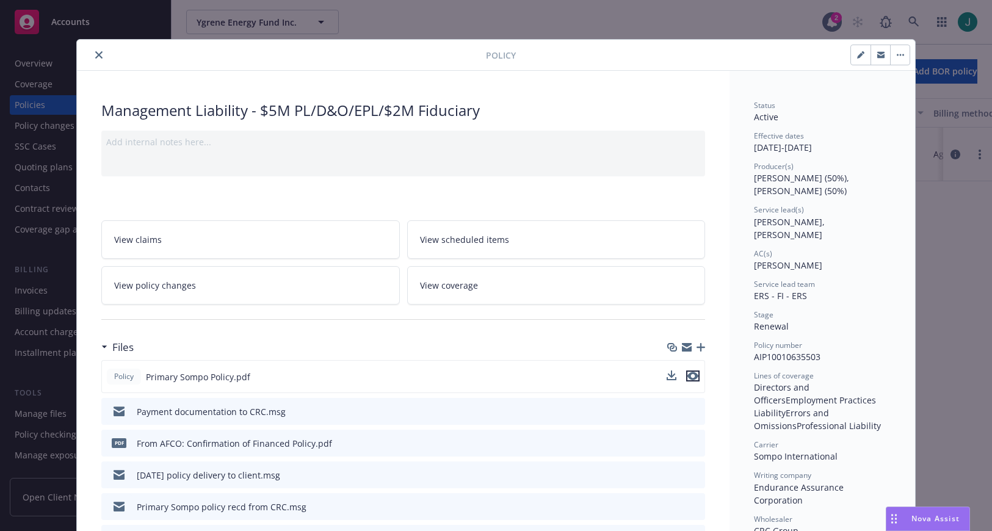
click at [688, 374] on icon "preview file" at bounding box center [693, 376] width 11 height 9
click at [95, 54] on icon "close" at bounding box center [98, 54] width 7 height 7
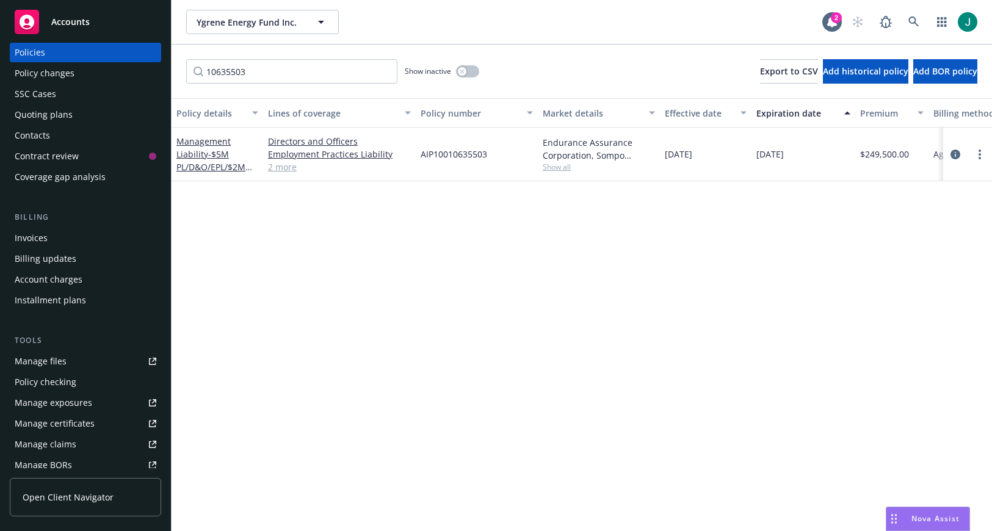
scroll to position [183, 0]
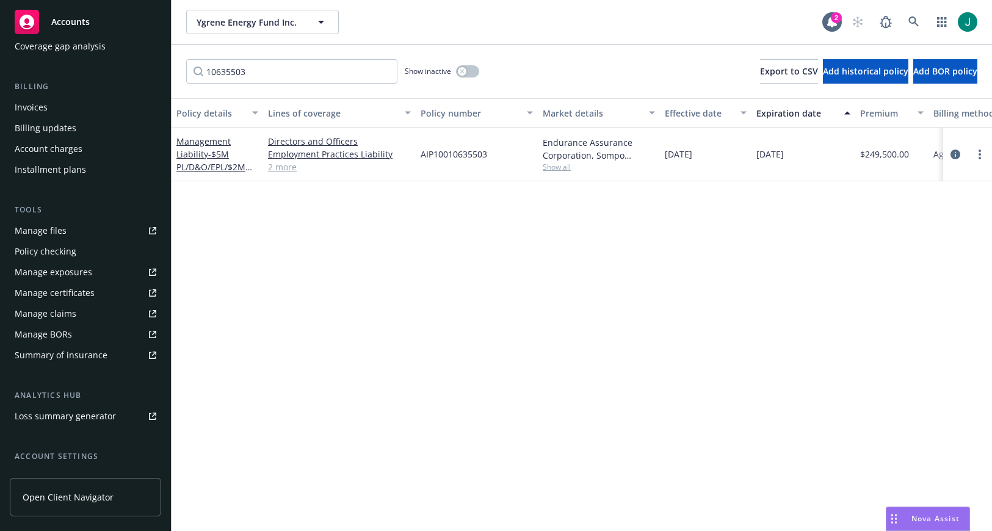
click at [42, 229] on div "Manage files" at bounding box center [41, 231] width 52 height 20
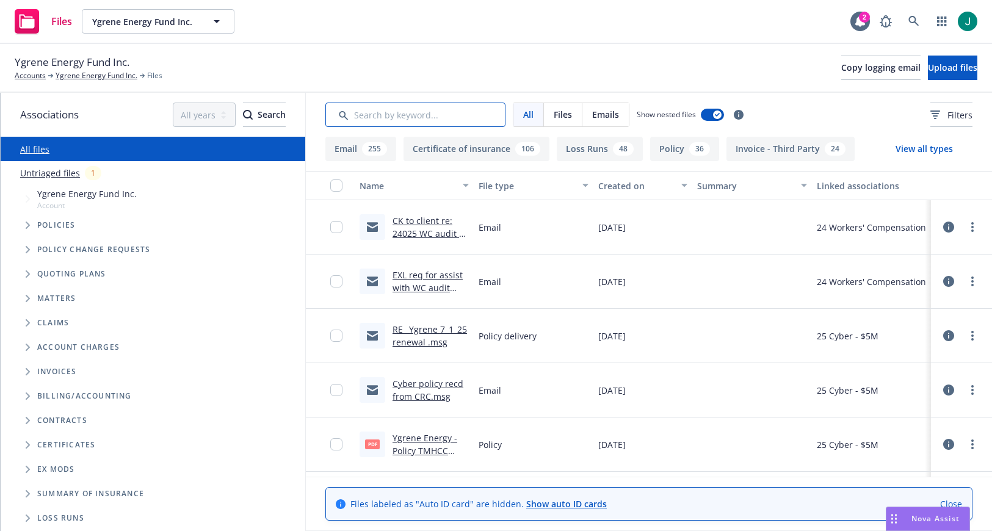
click at [352, 114] on input "Search by keyword..." at bounding box center [415, 115] width 180 height 24
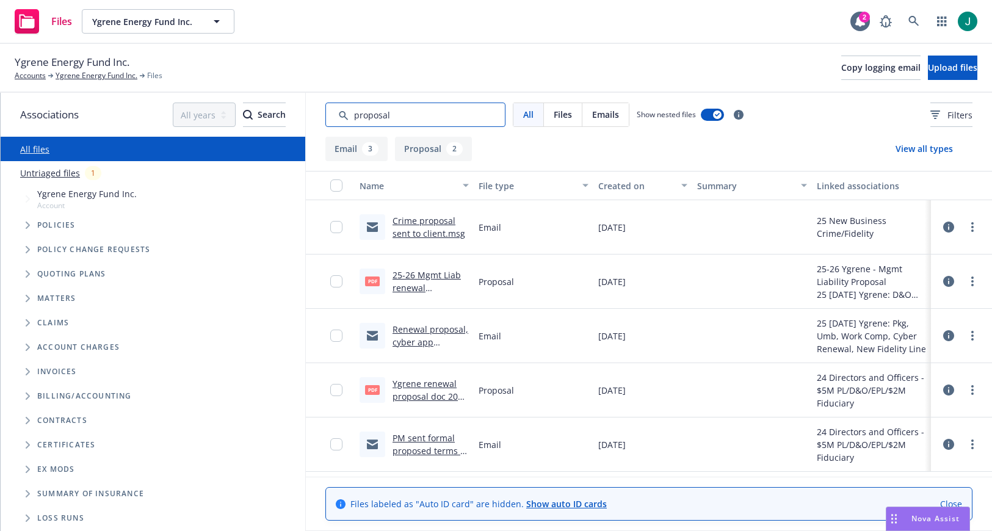
type input "proposal"
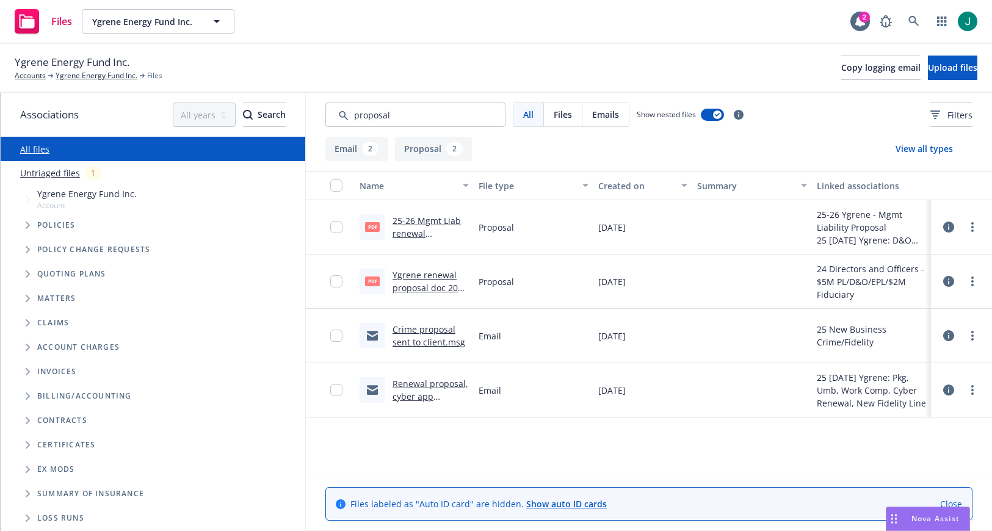
click at [440, 286] on link "Ygrene renewal proposal doc 2025 - 26 Ver 1.0.pdf" at bounding box center [430, 287] width 75 height 37
click at [74, 75] on link "Ygrene Energy Fund Inc." at bounding box center [97, 75] width 82 height 11
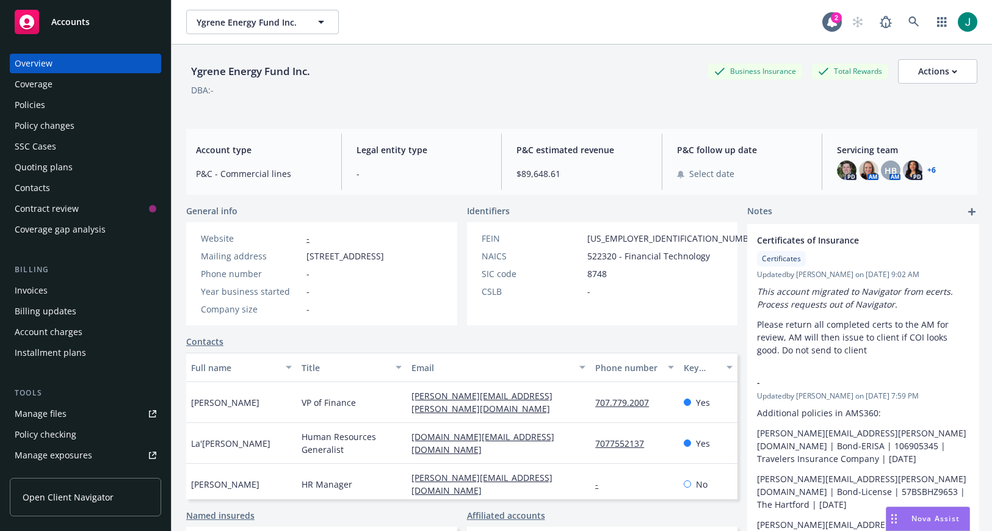
click at [45, 104] on div "Policies" at bounding box center [86, 105] width 142 height 20
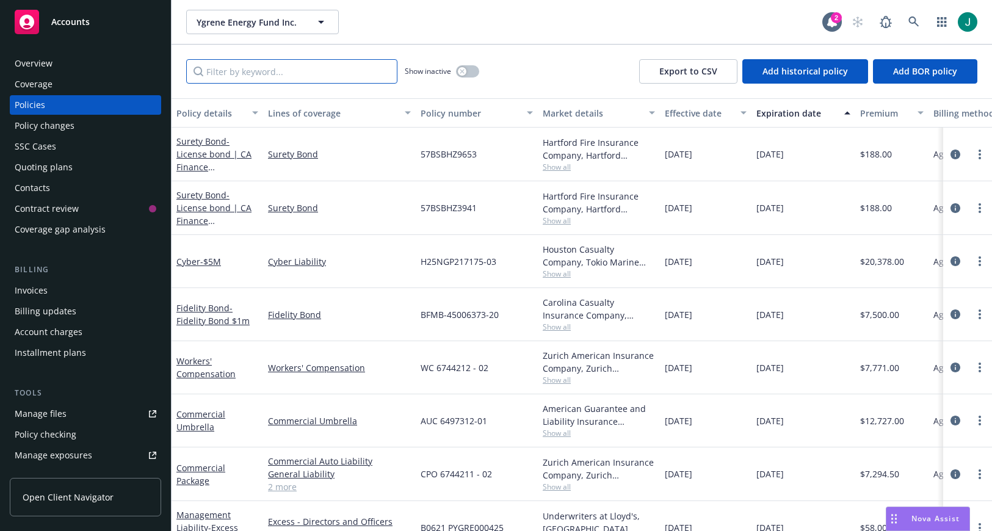
click at [230, 76] on input "Filter by keyword..." at bounding box center [291, 71] width 211 height 24
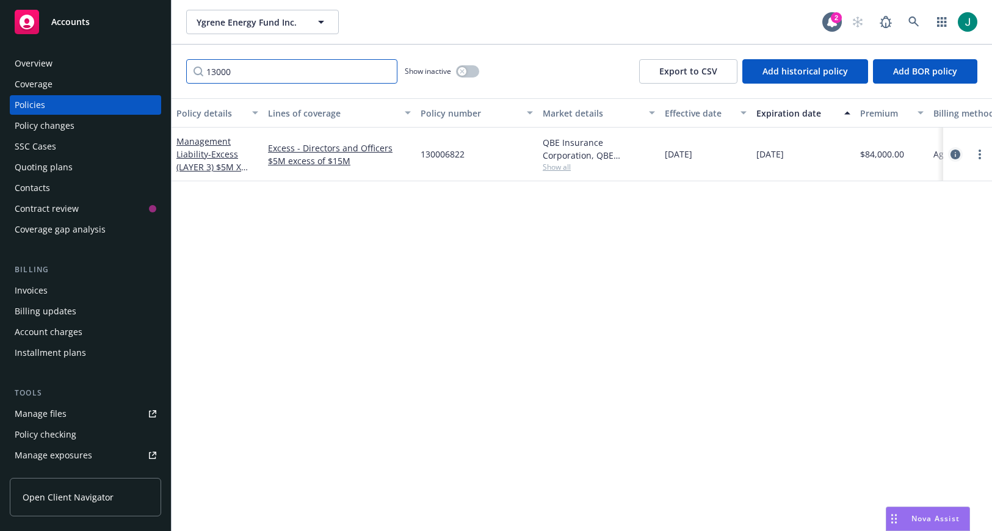
type input "13000"
click at [954, 154] on icon "circleInformation" at bounding box center [956, 155] width 10 height 10
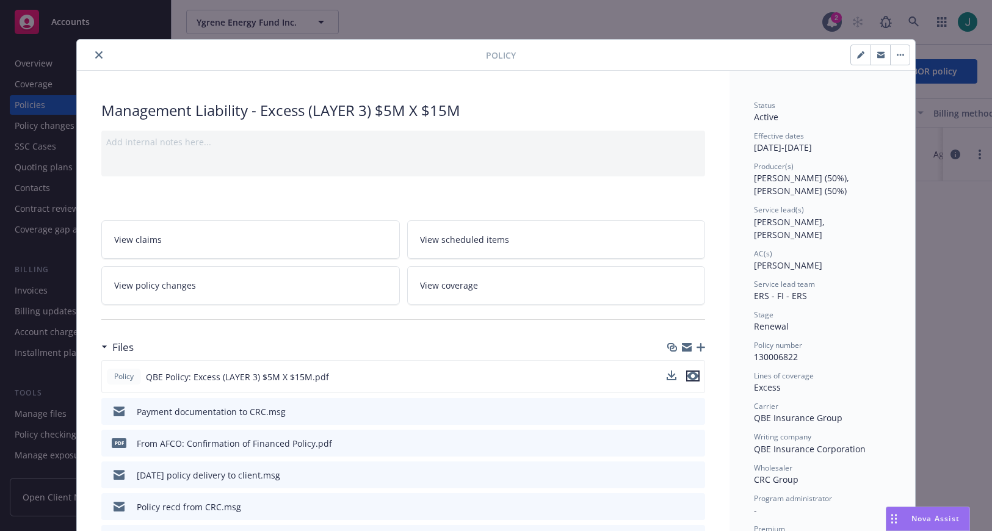
click at [692, 376] on icon "preview file" at bounding box center [693, 376] width 11 height 9
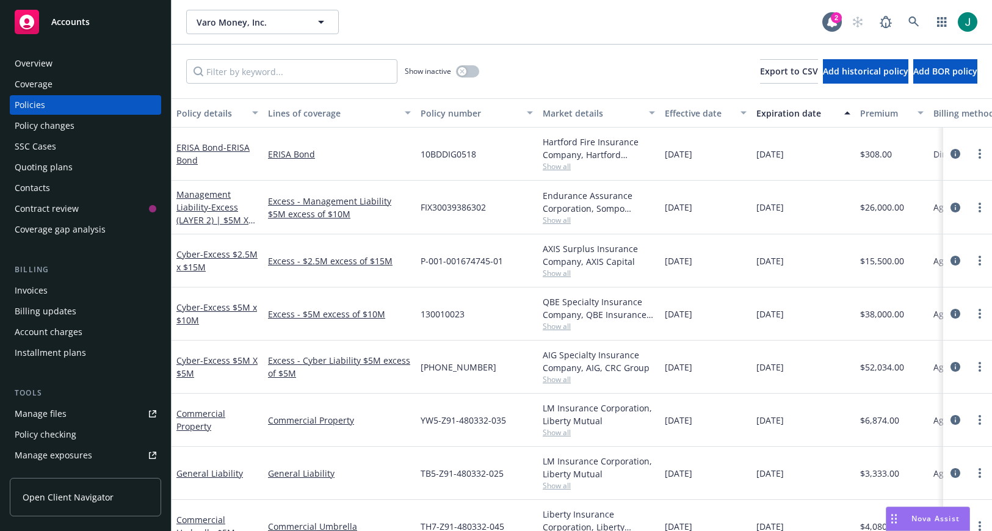
click at [921, 23] on link at bounding box center [914, 22] width 24 height 24
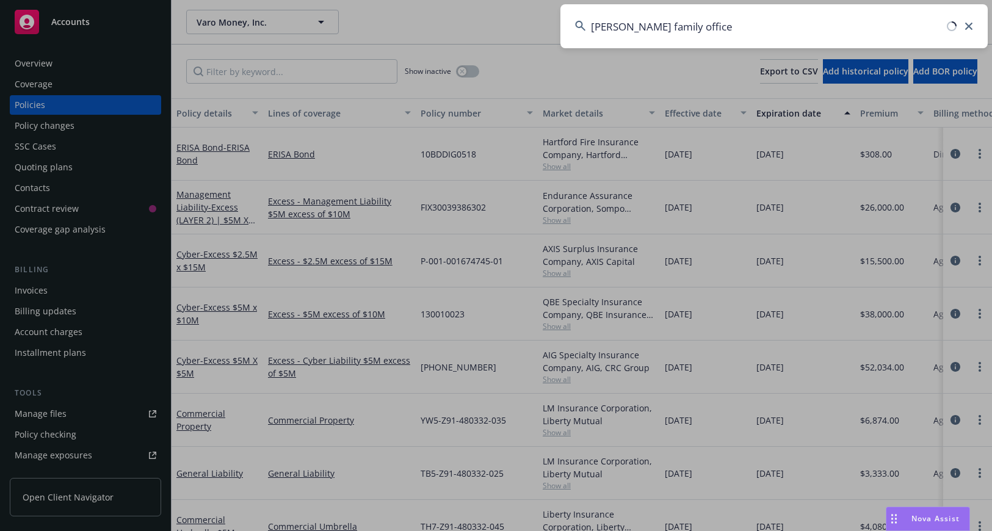
type input "[PERSON_NAME] family office"
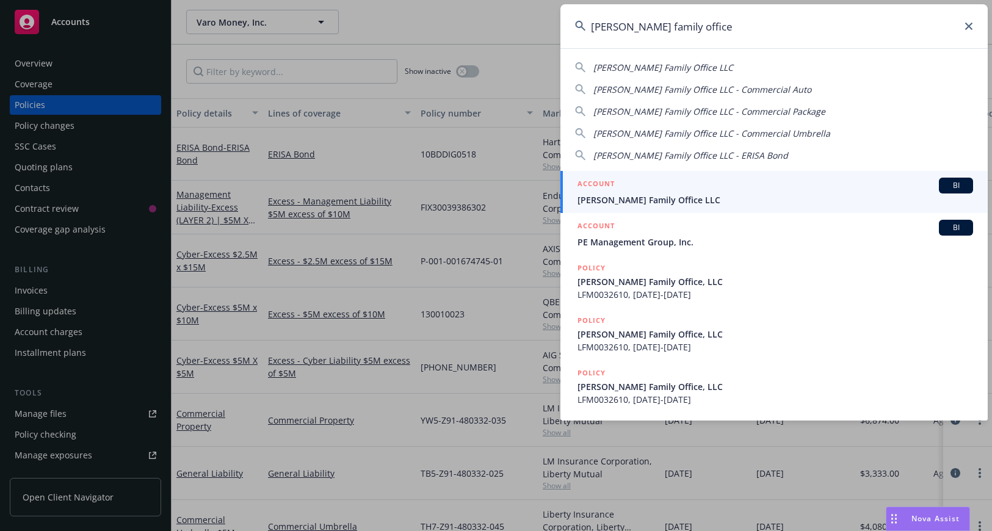
click at [701, 207] on link "ACCOUNT BI [PERSON_NAME] Family Office LLC" at bounding box center [774, 192] width 427 height 42
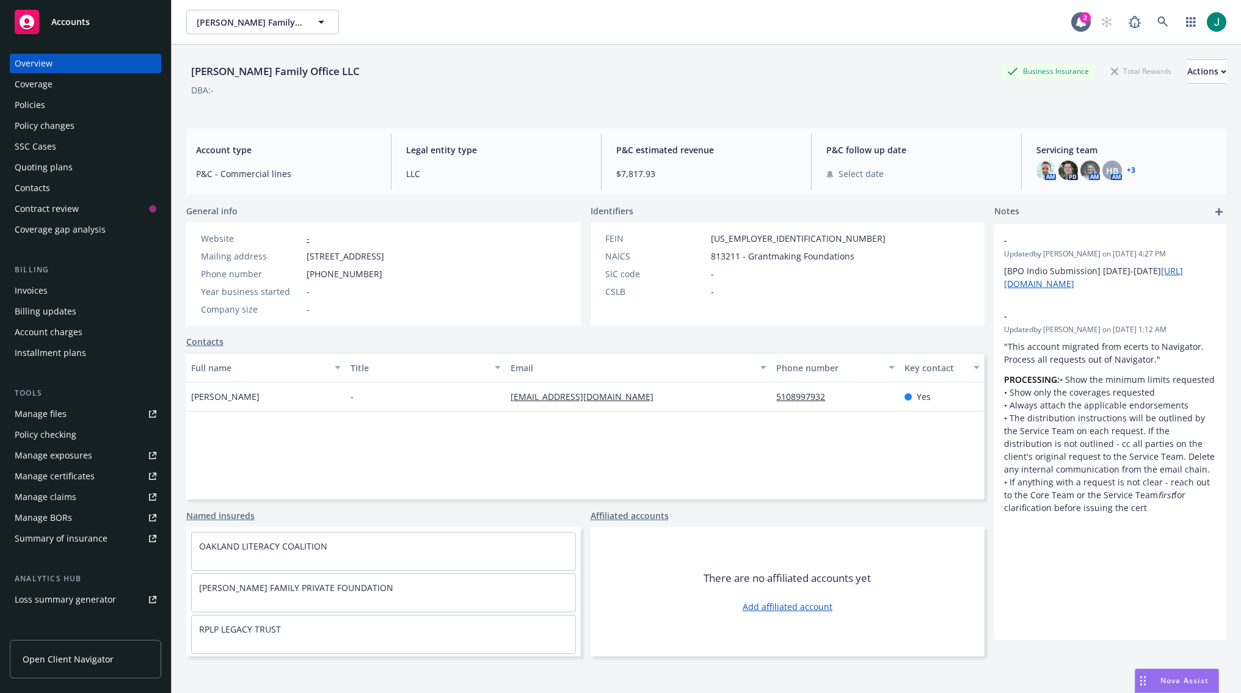
click at [49, 104] on div "Policies" at bounding box center [86, 105] width 142 height 20
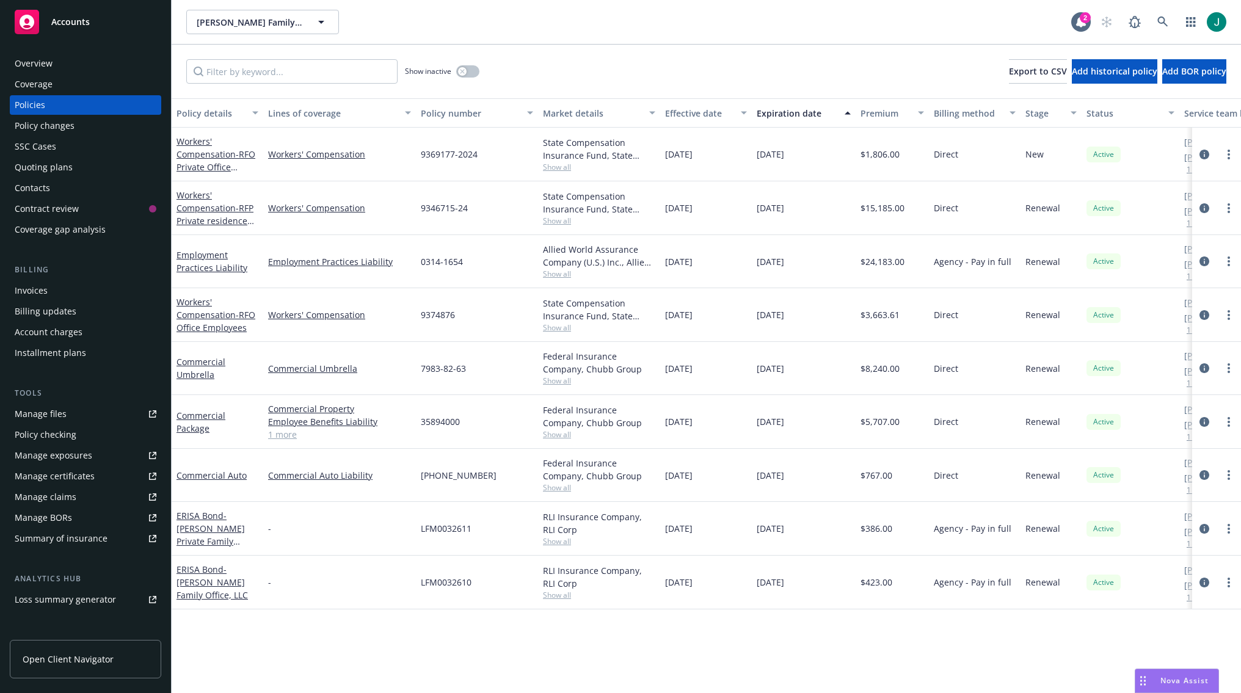
click at [565, 168] on span "Show all" at bounding box center [599, 167] width 112 height 10
click at [568, 220] on span "Show all" at bounding box center [599, 221] width 112 height 10
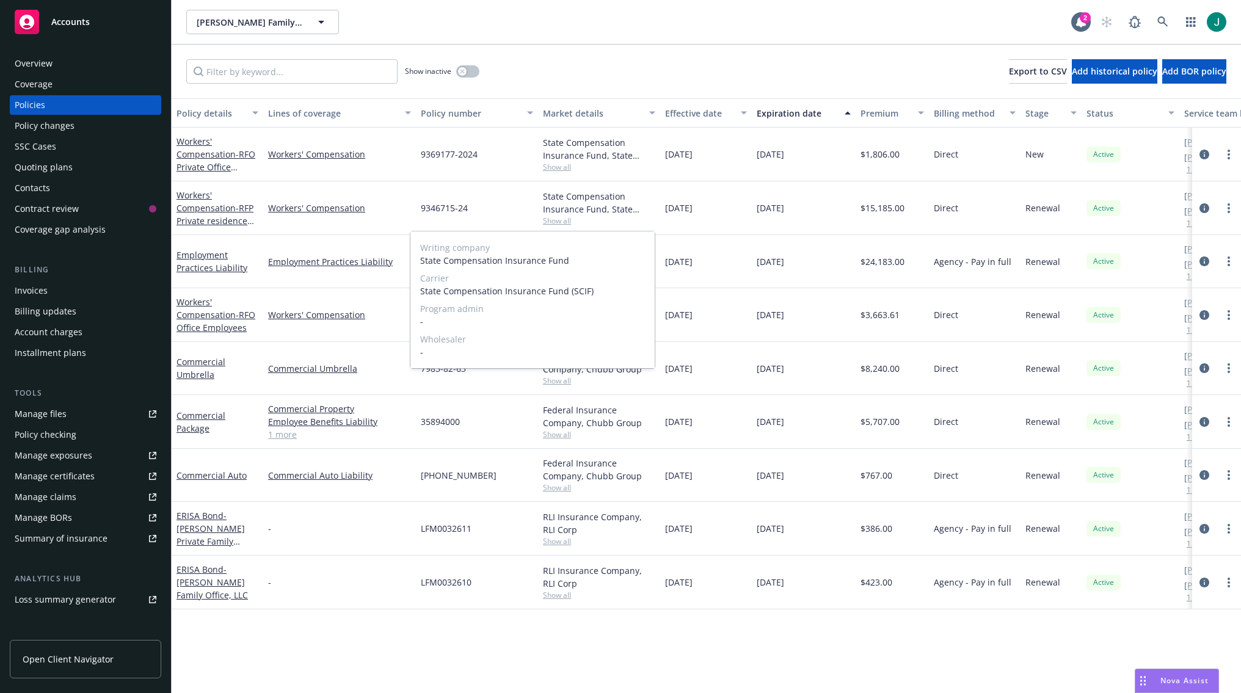
click at [568, 220] on span "Show all" at bounding box center [599, 221] width 112 height 10
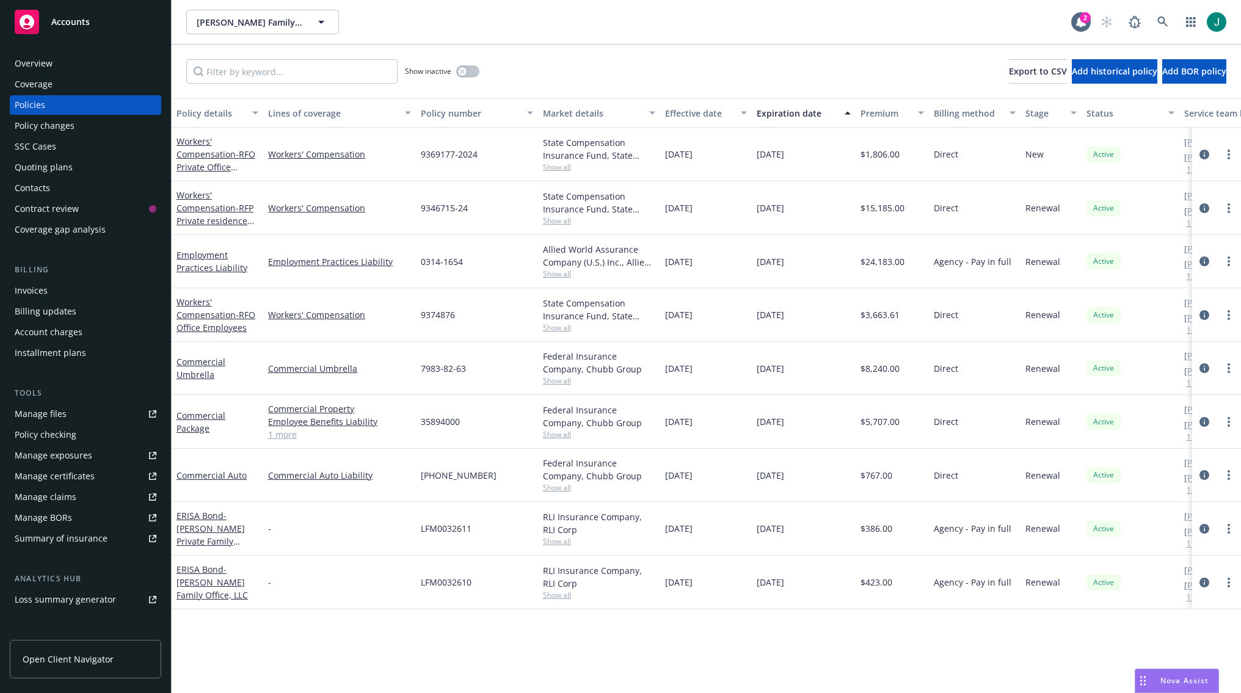
click at [561, 272] on span "Show all" at bounding box center [599, 274] width 112 height 10
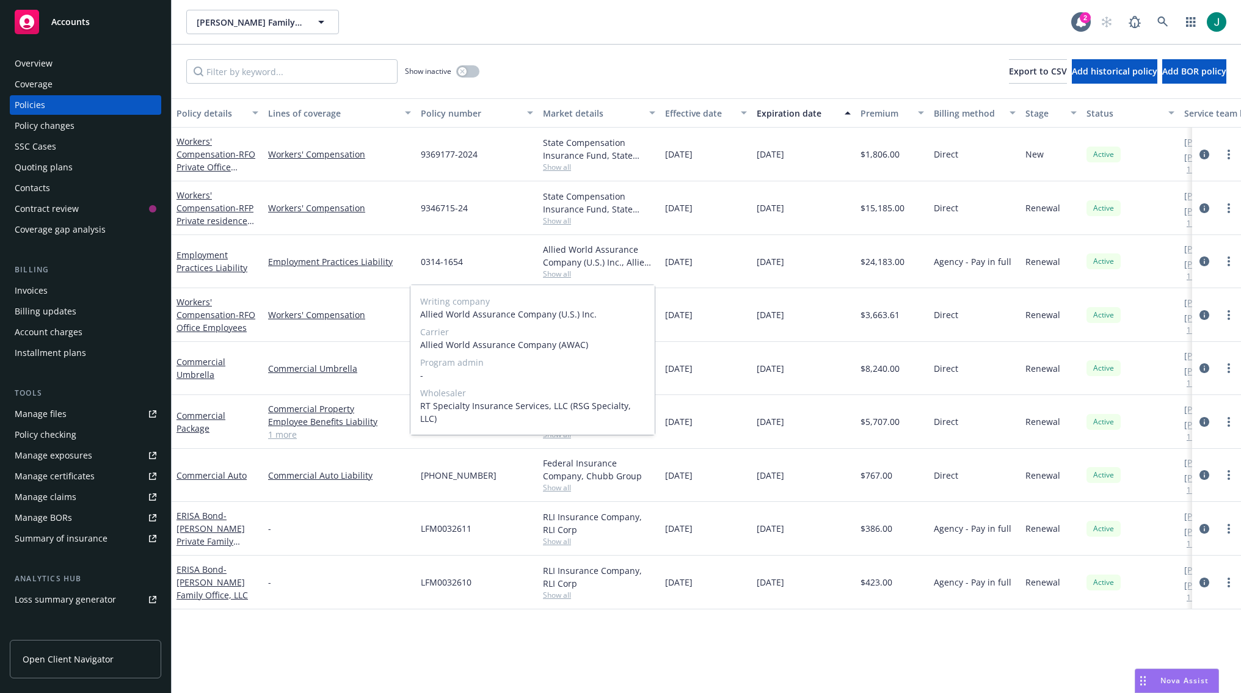
click at [561, 273] on span "Show all" at bounding box center [599, 274] width 112 height 10
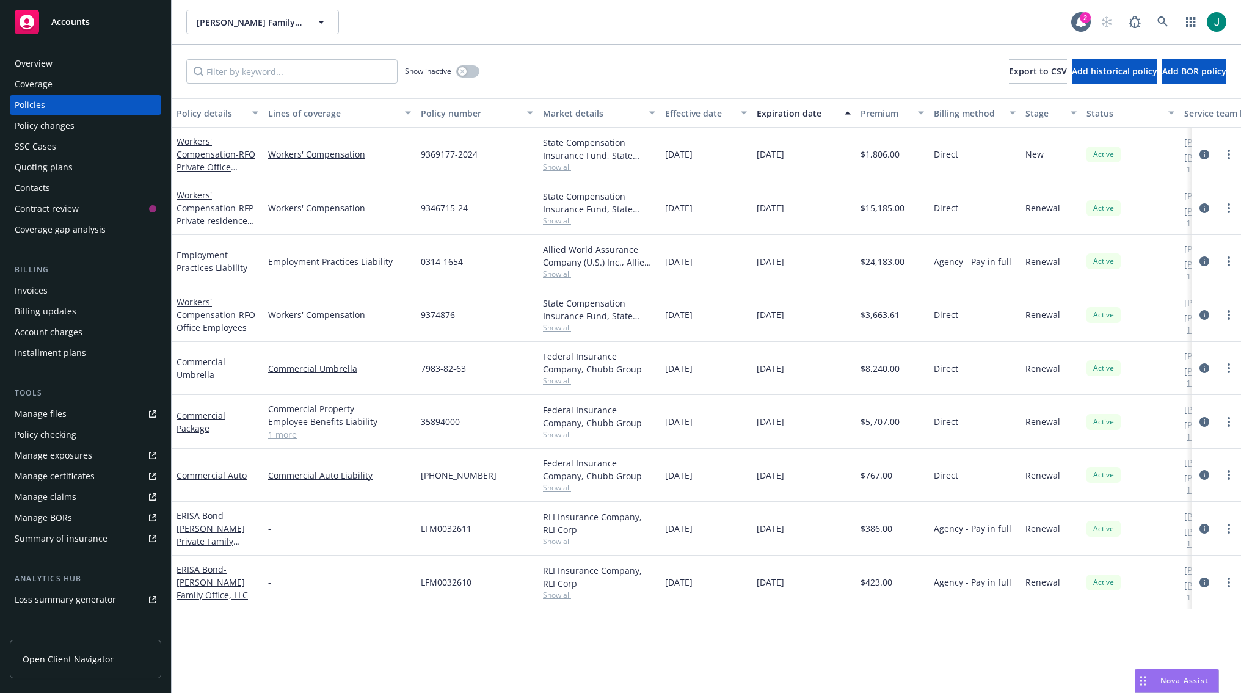
click at [557, 325] on span "Show all" at bounding box center [599, 327] width 112 height 10
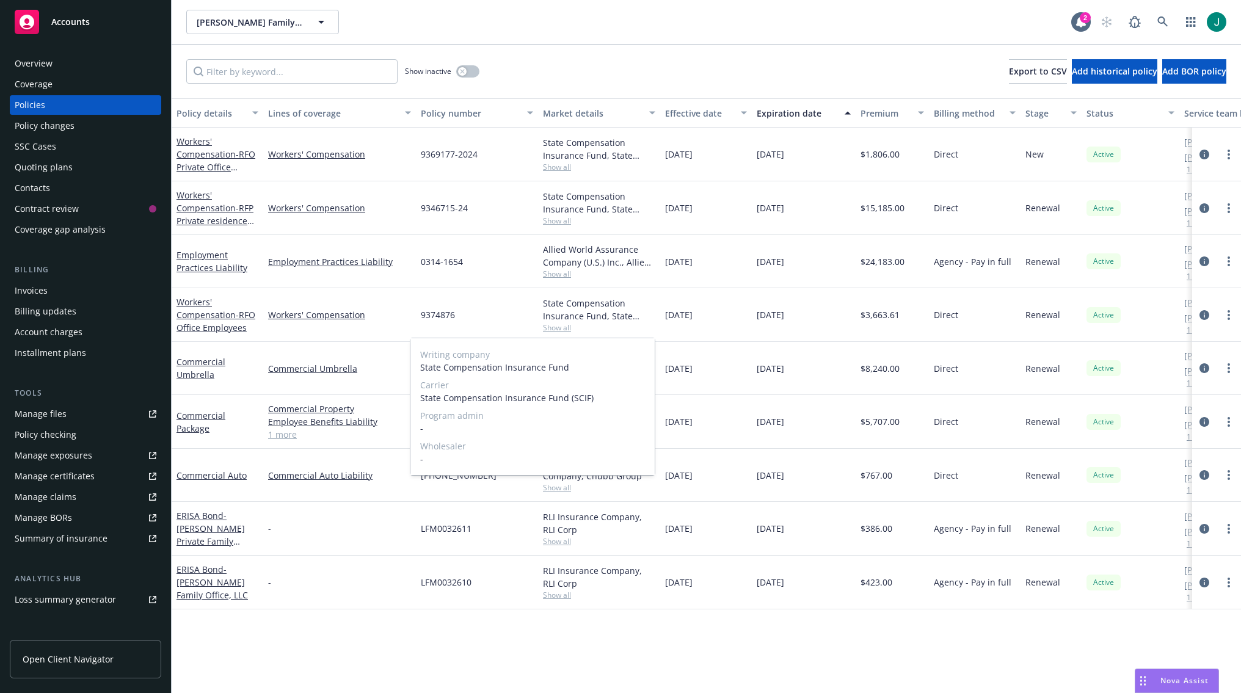
click at [557, 325] on span "Show all" at bounding box center [599, 327] width 112 height 10
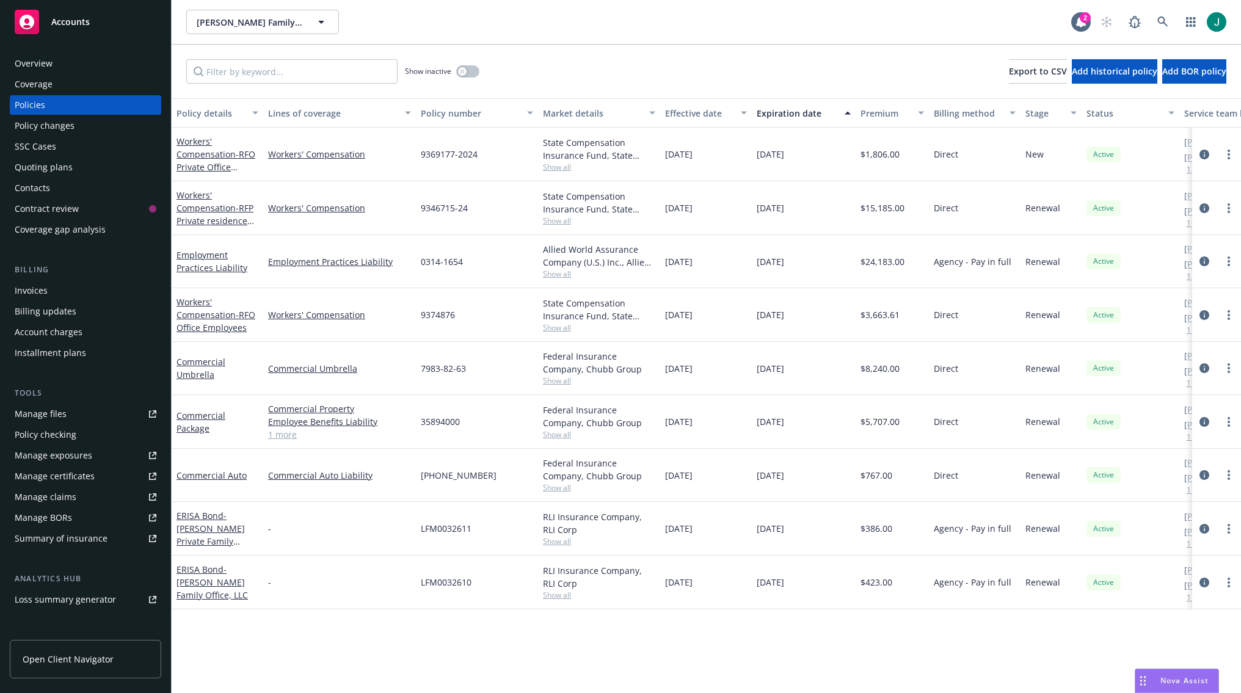
click at [562, 383] on span "Show all" at bounding box center [599, 381] width 112 height 10
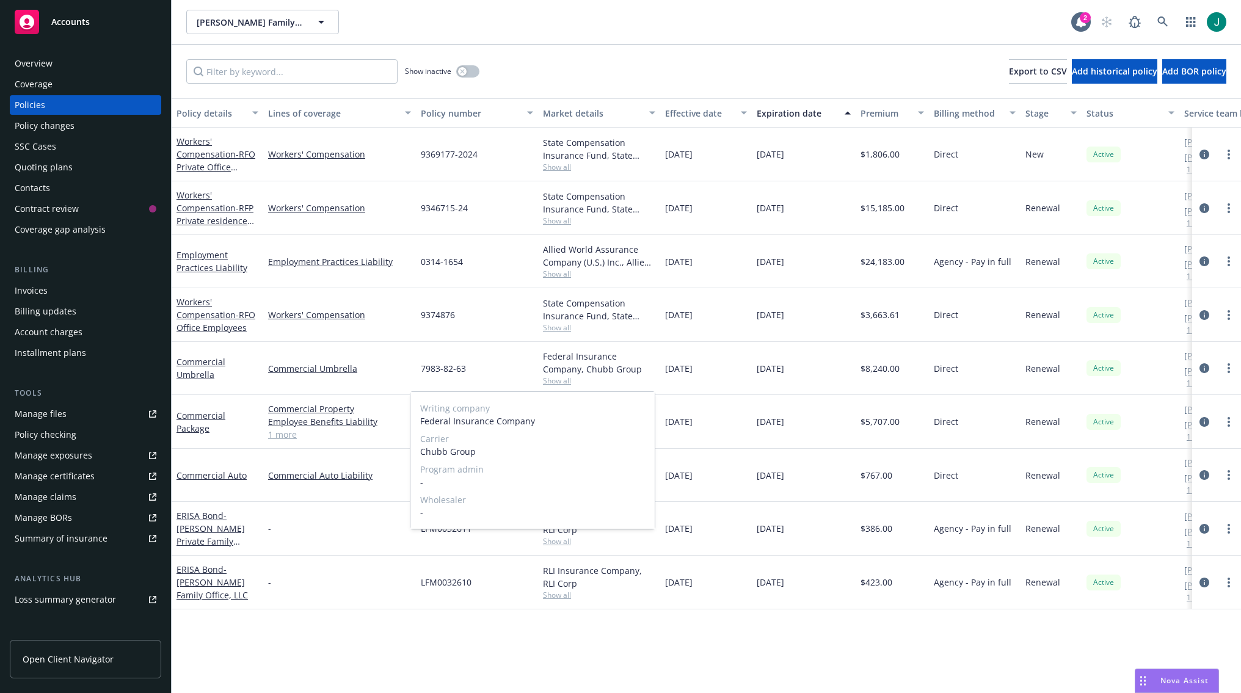
click at [561, 379] on span "Show all" at bounding box center [599, 381] width 112 height 10
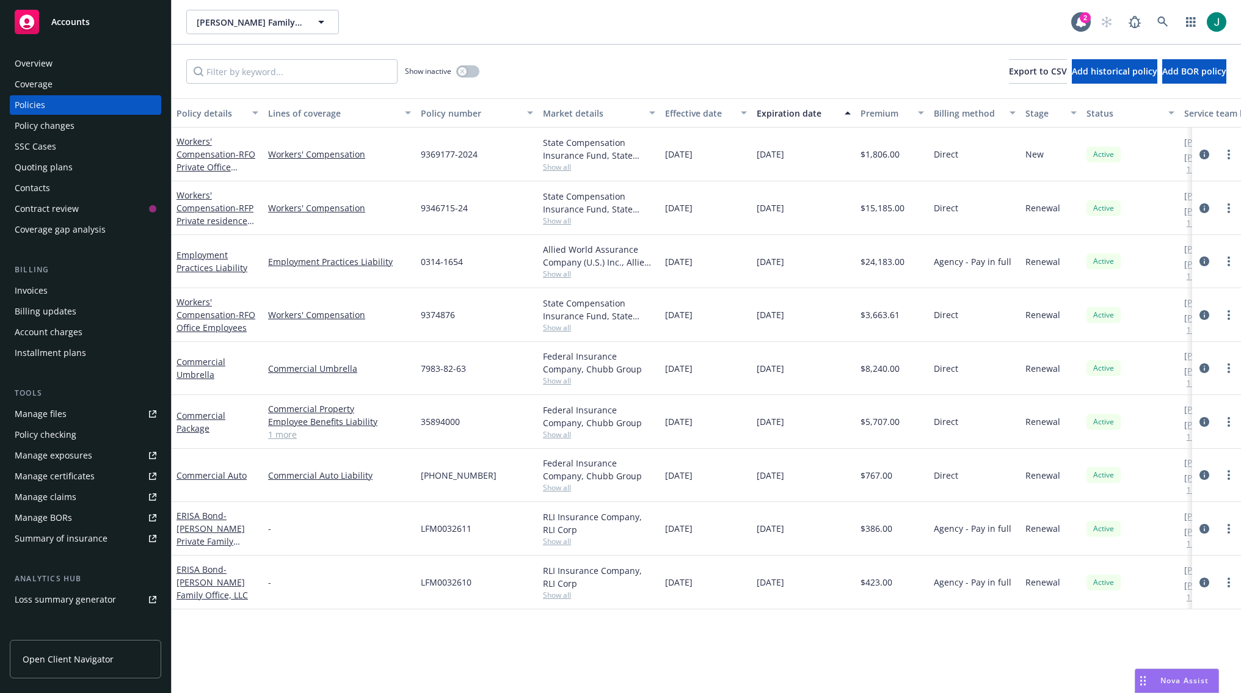
click at [555, 437] on span "Show all" at bounding box center [599, 434] width 112 height 10
click at [561, 487] on span "Show all" at bounding box center [599, 487] width 112 height 10
click at [559, 531] on span "Show all" at bounding box center [599, 541] width 112 height 10
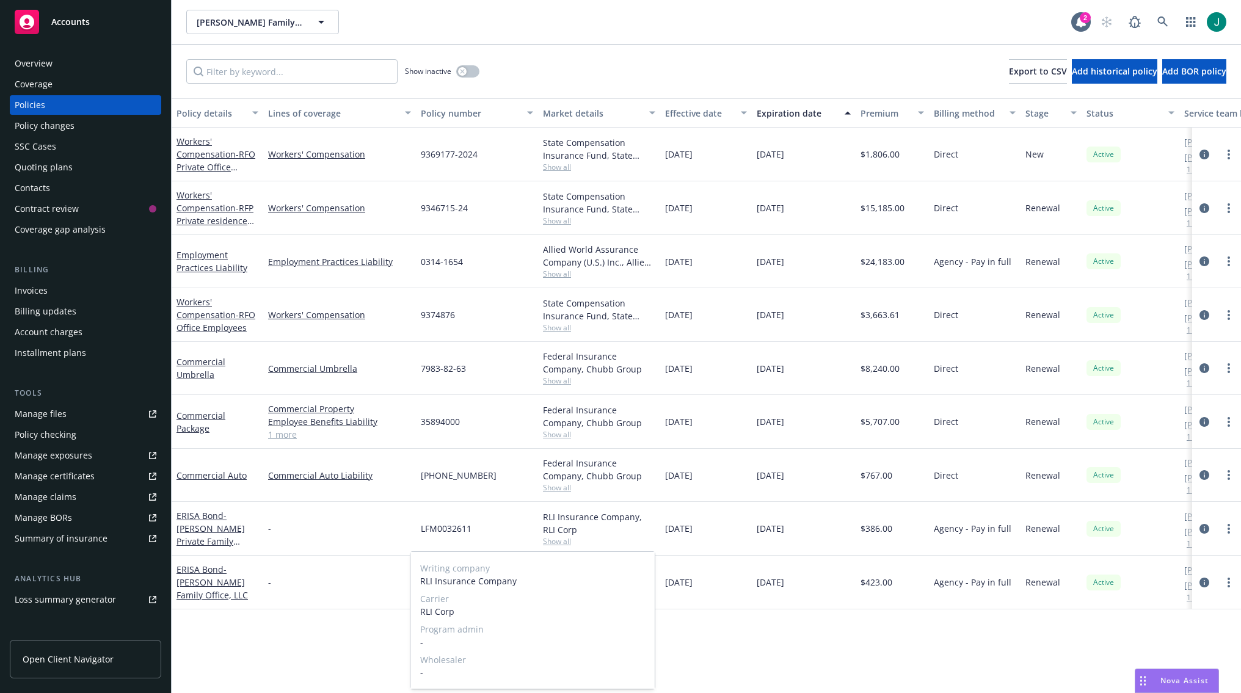
click at [559, 531] on span "Show all" at bounding box center [599, 541] width 112 height 10
click at [561, 531] on span "Show all" at bounding box center [599, 595] width 112 height 10
click at [559, 531] on div "Writing company RLI Insurance Company Carrier RLI Corp Program admin - Wholesal…" at bounding box center [541, 524] width 244 height 137
click at [589, 212] on div "State Compensation Insurance Fund, State Compensation Insurance Fund (SCIF)" at bounding box center [599, 203] width 112 height 26
click at [120, 286] on div "Invoices" at bounding box center [86, 291] width 142 height 20
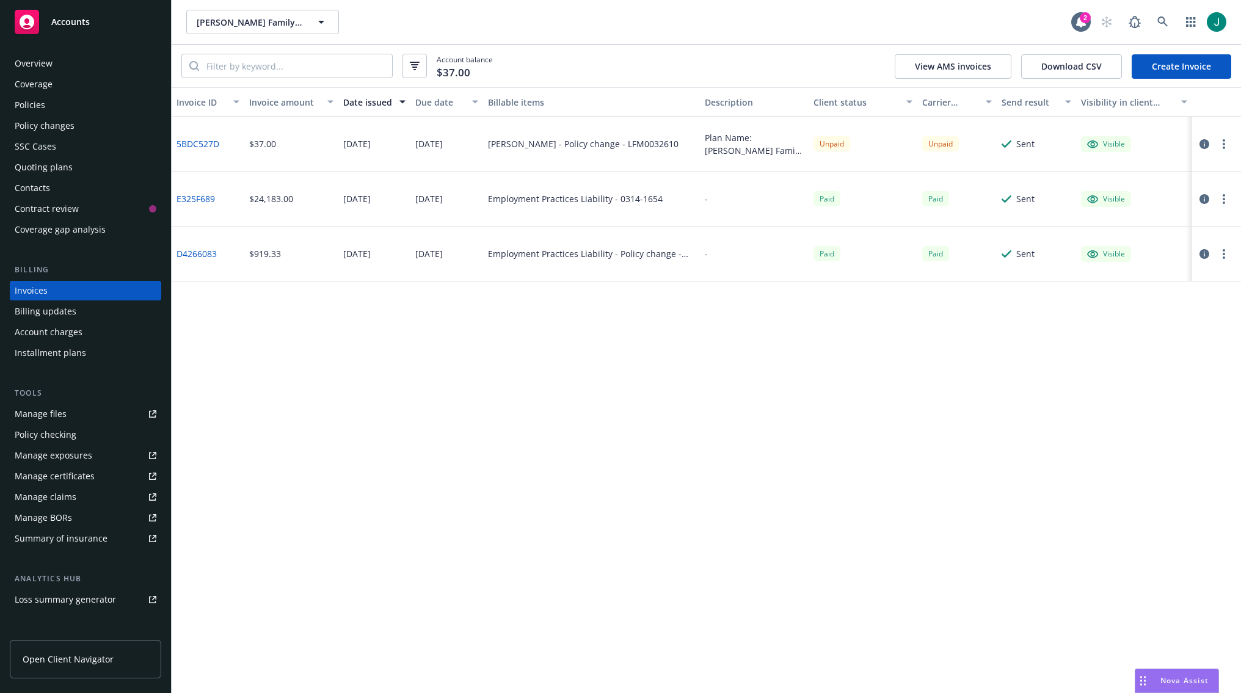
click at [40, 109] on div "Policies" at bounding box center [30, 105] width 31 height 20
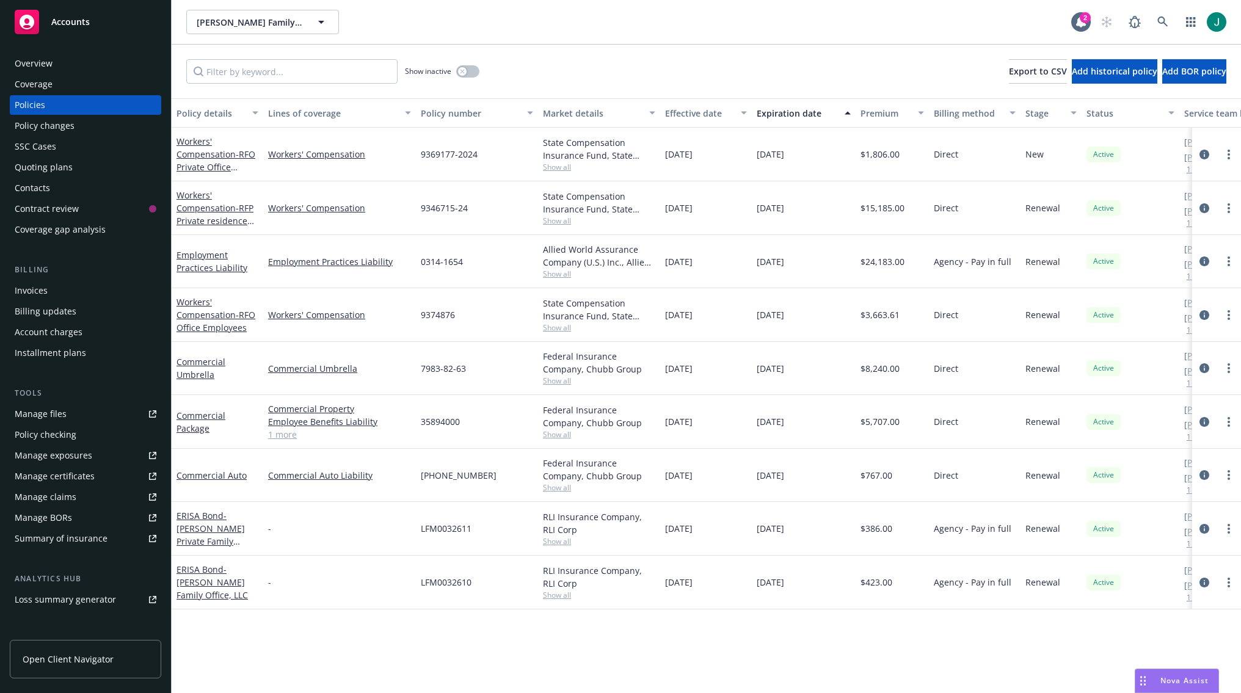
click at [49, 416] on div "Manage files" at bounding box center [41, 414] width 52 height 20
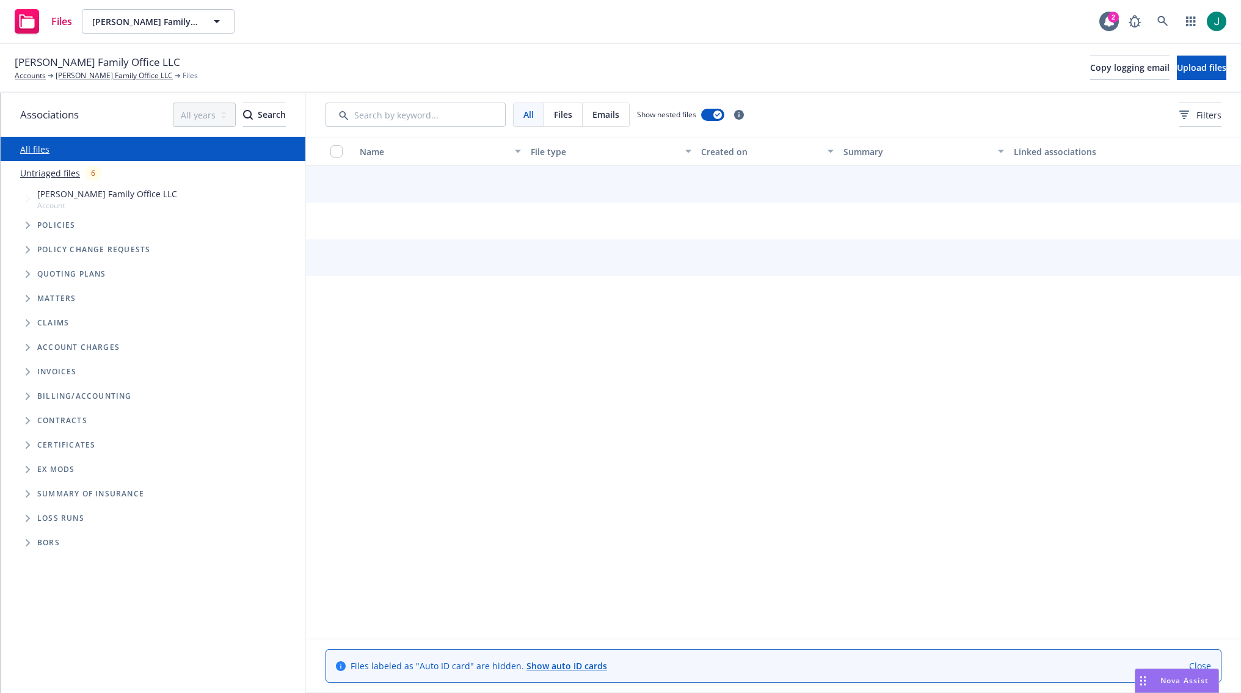
click at [26, 223] on icon "Tree Example" at bounding box center [28, 225] width 5 height 7
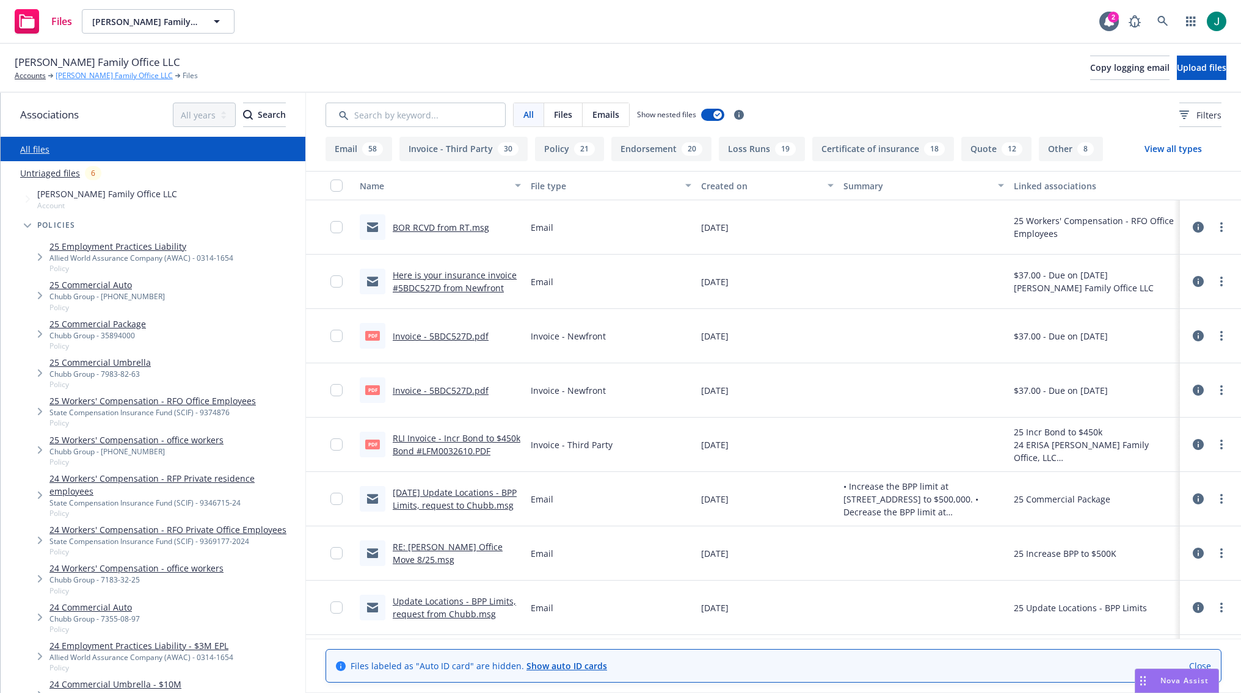
click at [98, 76] on link "[PERSON_NAME] Family Office LLC" at bounding box center [114, 75] width 117 height 11
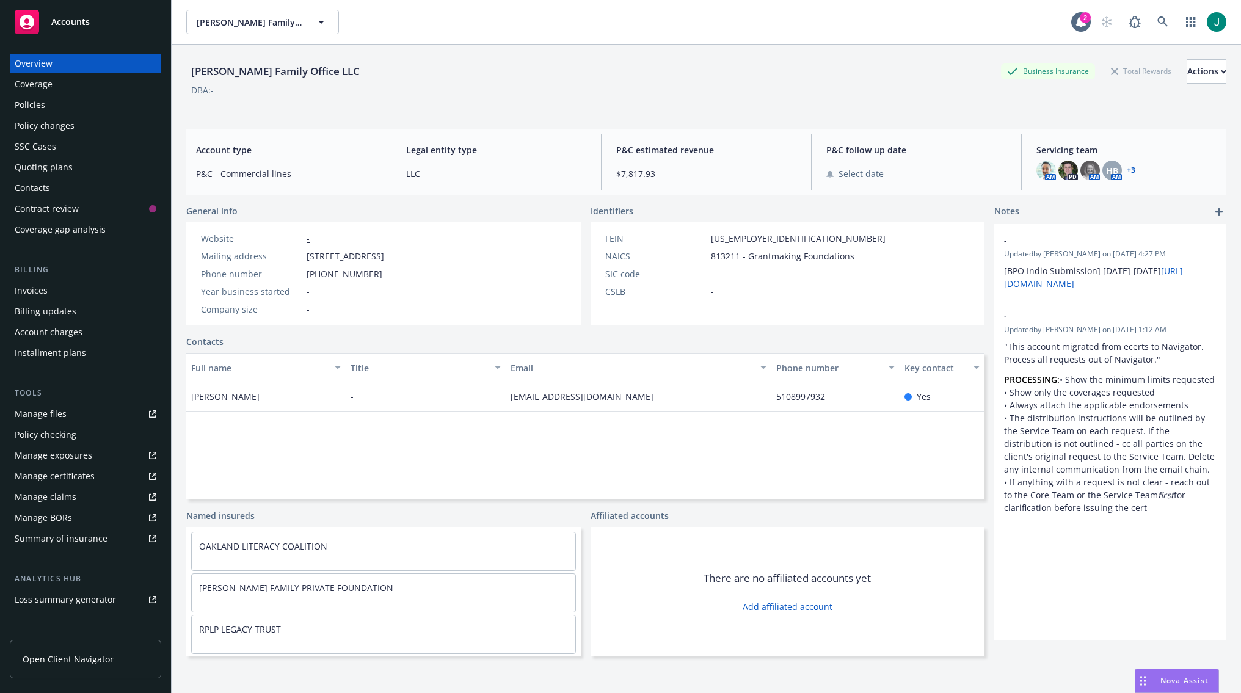
click at [36, 171] on div "Quoting plans" at bounding box center [44, 168] width 58 height 20
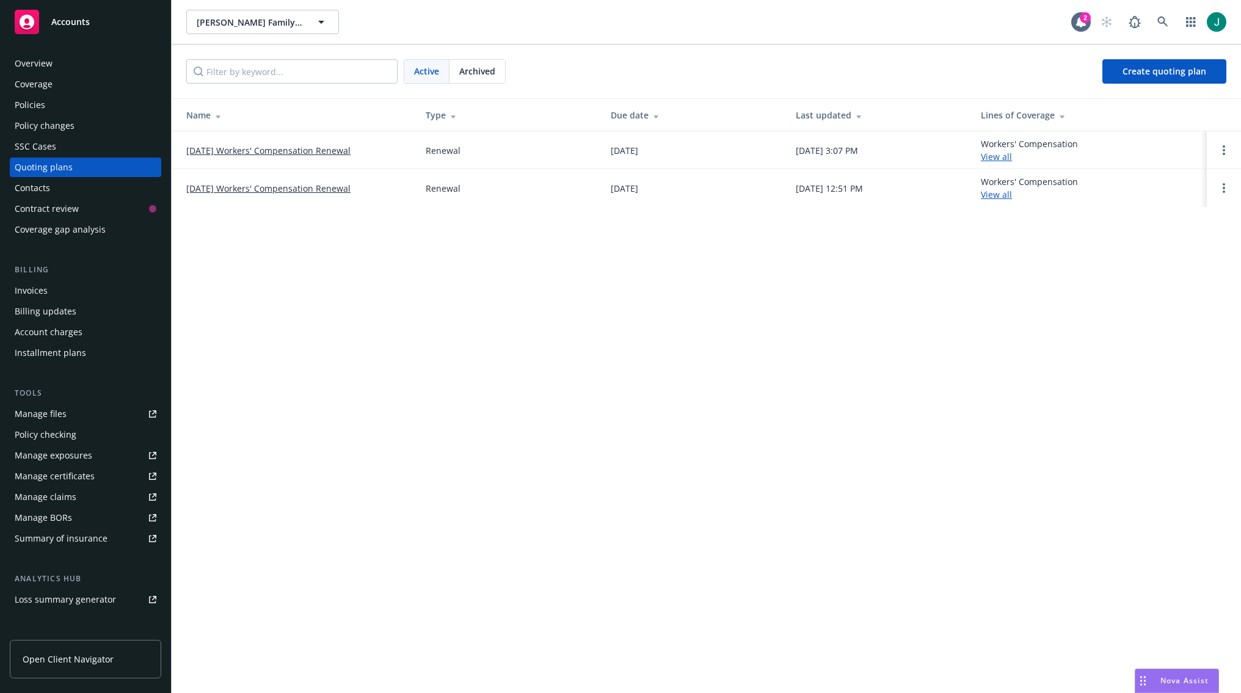
click at [276, 147] on link "[DATE] Workers' Compensation Renewal" at bounding box center [268, 150] width 164 height 13
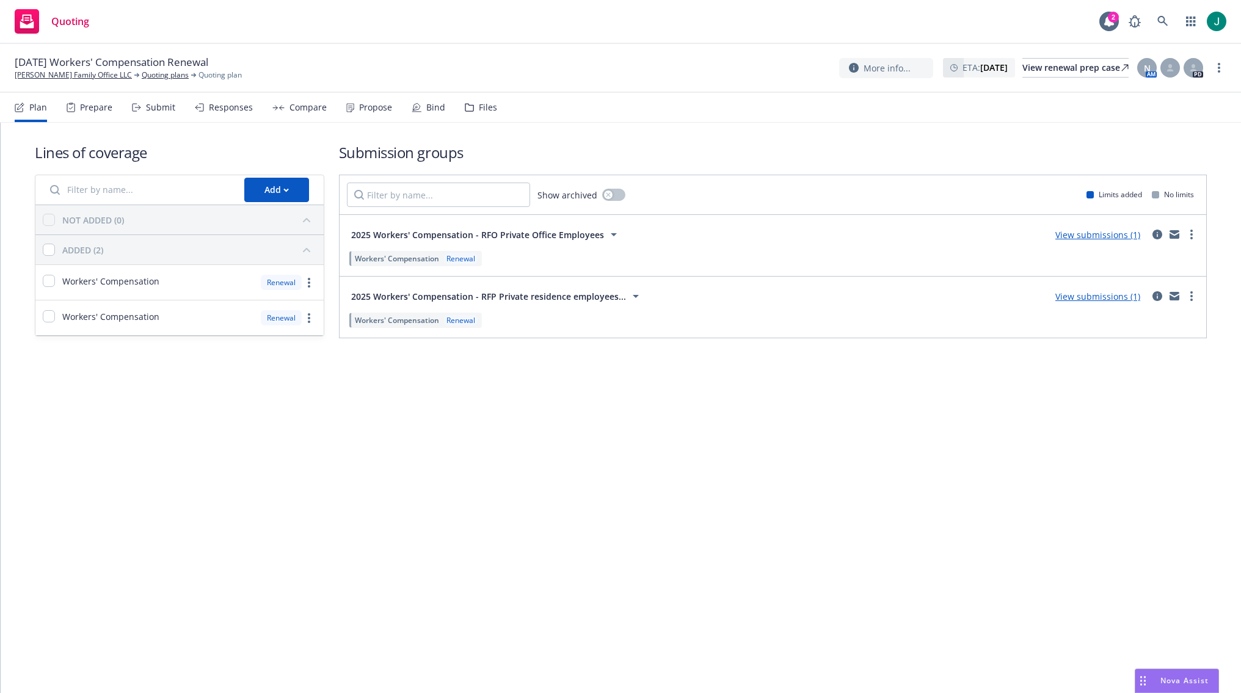
click at [479, 103] on div "Files" at bounding box center [488, 108] width 18 height 10
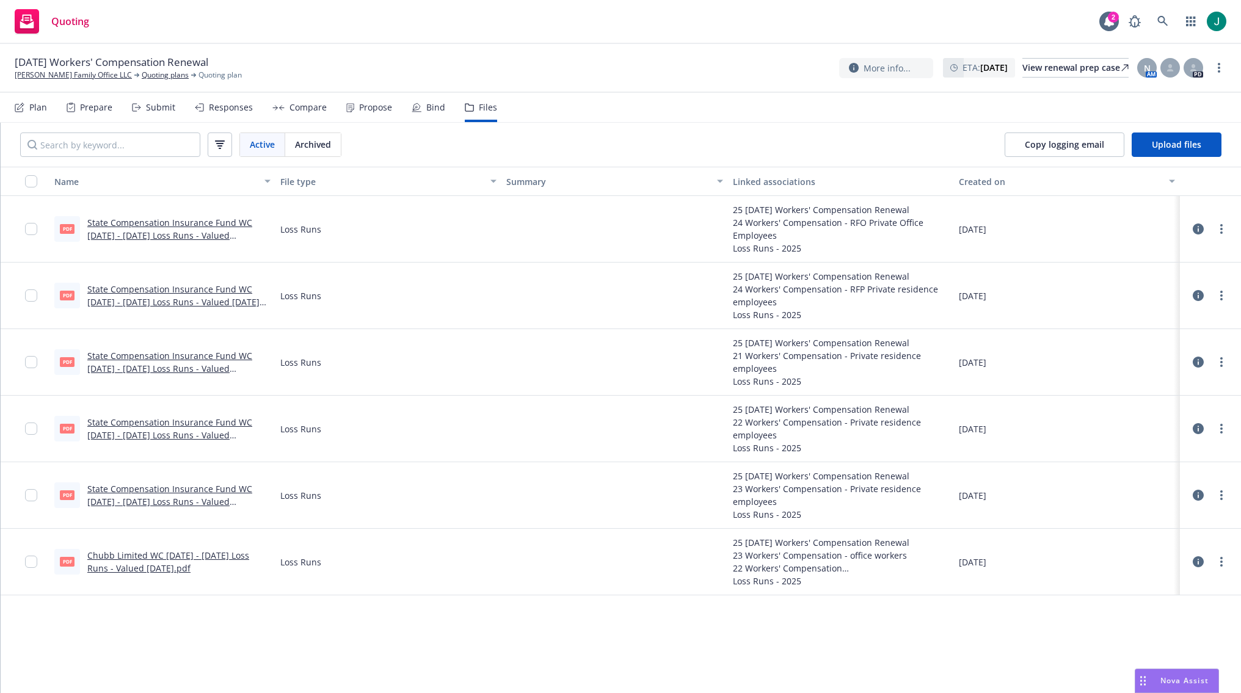
click at [424, 114] on div "Bind" at bounding box center [429, 107] width 34 height 29
